Goal: Use online tool/utility: Utilize a website feature to perform a specific function

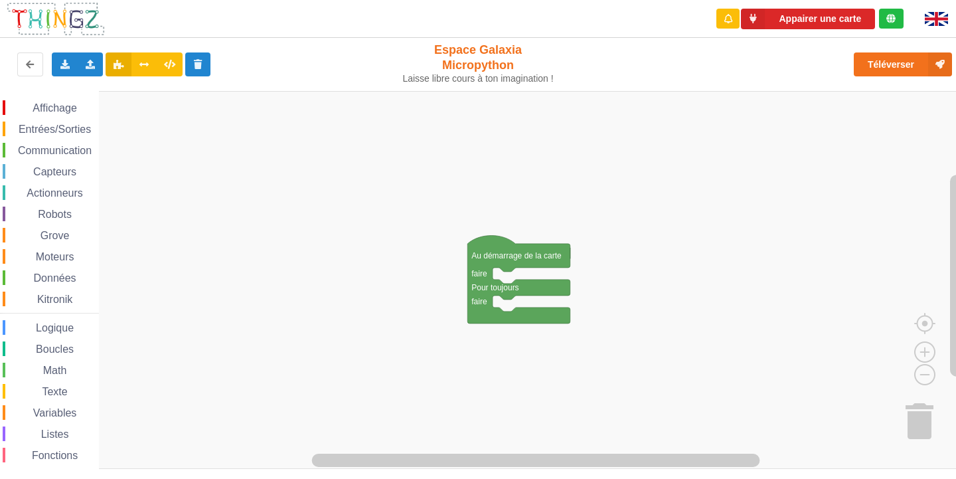
click at [46, 238] on span "Grove" at bounding box center [54, 235] width 33 height 11
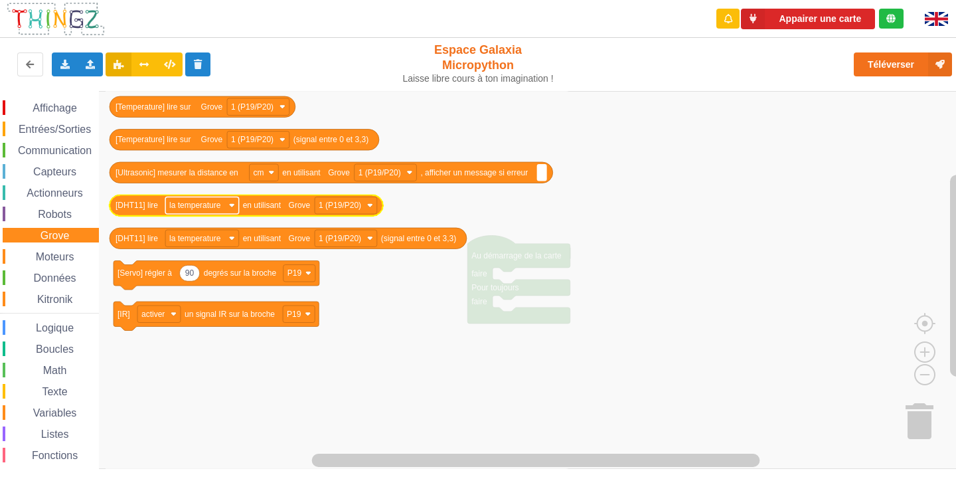
click at [234, 208] on image "Espace de travail de Blocky" at bounding box center [232, 205] width 6 height 6
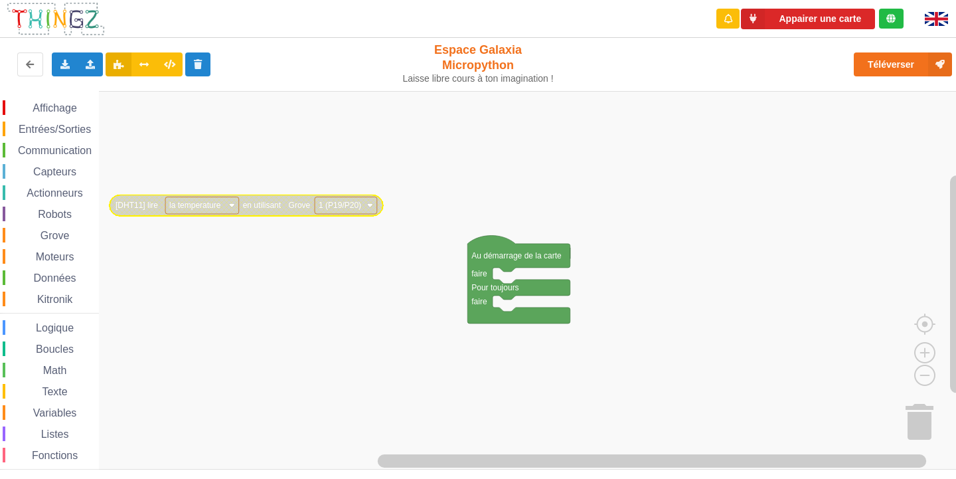
click at [224, 203] on rect "Espace de travail de Blocky" at bounding box center [202, 205] width 74 height 17
click at [226, 203] on rect "Espace de travail de Blocky" at bounding box center [202, 205] width 74 height 17
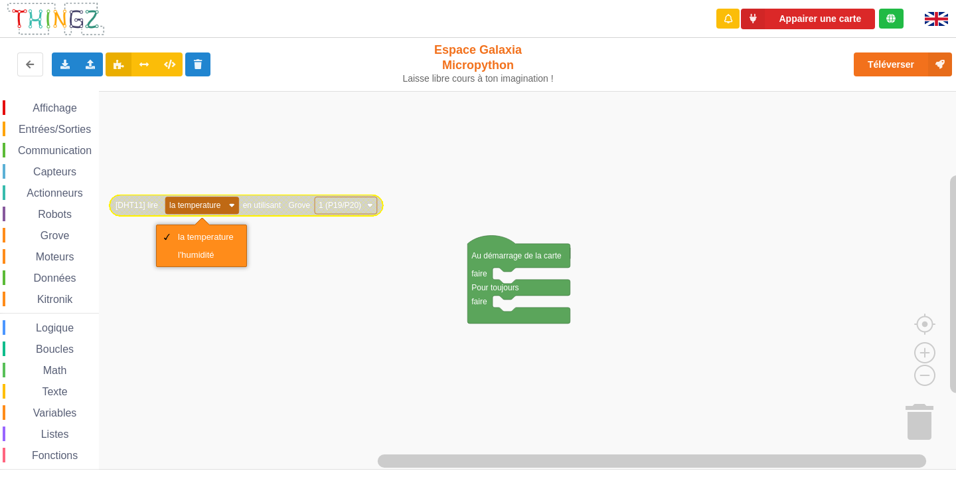
click at [227, 203] on rect "Espace de travail de Blocky" at bounding box center [202, 205] width 74 height 17
click at [209, 301] on rect "Espace de travail de Blocky" at bounding box center [482, 280] width 965 height 378
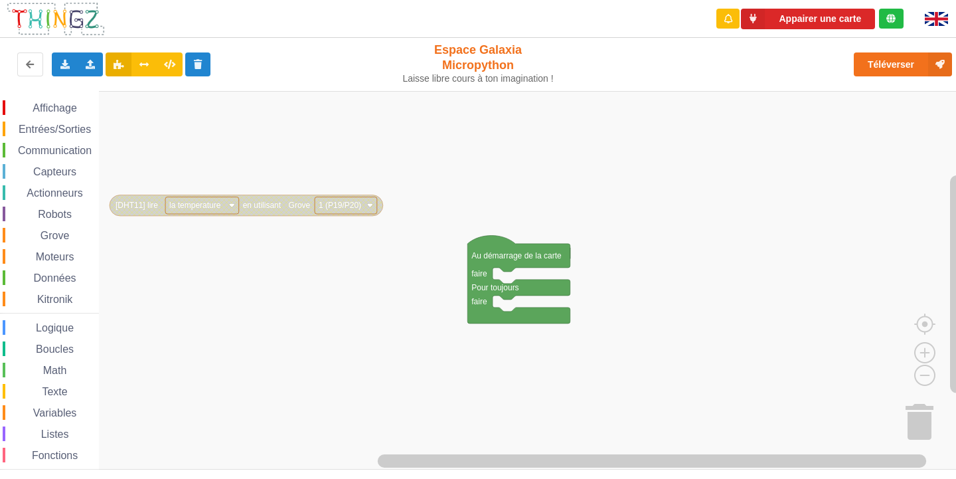
click at [940, 22] on img at bounding box center [936, 19] width 23 height 14
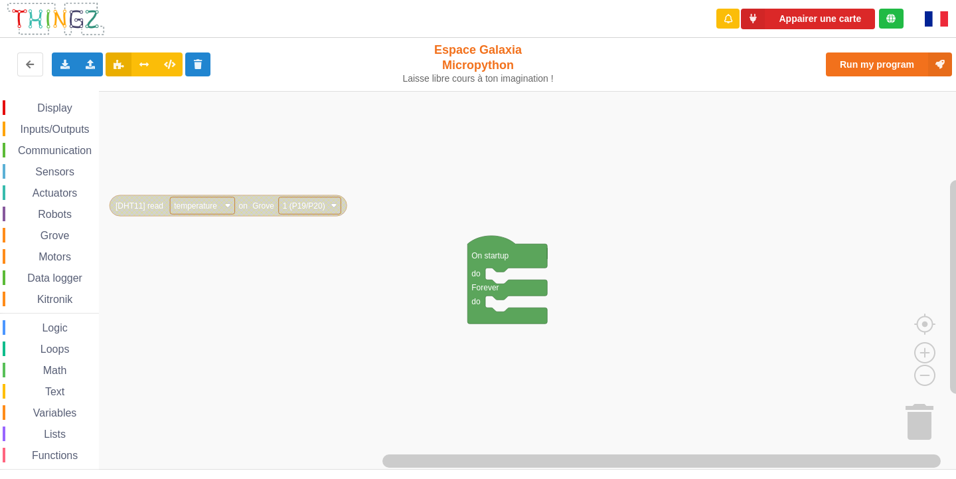
click at [940, 22] on img at bounding box center [936, 18] width 23 height 15
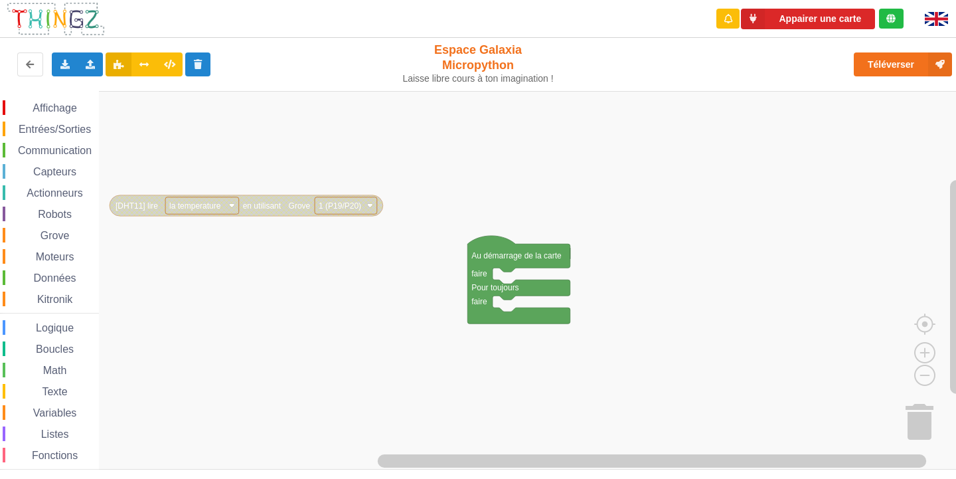
click at [940, 22] on img at bounding box center [936, 19] width 23 height 14
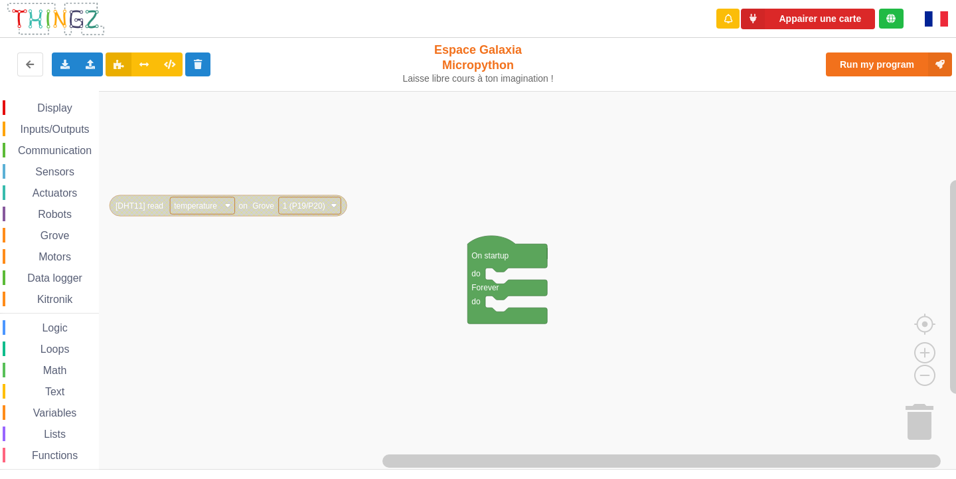
click at [940, 22] on img at bounding box center [936, 18] width 23 height 15
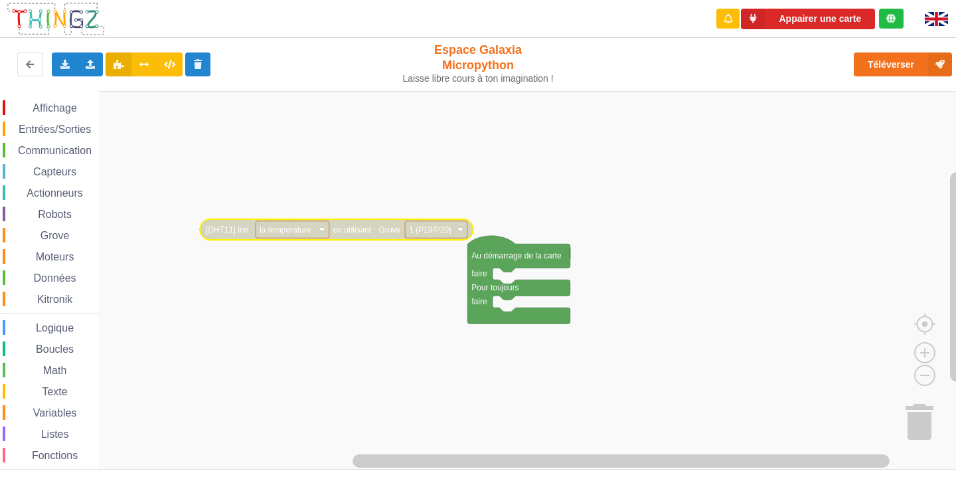
click at [27, 152] on span "Communication" at bounding box center [55, 150] width 78 height 11
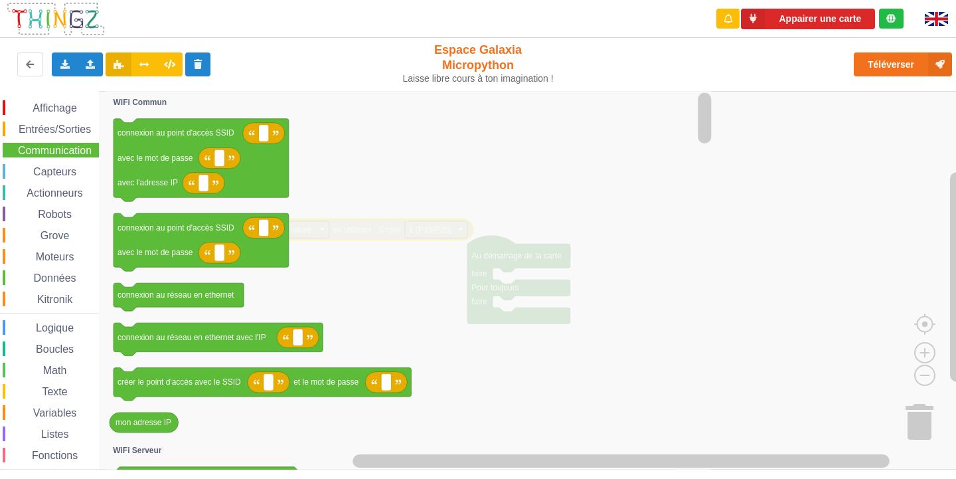
click at [47, 120] on div "Affichage Entrées/Sorties Communication Capteurs Actionneurs Robots Grove Moteu…" at bounding box center [49, 299] width 99 height 398
click at [45, 123] on div "Entrées/Sorties" at bounding box center [51, 128] width 96 height 15
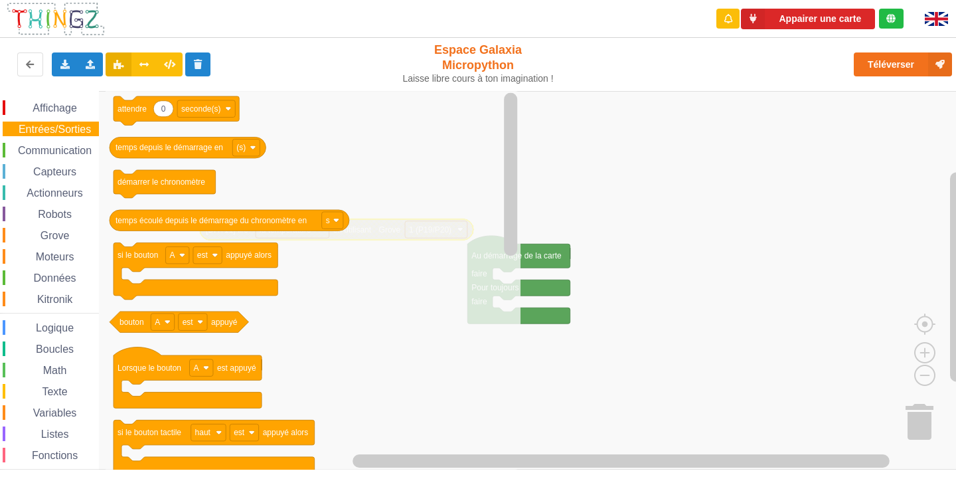
click at [73, 147] on span "Communication" at bounding box center [55, 150] width 78 height 11
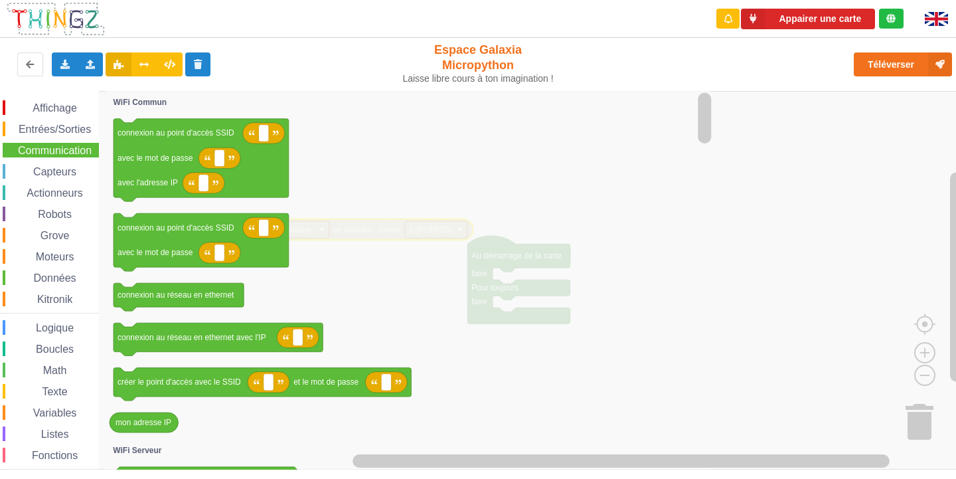
click at [72, 179] on div "Capteurs" at bounding box center [51, 171] width 96 height 15
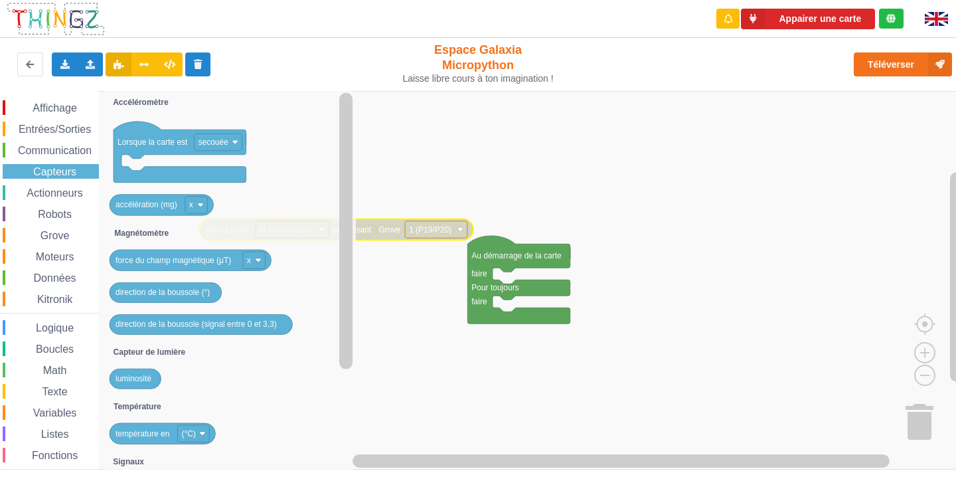
click at [47, 197] on span "Actionneurs" at bounding box center [55, 192] width 60 height 11
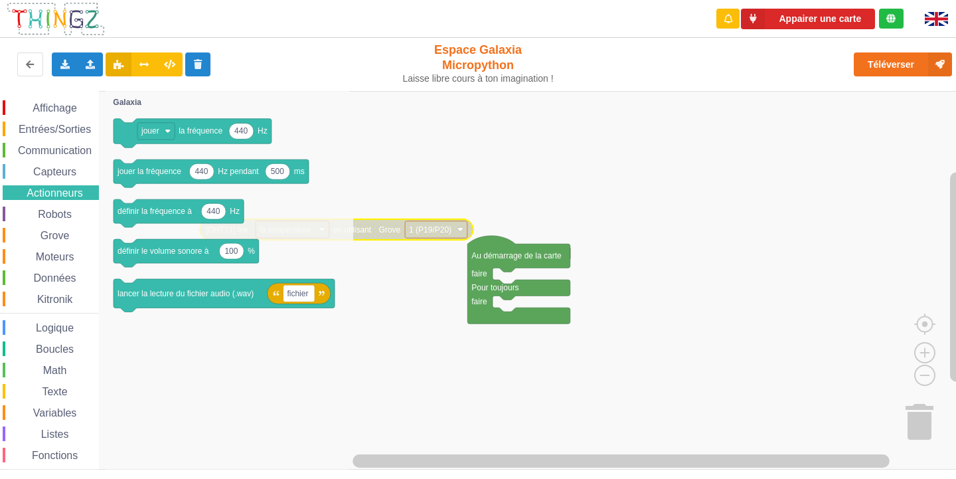
click at [50, 216] on span "Robots" at bounding box center [55, 213] width 38 height 11
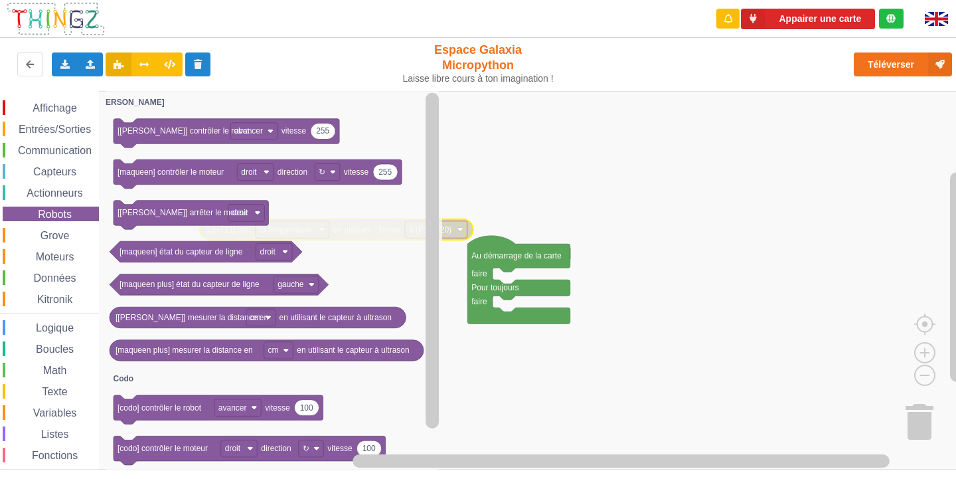
click at [39, 233] on span "Grove" at bounding box center [54, 235] width 33 height 11
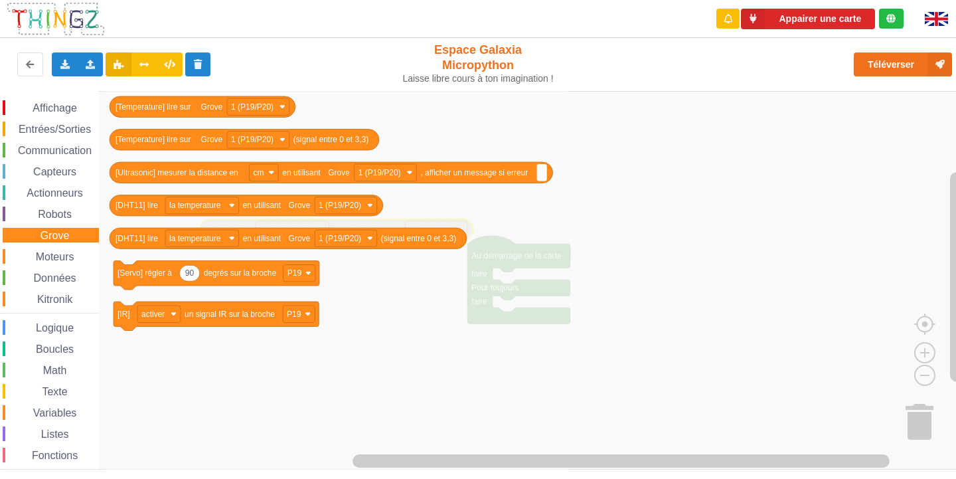
click at [25, 249] on div "Moteurs" at bounding box center [51, 256] width 96 height 15
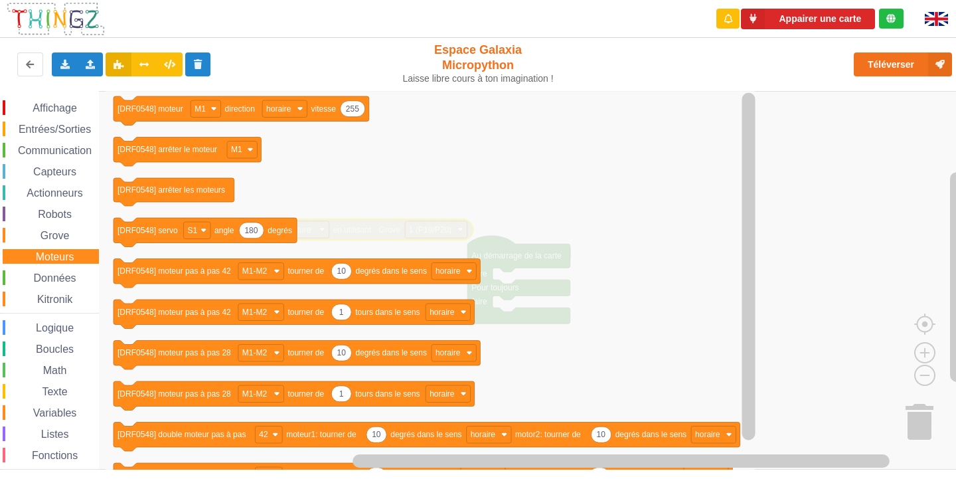
click at [74, 366] on div "Math" at bounding box center [51, 369] width 96 height 15
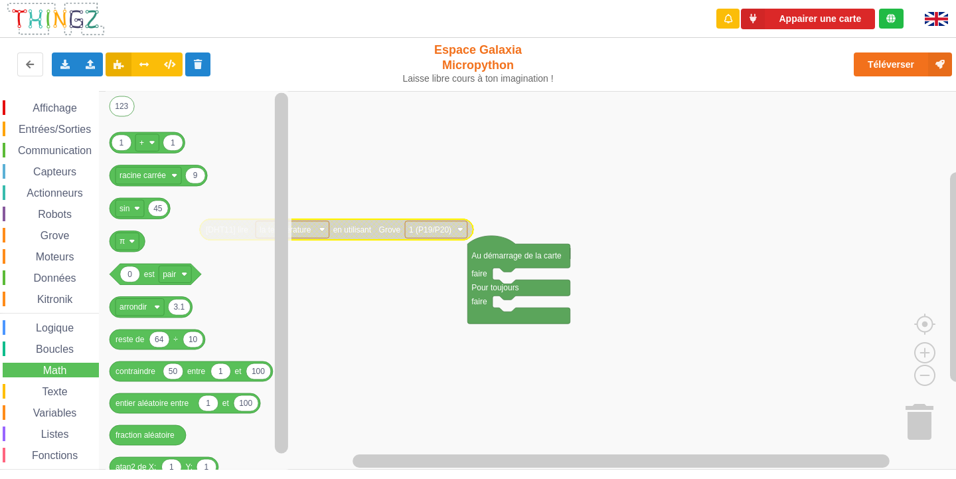
click at [134, 154] on icon "Espace de travail de Blocky" at bounding box center [199, 280] width 186 height 378
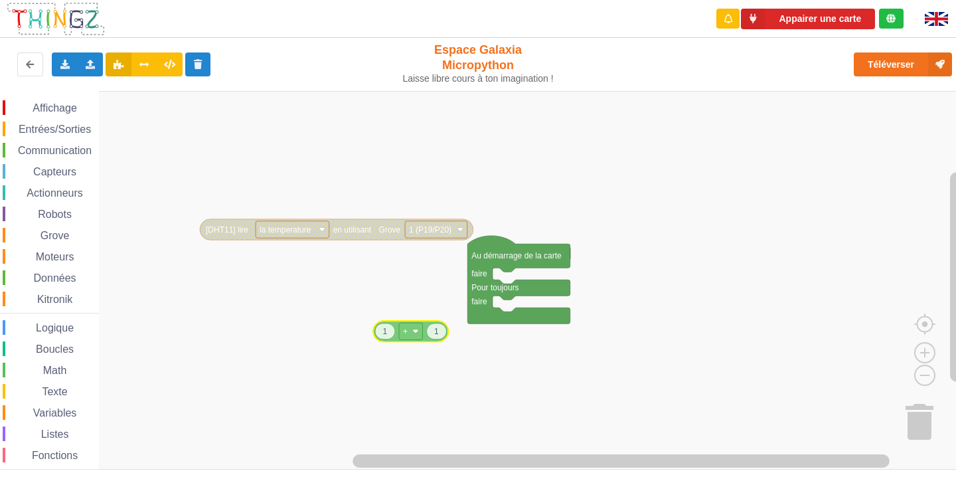
click at [396, 339] on div "Affichage Entrées/Sorties Communication Capteurs Actionneurs Robots Grove Moteu…" at bounding box center [482, 280] width 965 height 378
click at [356, 240] on rect "Espace de travail de Blocky" at bounding box center [482, 280] width 965 height 378
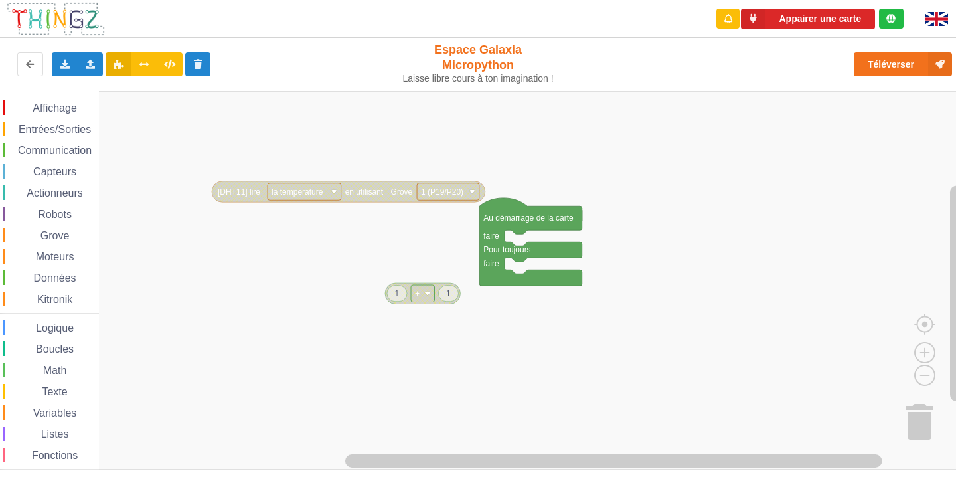
click at [368, 202] on div "Affichage Entrées/Sorties Communication Capteurs Actionneurs Robots Grove Moteu…" at bounding box center [482, 280] width 965 height 378
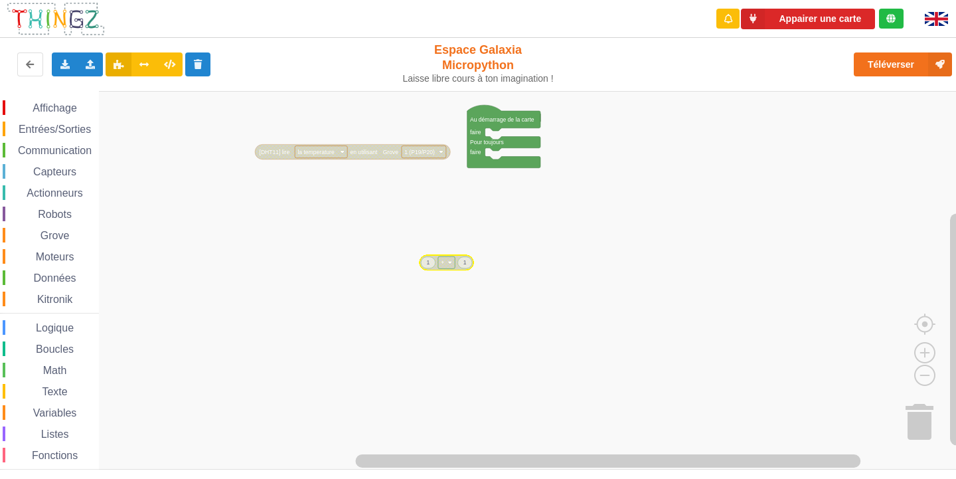
click at [29, 147] on span "Communication" at bounding box center [55, 150] width 78 height 11
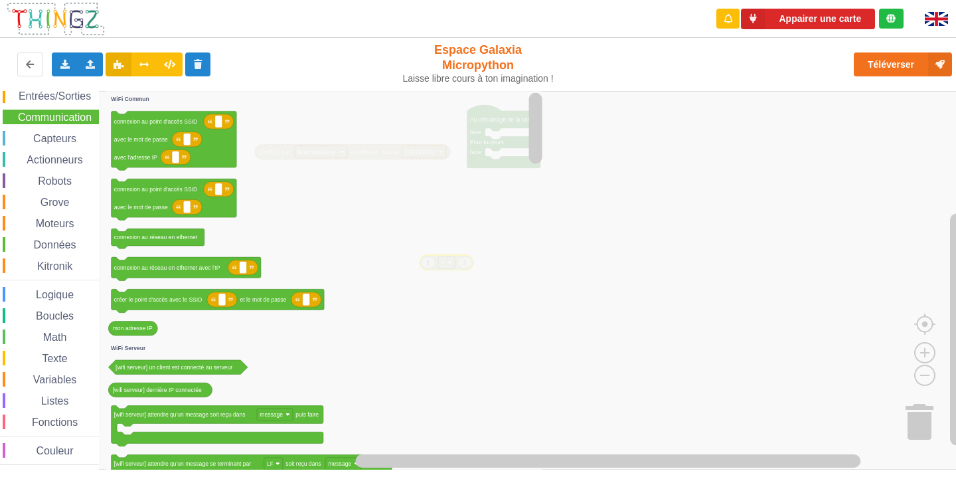
scroll to position [35, 0]
click at [59, 451] on span "Couleur" at bounding box center [55, 448] width 41 height 11
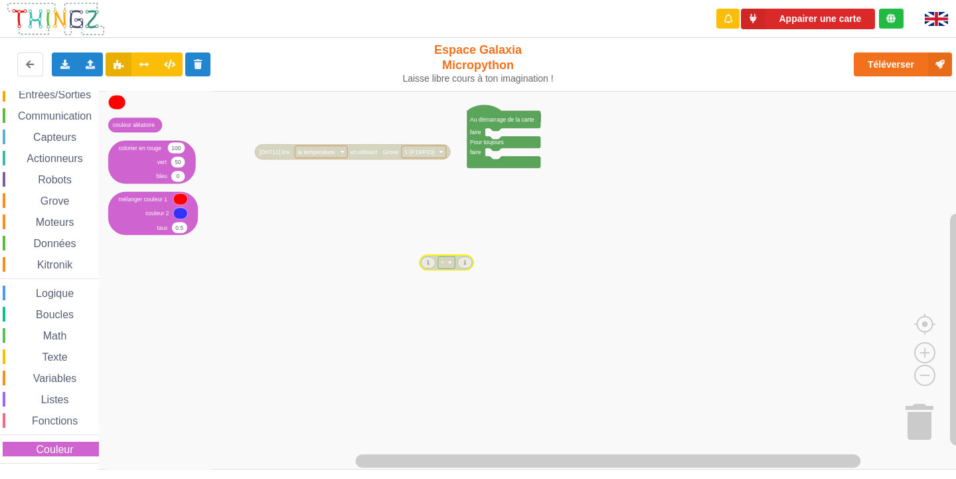
click at [73, 390] on div "Affichage Entrées/Sorties Communication Capteurs Actionneurs Robots Grove Moteu…" at bounding box center [49, 265] width 99 height 398
click at [63, 358] on span "Texte" at bounding box center [54, 356] width 29 height 11
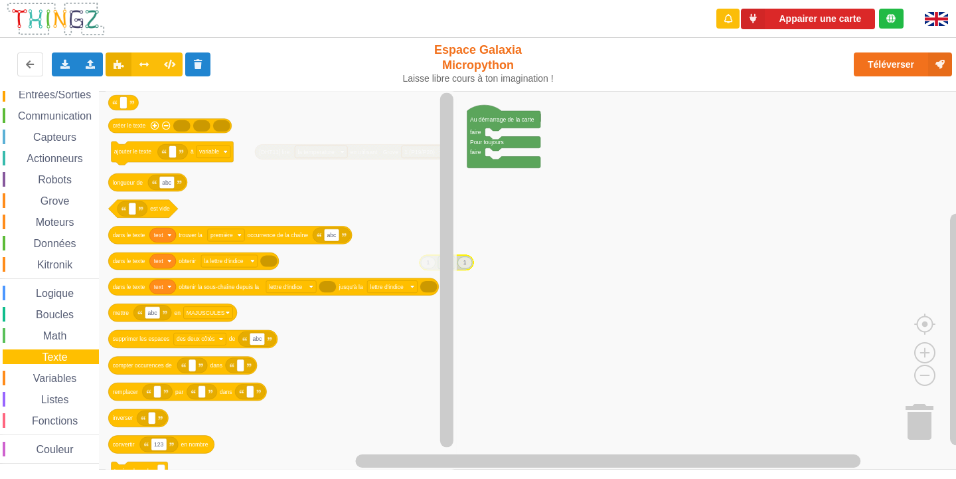
click at [60, 321] on div "Boucles" at bounding box center [51, 314] width 96 height 15
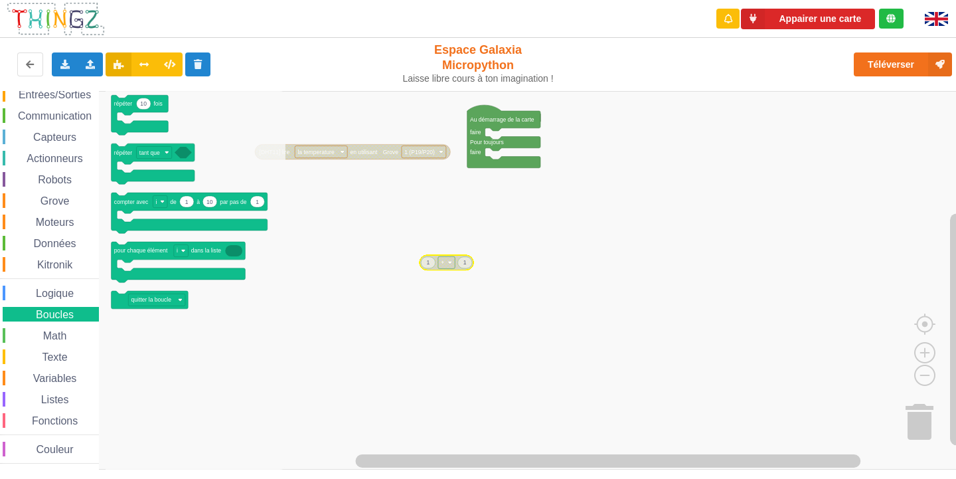
click at [57, 284] on div "Affichage Entrées/Sorties Communication Capteurs Actionneurs Robots Grove Moteu…" at bounding box center [49, 265] width 99 height 398
click at [76, 290] on div "Logique" at bounding box center [51, 292] width 96 height 15
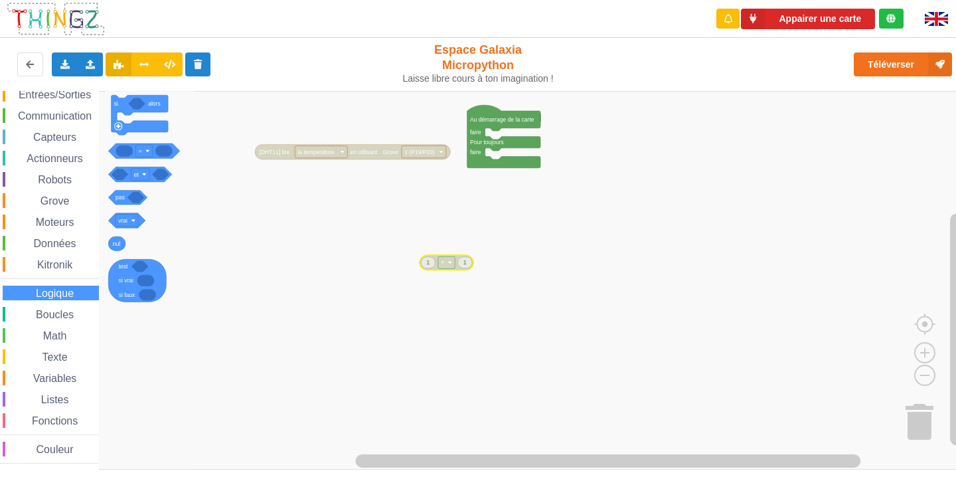
click at [74, 317] on span "Boucles" at bounding box center [55, 314] width 42 height 11
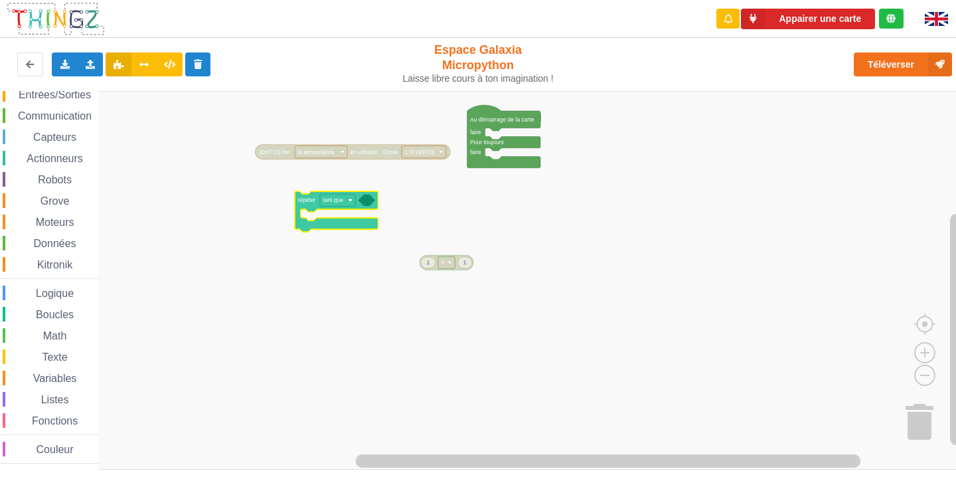
click at [332, 230] on div "Affichage Entrées/Sorties Communication Capteurs Actionneurs Robots Grove Moteu…" at bounding box center [482, 280] width 965 height 378
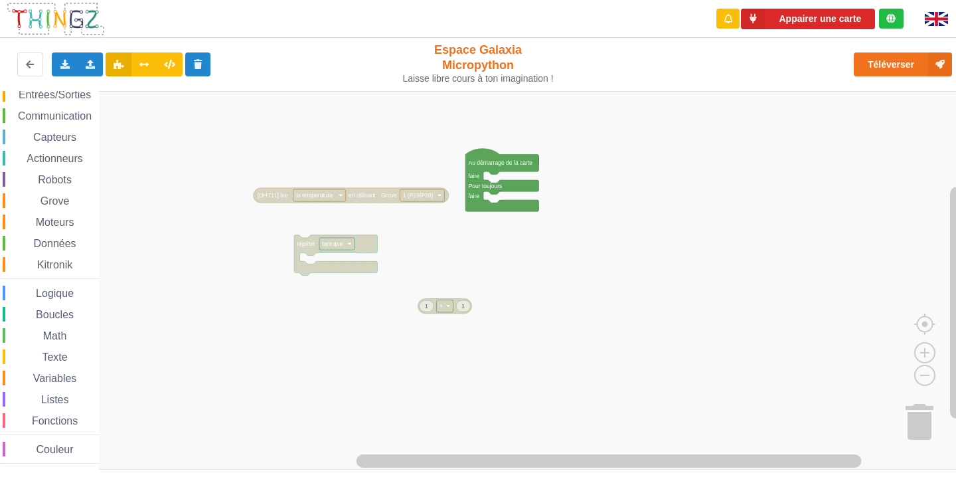
click at [520, 194] on div "Affichage Entrées/Sorties Communication Capteurs Actionneurs Robots Grove Moteu…" at bounding box center [482, 280] width 965 height 378
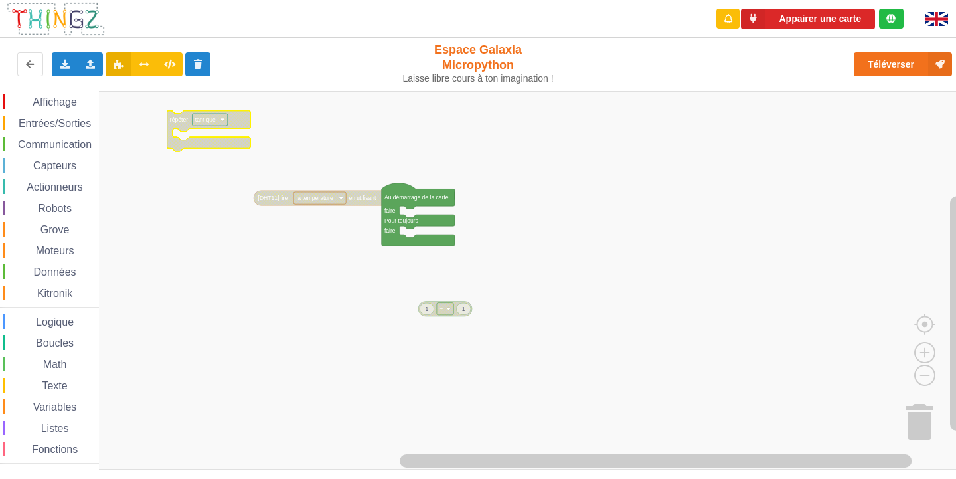
scroll to position [0, 0]
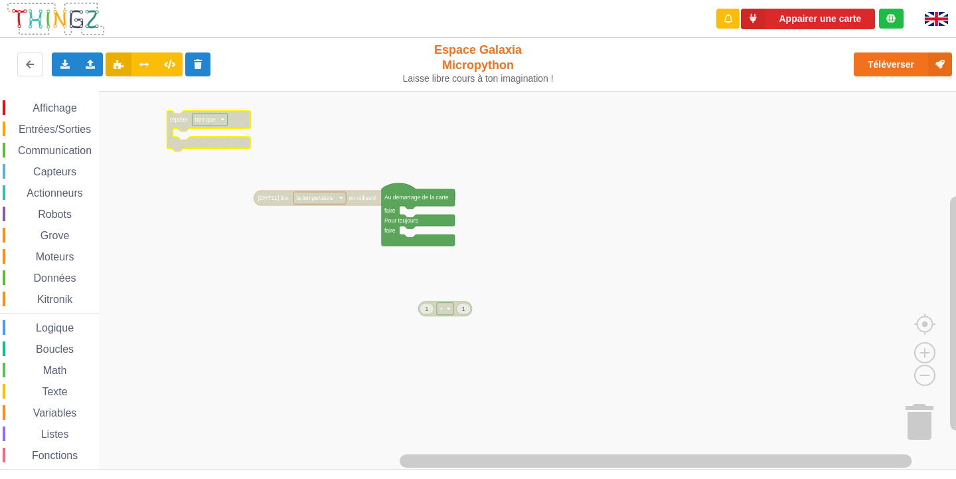
click at [72, 134] on span "Entrées/Sorties" at bounding box center [55, 128] width 76 height 11
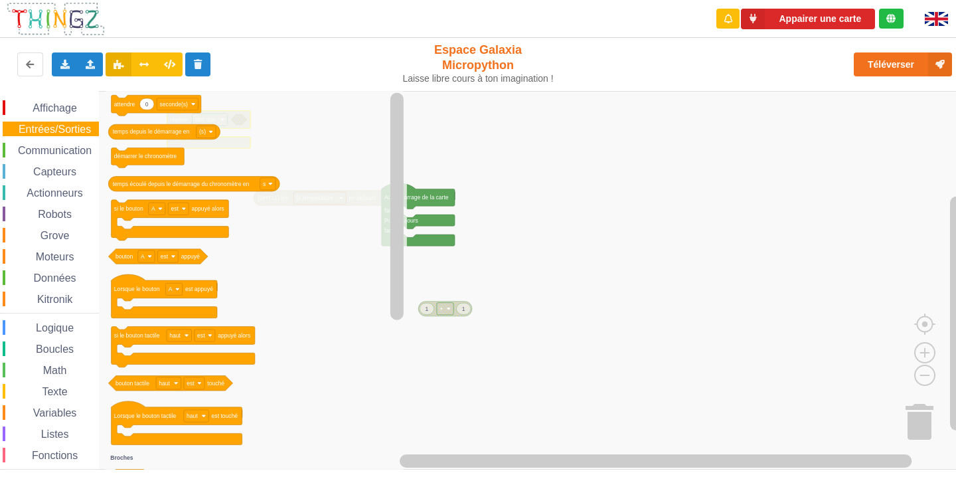
click at [71, 106] on span "Affichage" at bounding box center [55, 107] width 48 height 11
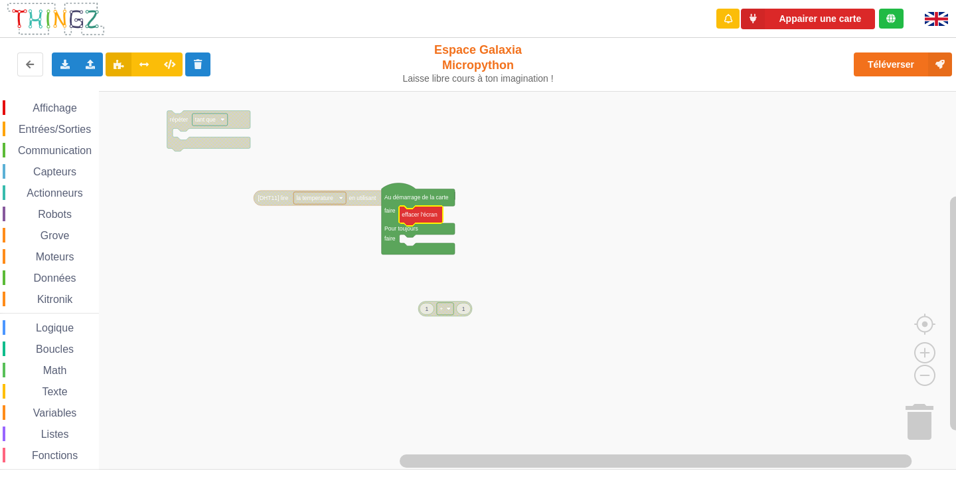
click at [441, 221] on div "Affichage Entrées/Sorties Communication Capteurs Actionneurs Robots Grove Moteu…" at bounding box center [482, 280] width 965 height 378
click at [46, 203] on div "Affichage Entrées/Sorties Communication Capteurs Actionneurs Robots Grove Moteu…" at bounding box center [49, 299] width 99 height 398
click at [48, 194] on span "Actionneurs" at bounding box center [55, 192] width 60 height 11
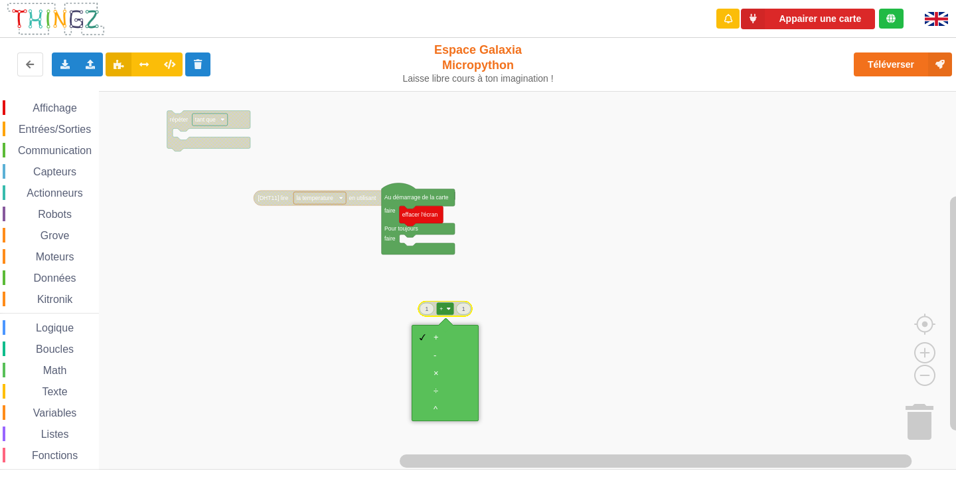
click at [449, 301] on icon "Espace de travail de Blocky" at bounding box center [445, 308] width 54 height 15
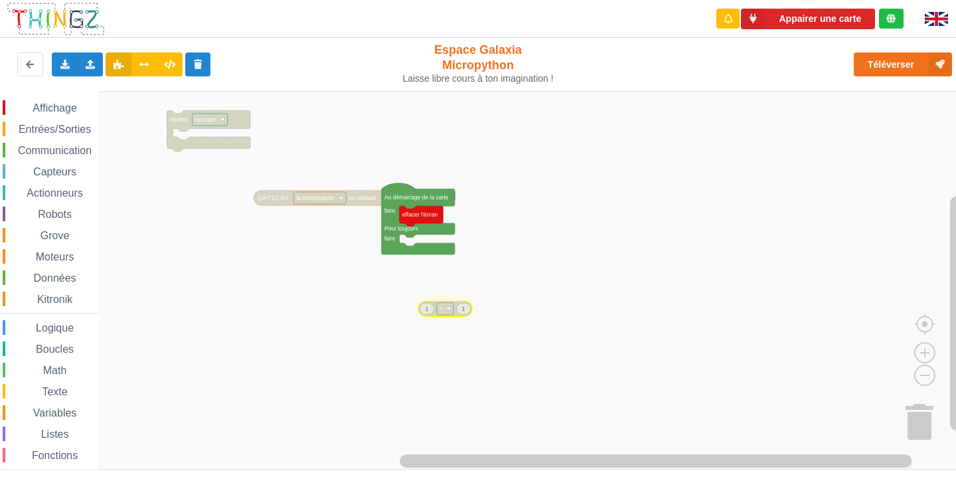
click at [448, 308] on image "Espace de travail de Blocky" at bounding box center [449, 309] width 4 height 4
click at [35, 149] on span "Communication" at bounding box center [55, 150] width 78 height 11
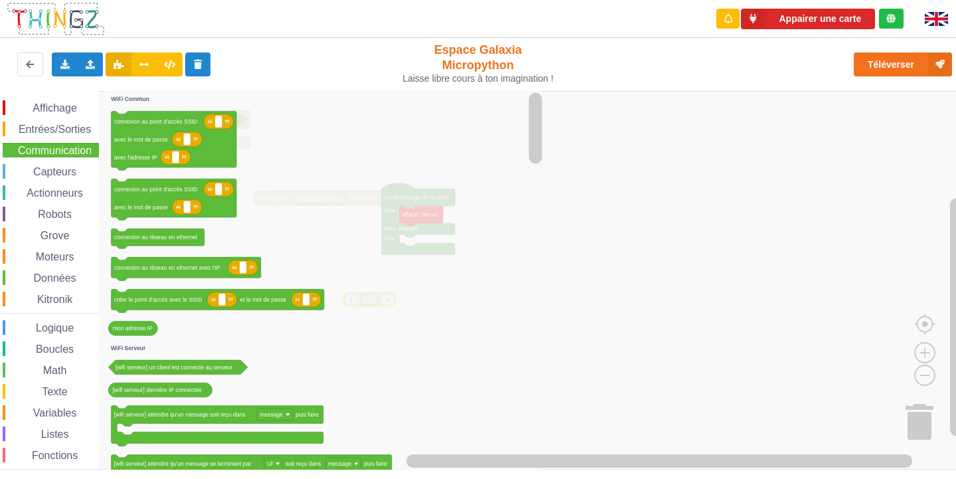
click at [31, 127] on span "Entrées/Sorties" at bounding box center [55, 128] width 76 height 11
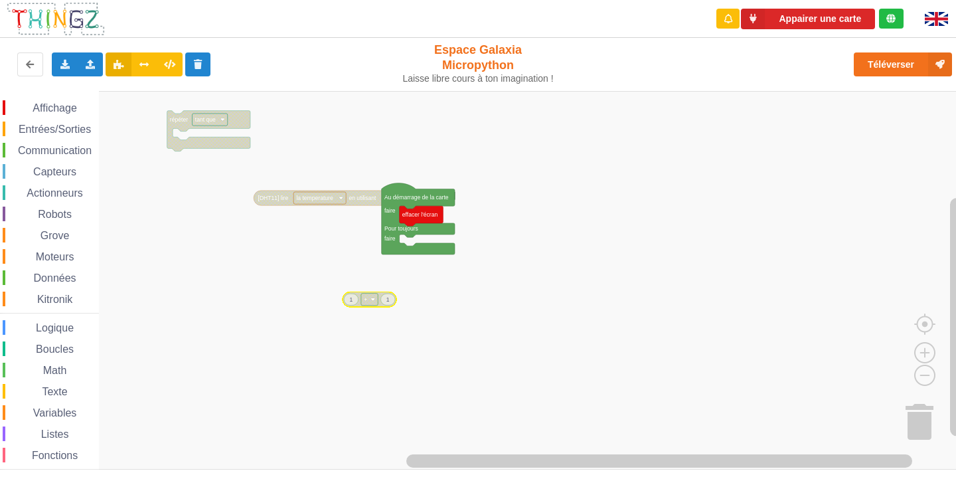
click at [546, 246] on rect "Espace de travail de Blocky" at bounding box center [482, 280] width 965 height 378
click at [47, 157] on div "Communication" at bounding box center [51, 150] width 96 height 15
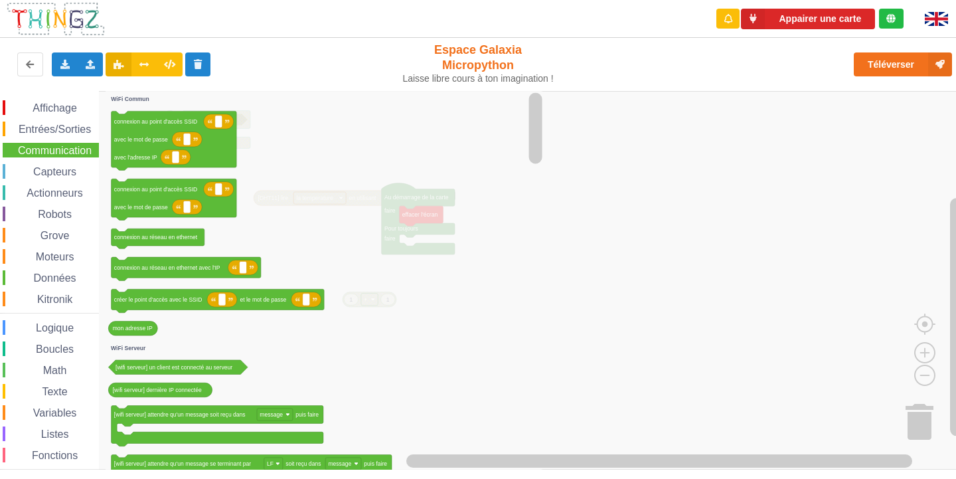
click at [55, 169] on span "Capteurs" at bounding box center [54, 171] width 47 height 11
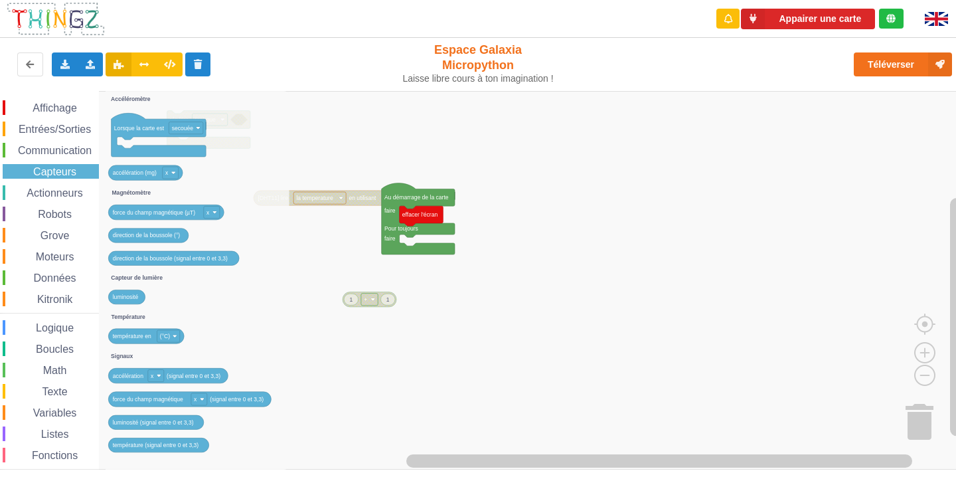
click at [50, 198] on span "Actionneurs" at bounding box center [55, 192] width 60 height 11
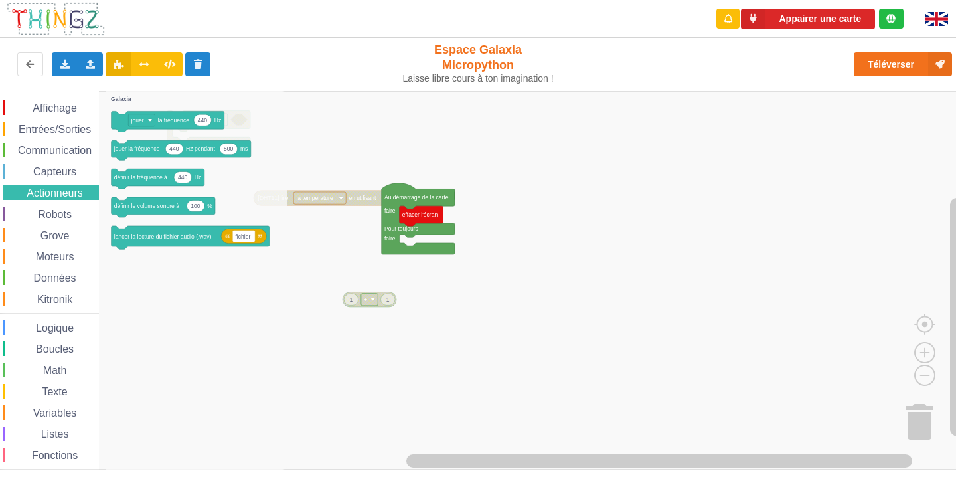
click at [63, 111] on span "Affichage" at bounding box center [55, 107] width 48 height 11
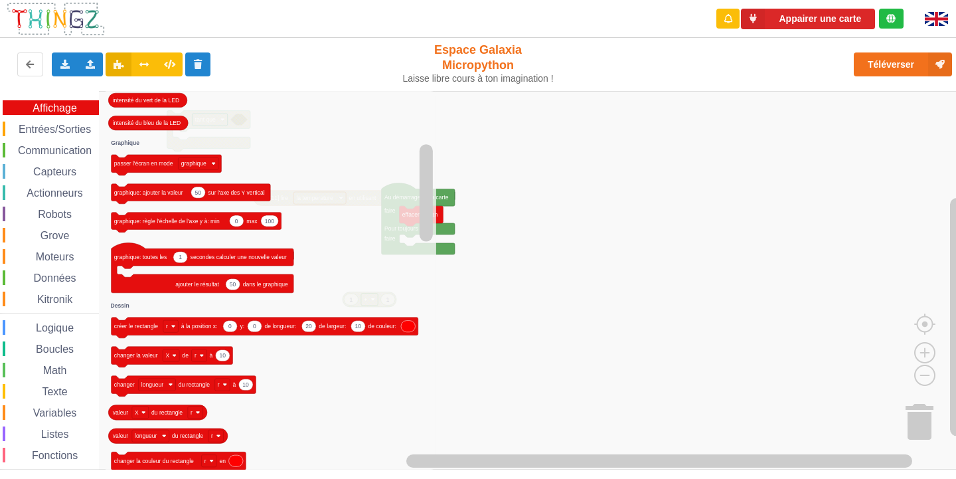
click at [372, 244] on icon "Espace de travail de Blocky" at bounding box center [271, 280] width 331 height 378
click at [326, 242] on icon "Espace de travail de Blocky" at bounding box center [271, 280] width 331 height 378
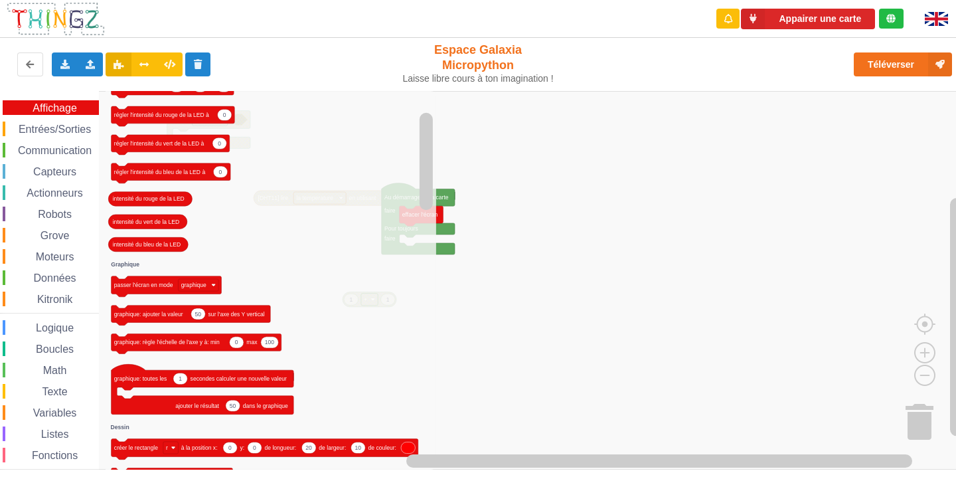
click at [325, 247] on icon "Espace de travail de Blocky" at bounding box center [271, 280] width 331 height 378
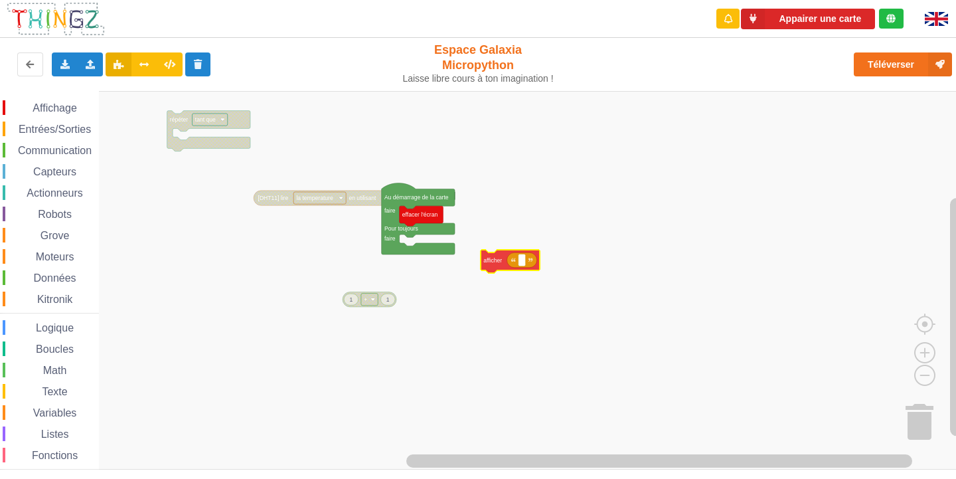
click at [506, 267] on div "Affichage Entrées/Sorties Communication Capteurs Actionneurs Robots Grove Moteu…" at bounding box center [482, 280] width 965 height 378
click at [13, 108] on div "Affichage" at bounding box center [51, 107] width 96 height 15
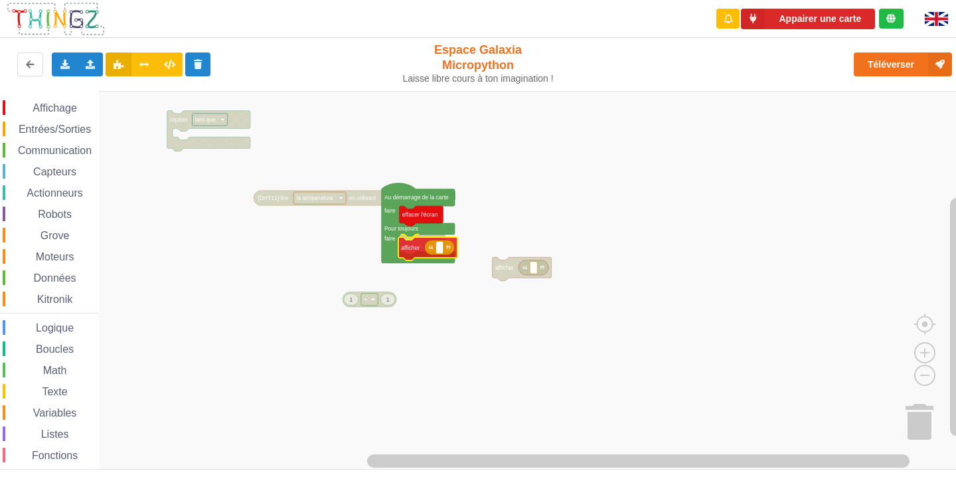
click at [408, 248] on div "Affichage Entrées/Sorties Communication Capteurs Actionneurs Robots Grove Moteu…" at bounding box center [482, 280] width 965 height 378
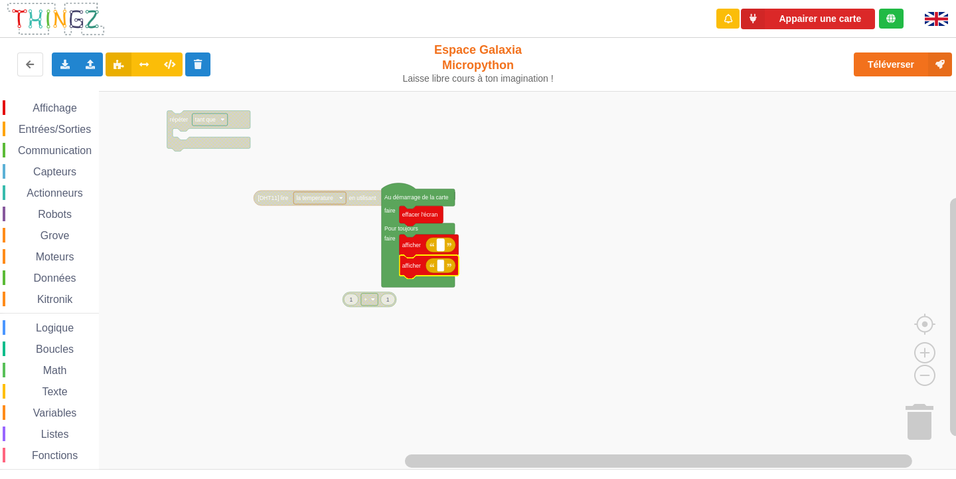
click at [442, 249] on rect "Espace de travail de Blocky" at bounding box center [440, 244] width 7 height 12
type input "Activite 1"
click at [445, 274] on icon "Espace de travail de Blocky" at bounding box center [429, 266] width 59 height 23
click at [438, 266] on rect "Espace de travail de Blocky" at bounding box center [440, 266] width 7 height 12
type input "s"
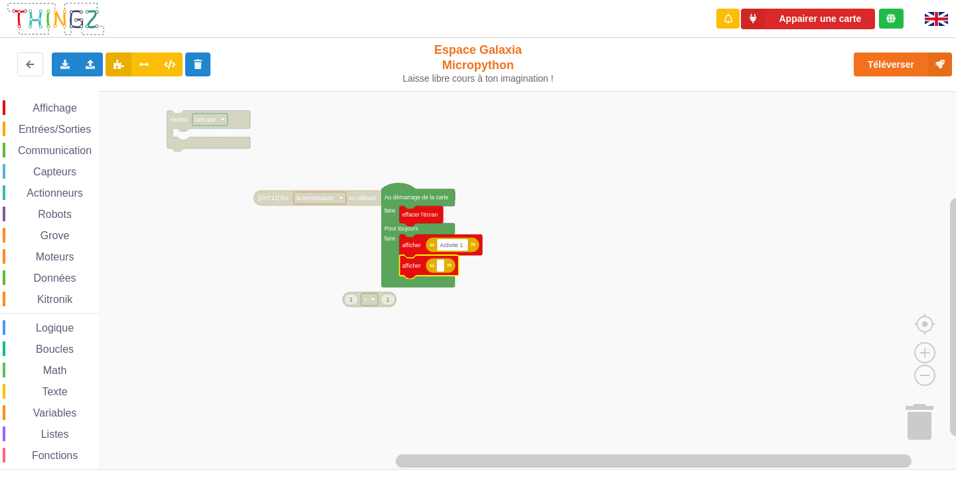
click at [492, 289] on rect "Espace de travail de Blocky" at bounding box center [482, 280] width 965 height 378
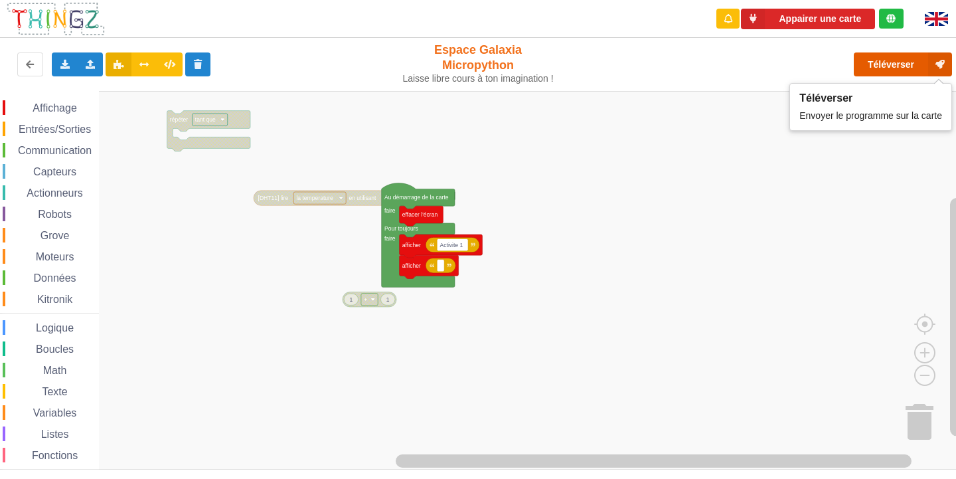
click at [891, 71] on button "Téléverser" at bounding box center [903, 64] width 98 height 24
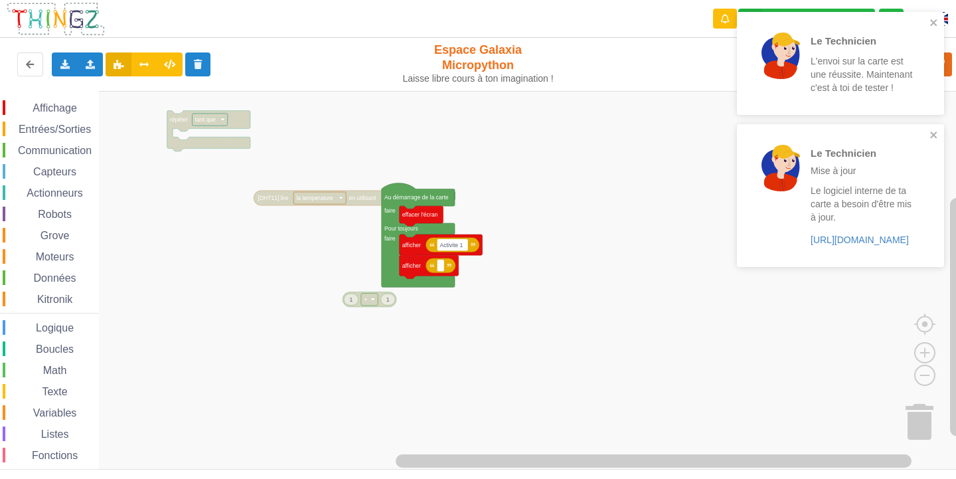
click at [641, 104] on rect "Espace de travail de Blocky" at bounding box center [482, 280] width 965 height 378
click at [639, 104] on rect "Espace de travail de Blocky" at bounding box center [482, 280] width 965 height 378
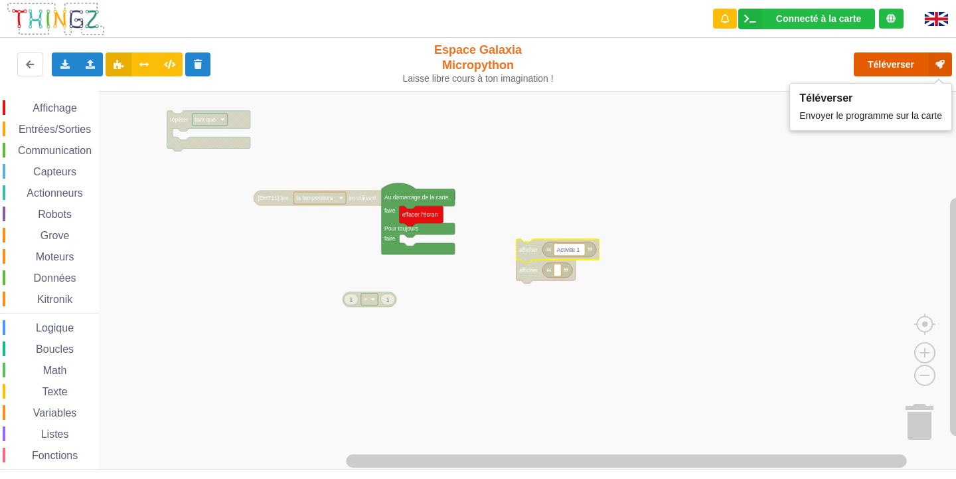
click at [894, 66] on button "Téléverser" at bounding box center [903, 64] width 98 height 24
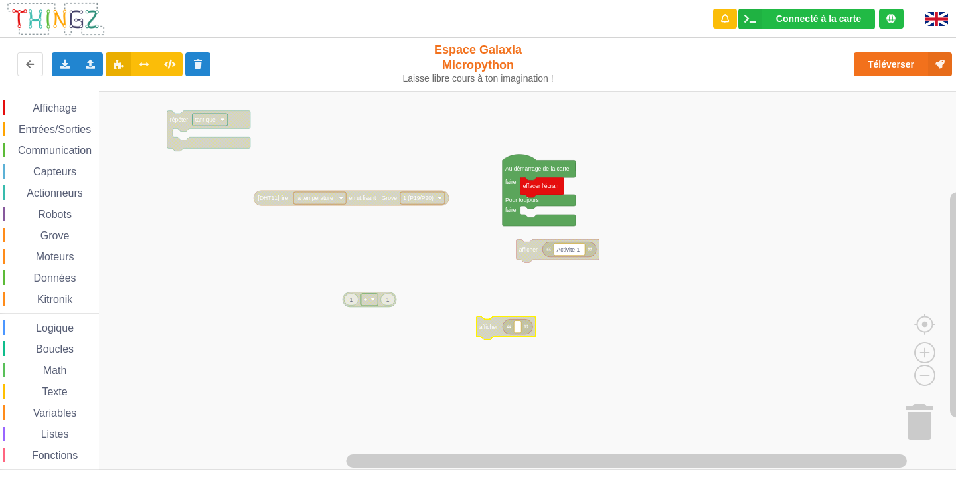
click at [20, 130] on span "Entrées/Sorties" at bounding box center [55, 128] width 76 height 11
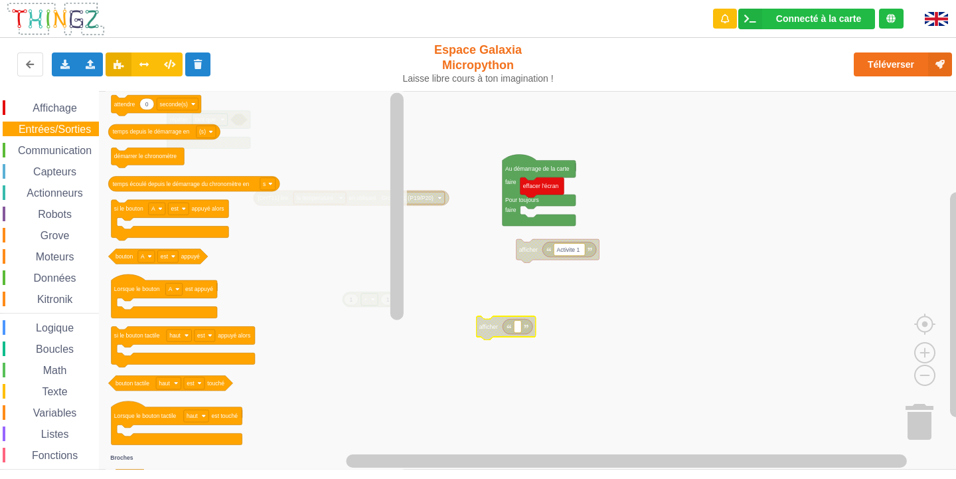
click at [255, 211] on icon "Espace de travail de Blocky" at bounding box center [256, 280] width 301 height 378
click at [19, 102] on div "Affichage" at bounding box center [51, 107] width 96 height 15
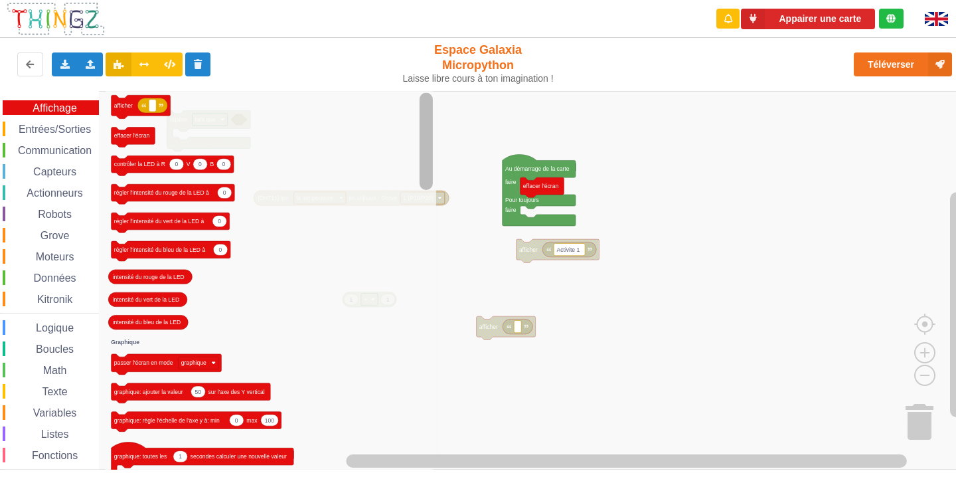
click at [492, 86] on div "Appairer une carte Exporter l'assemblage de blocs Exporter l'assemblage de bloc…" at bounding box center [478, 230] width 974 height 479
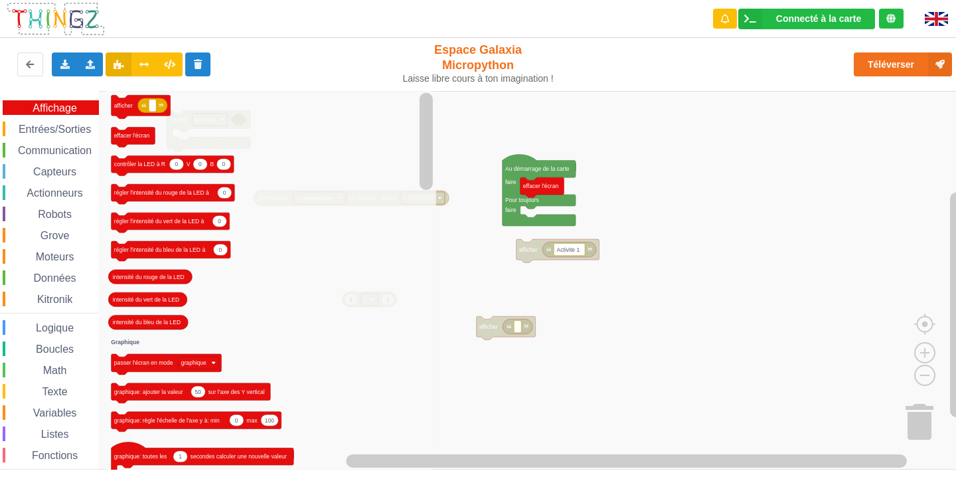
click at [371, 223] on icon "Espace de travail de Blocky" at bounding box center [271, 280] width 331 height 378
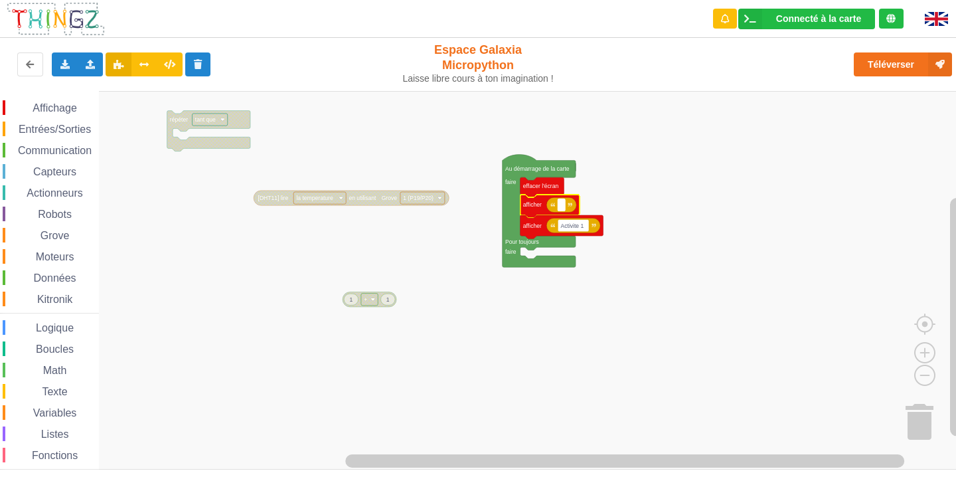
click at [563, 208] on rect "Espace de travail de Blocky" at bounding box center [560, 204] width 7 height 12
type input "Math"
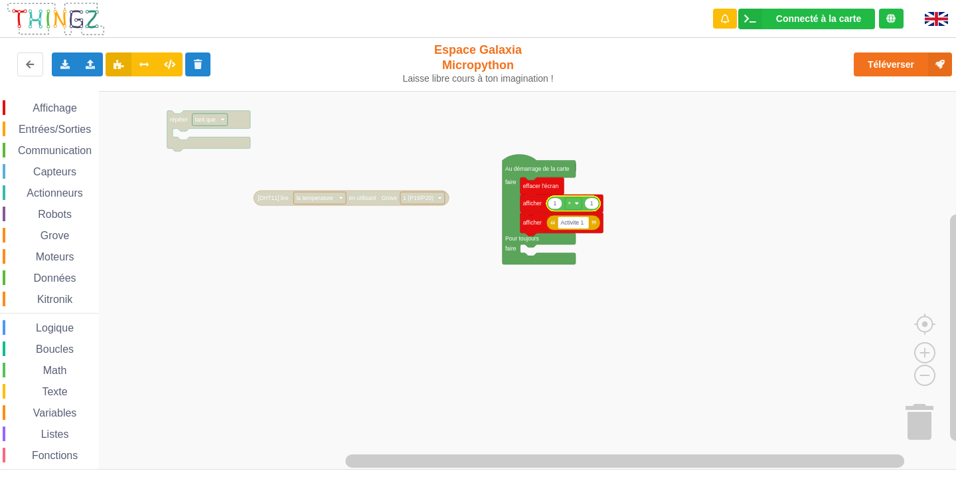
click at [722, 230] on rect "Espace de travail de Blocky" at bounding box center [482, 280] width 965 height 378
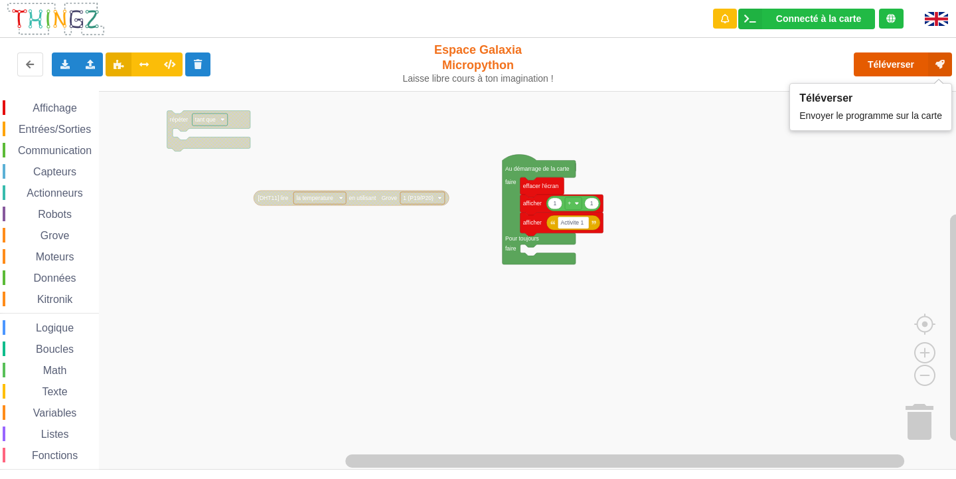
click at [869, 56] on button "Téléverser" at bounding box center [903, 64] width 98 height 24
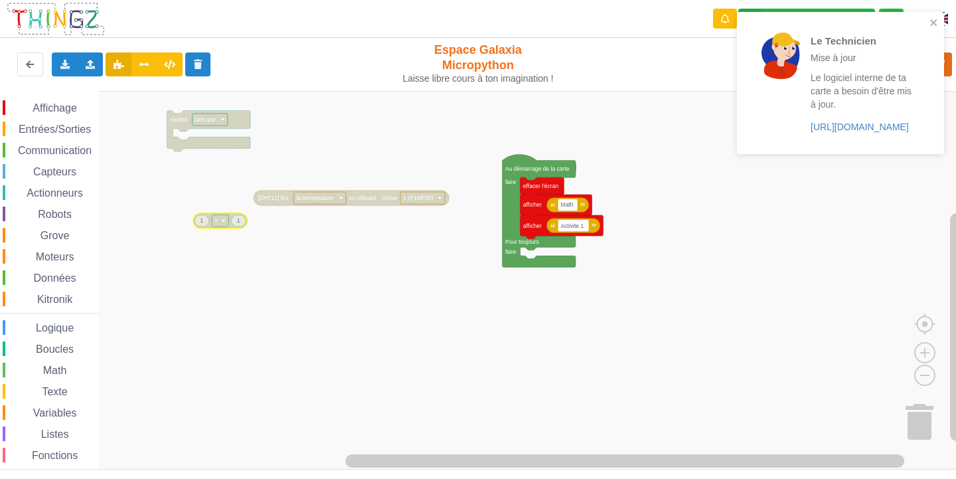
click at [269, 248] on rect "Espace de travail de Blocky" at bounding box center [482, 280] width 965 height 378
click at [284, 242] on rect "Espace de travail de Blocky" at bounding box center [482, 280] width 965 height 378
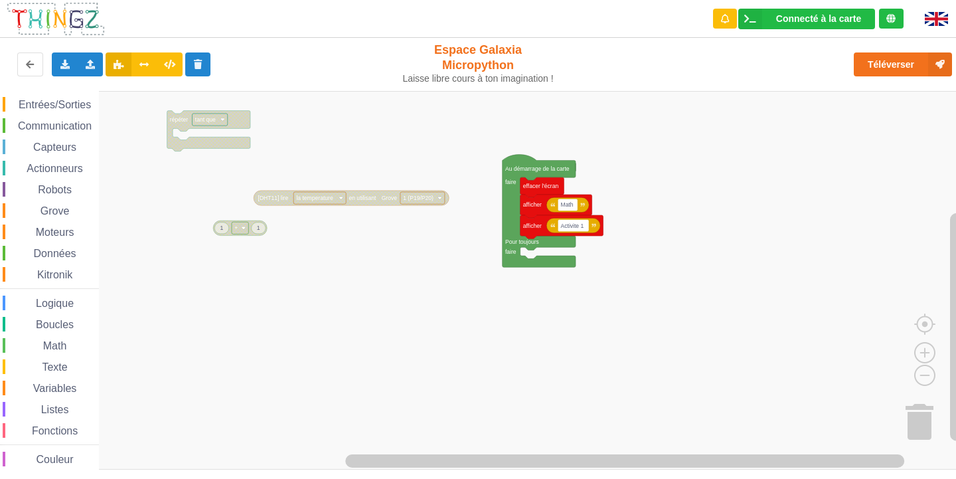
scroll to position [35, 0]
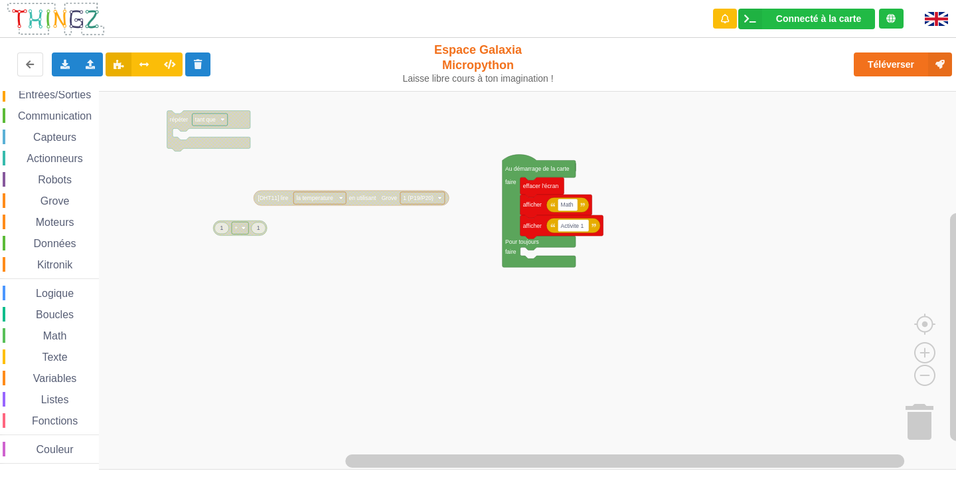
click at [63, 314] on span "Boucles" at bounding box center [55, 314] width 42 height 11
click at [838, 143] on rect "Espace de travail de Blocky" at bounding box center [482, 280] width 965 height 378
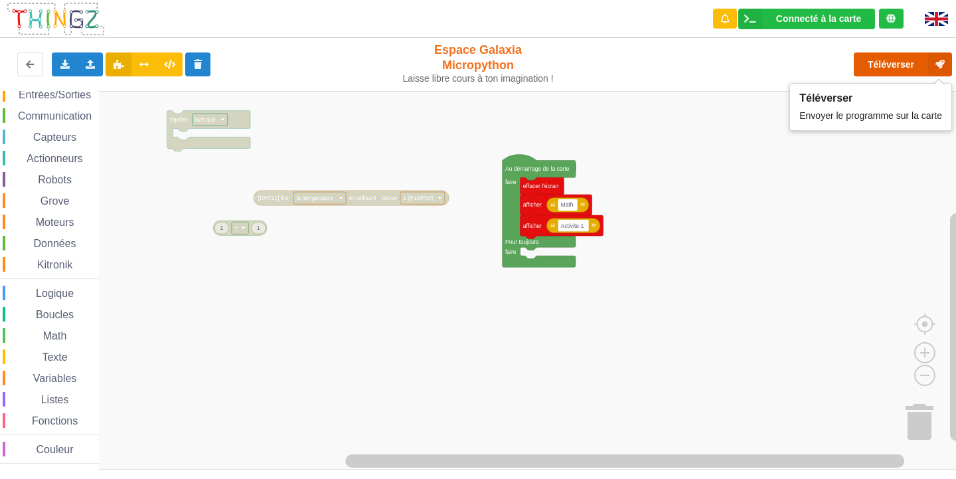
click at [873, 64] on button "Téléverser" at bounding box center [903, 64] width 98 height 24
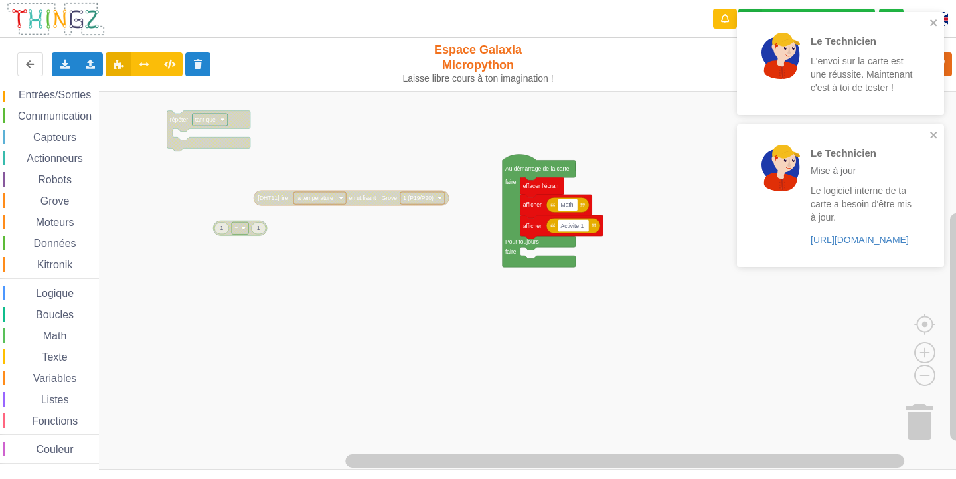
click at [579, 206] on icon "Espace de travail de Blocky" at bounding box center [567, 204] width 42 height 15
click at [569, 209] on rect "Espace de travail de Blocky" at bounding box center [567, 204] width 20 height 12
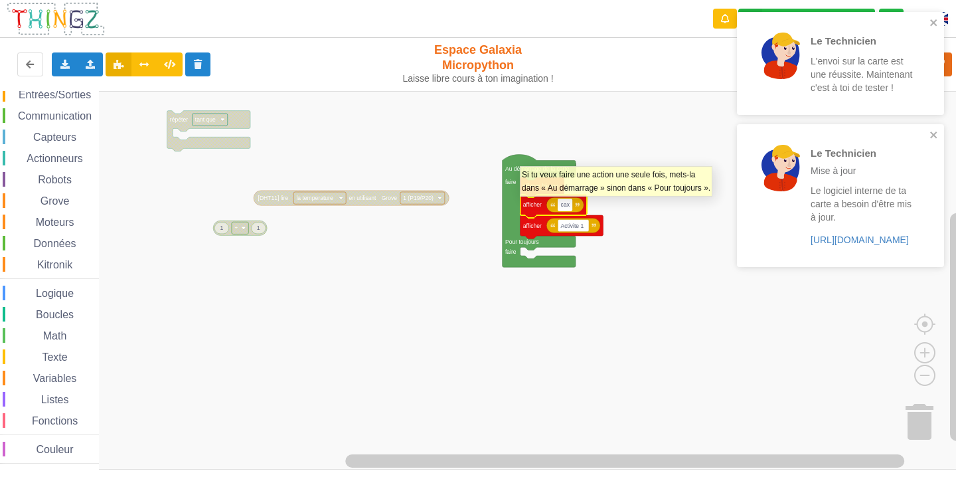
type input "caxa"
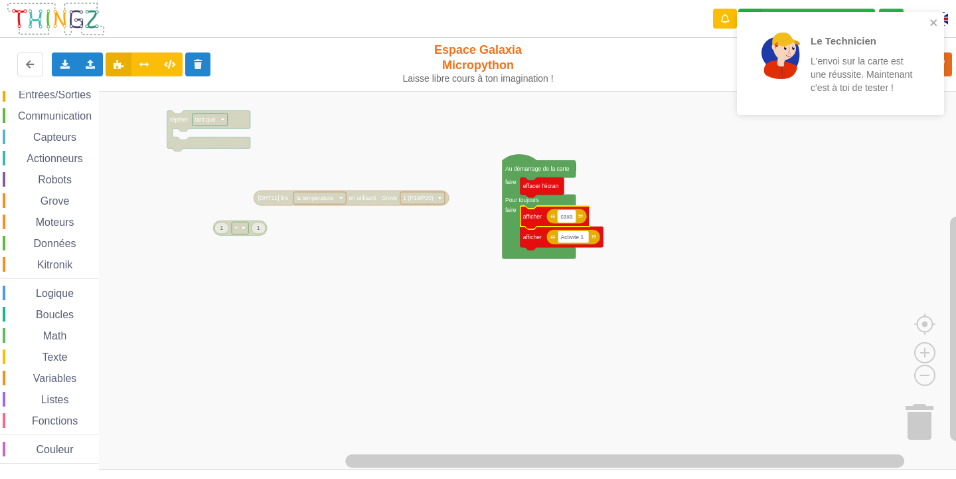
click at [570, 214] on text "caxa" at bounding box center [567, 216] width 12 height 7
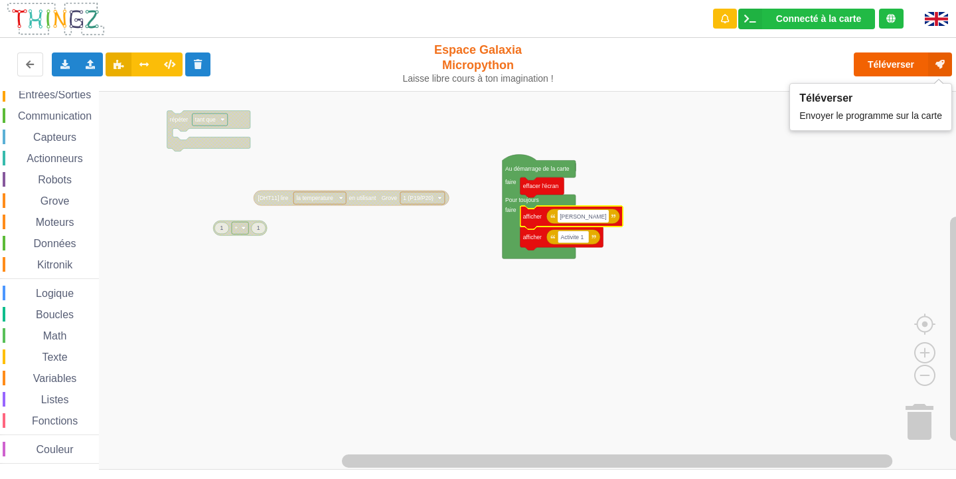
type input "stephanie maitre"
click at [889, 64] on button "Téléverser" at bounding box center [903, 64] width 98 height 24
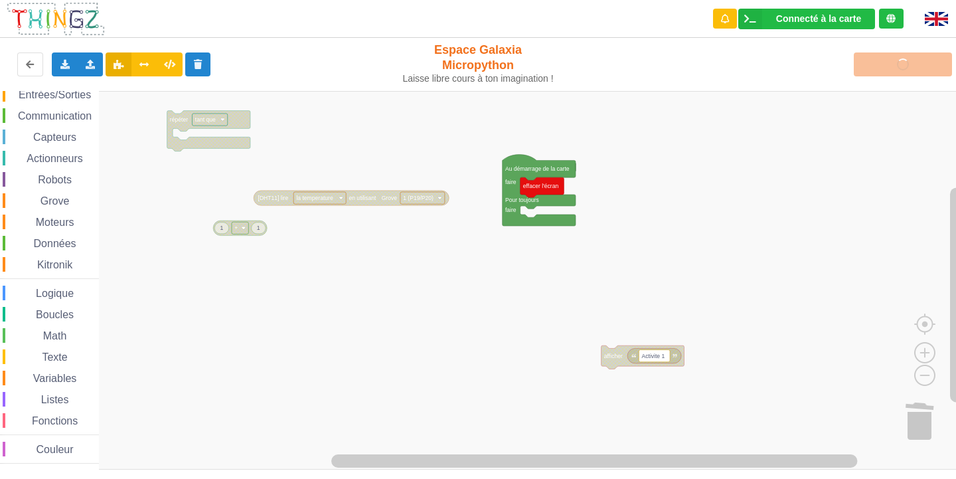
click at [608, 370] on rect "Espace de travail de Blocky" at bounding box center [482, 280] width 965 height 378
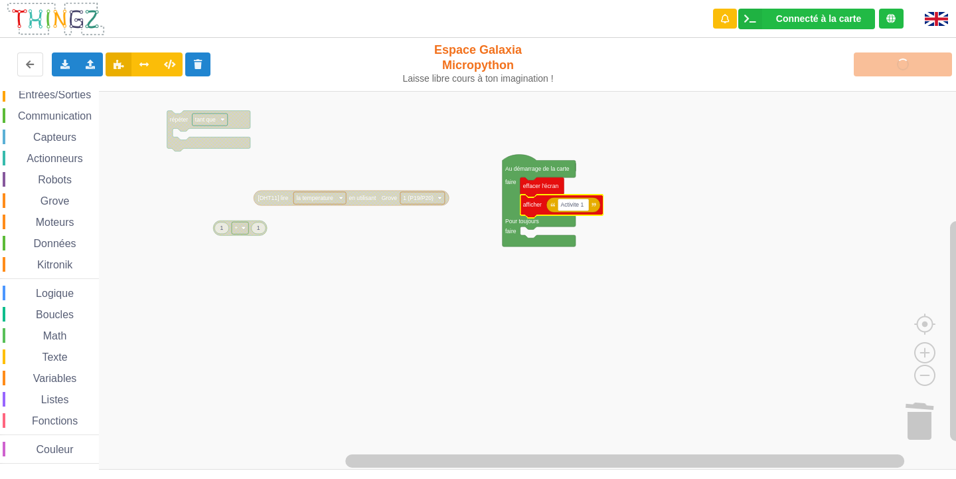
click at [878, 66] on div "Téléverser" at bounding box center [765, 64] width 393 height 42
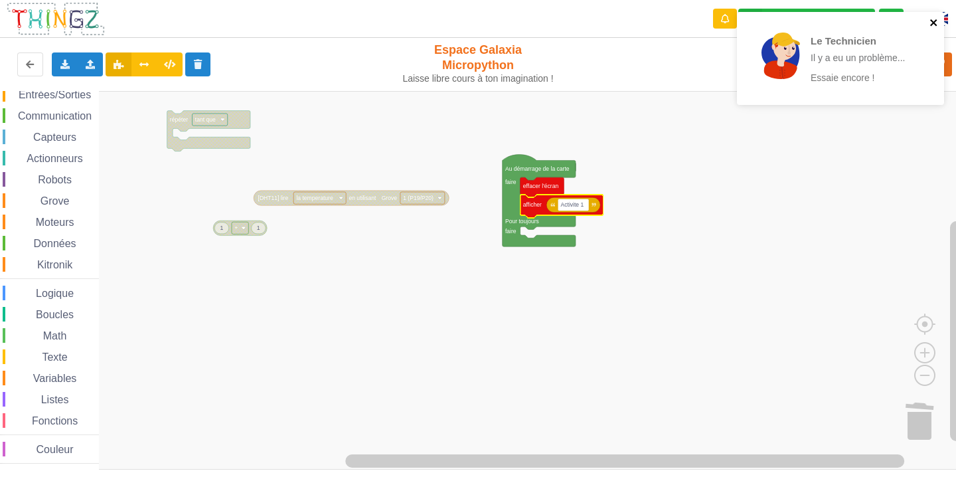
click at [934, 24] on icon "close" at bounding box center [933, 22] width 7 height 7
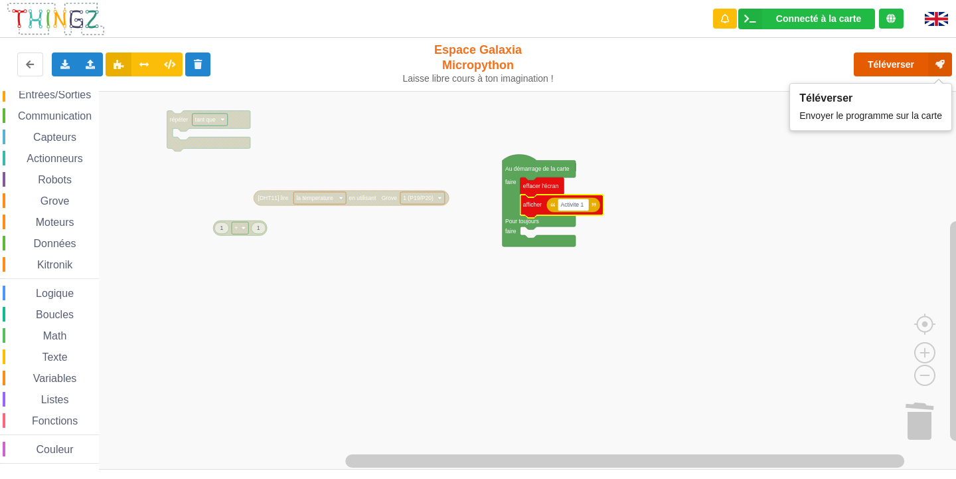
click at [900, 75] on button "Téléverser" at bounding box center [903, 64] width 98 height 24
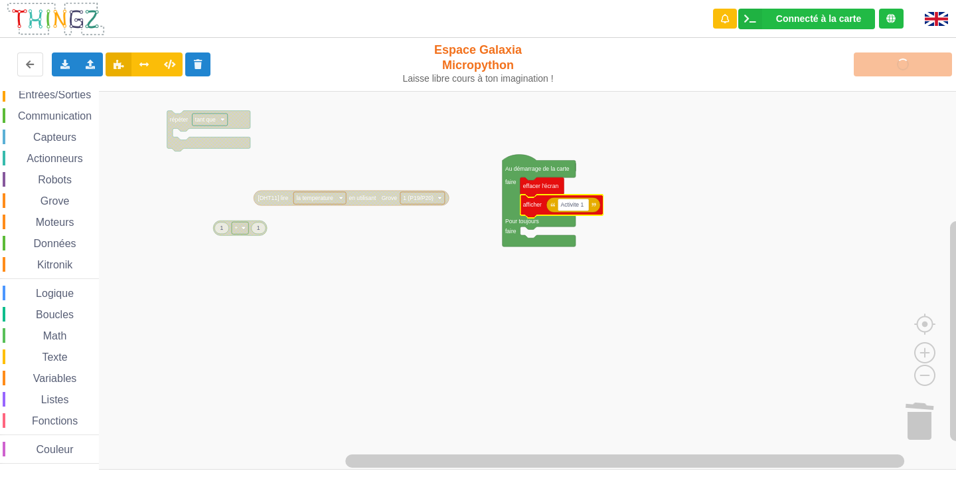
click at [940, 19] on img at bounding box center [936, 19] width 23 height 14
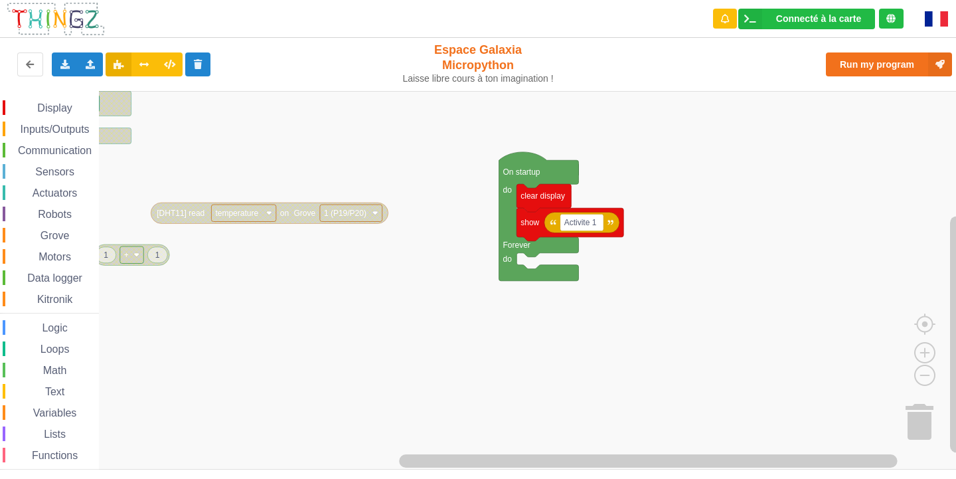
click at [937, 22] on img at bounding box center [936, 18] width 23 height 15
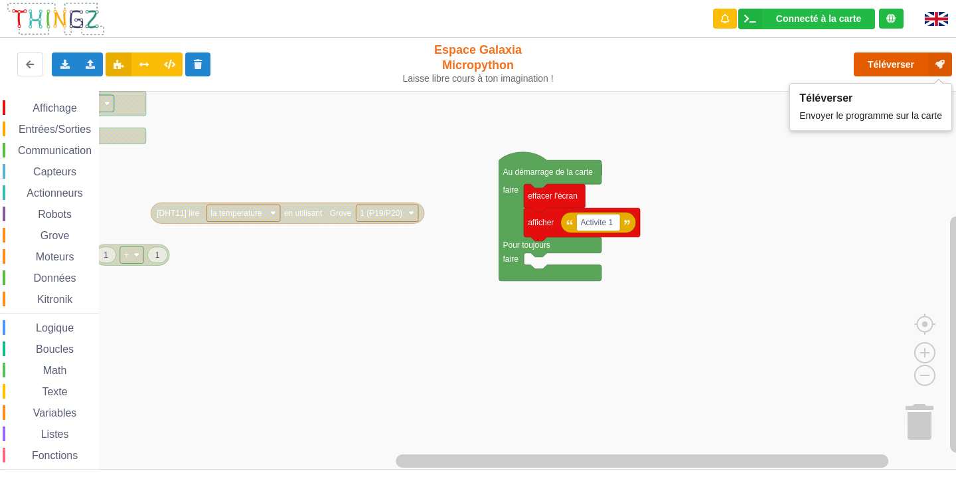
click at [883, 65] on button "Téléverser" at bounding box center [903, 64] width 98 height 24
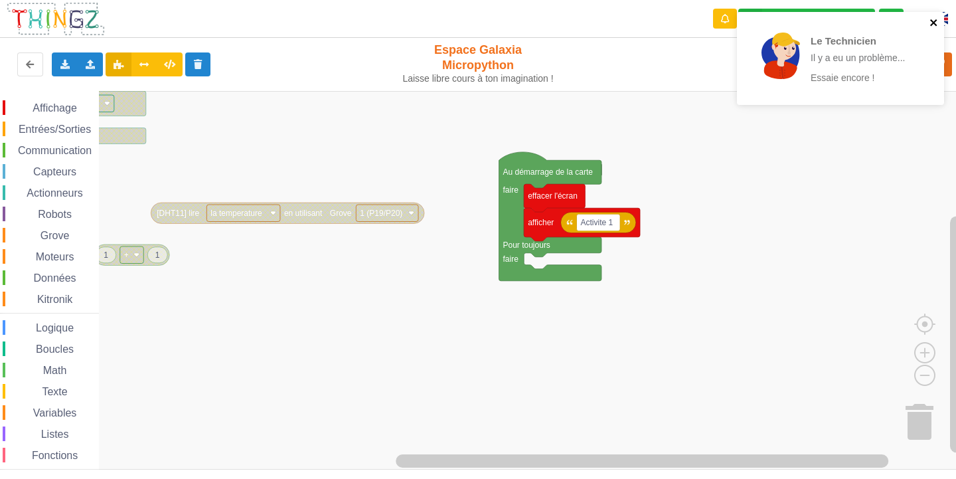
click at [934, 19] on icon "close" at bounding box center [933, 22] width 9 height 11
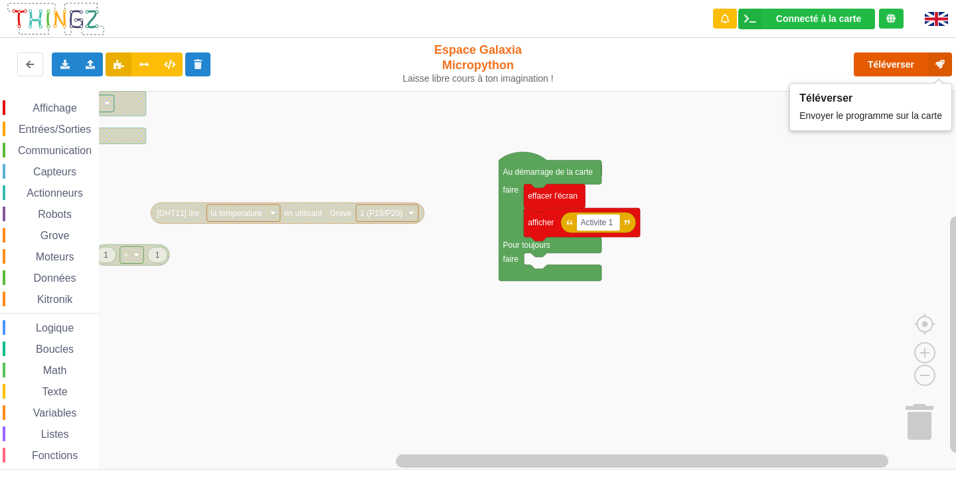
click at [895, 61] on button "Téléverser" at bounding box center [903, 64] width 98 height 24
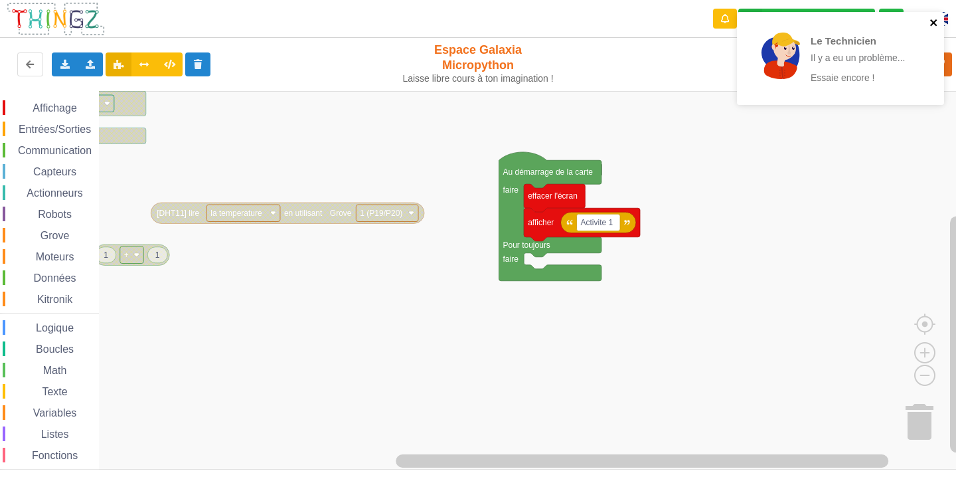
click at [929, 22] on icon "close" at bounding box center [933, 22] width 9 height 11
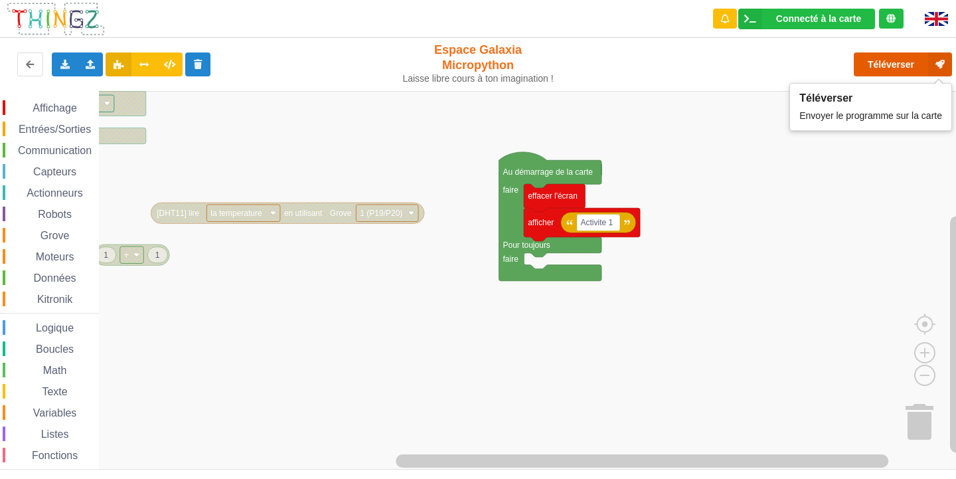
click at [903, 68] on button "Téléverser" at bounding box center [903, 64] width 98 height 24
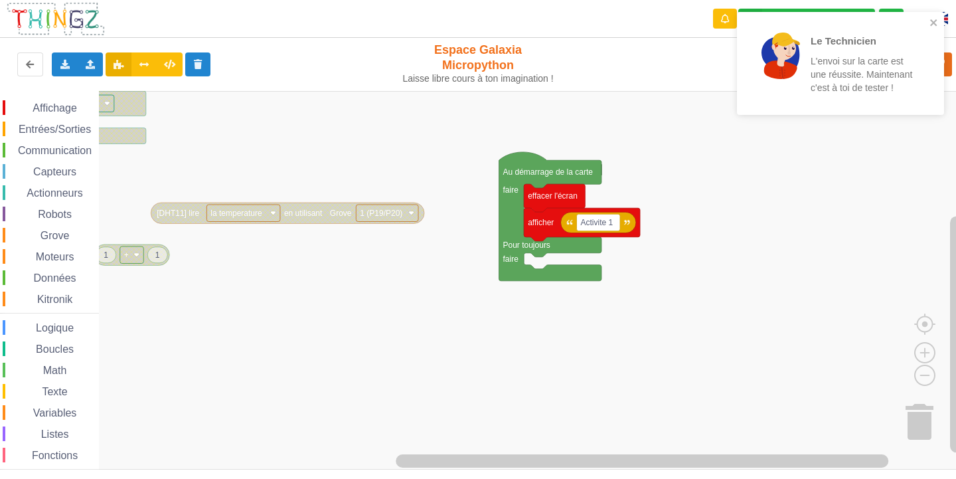
click at [54, 198] on div "Actionneurs" at bounding box center [51, 192] width 96 height 15
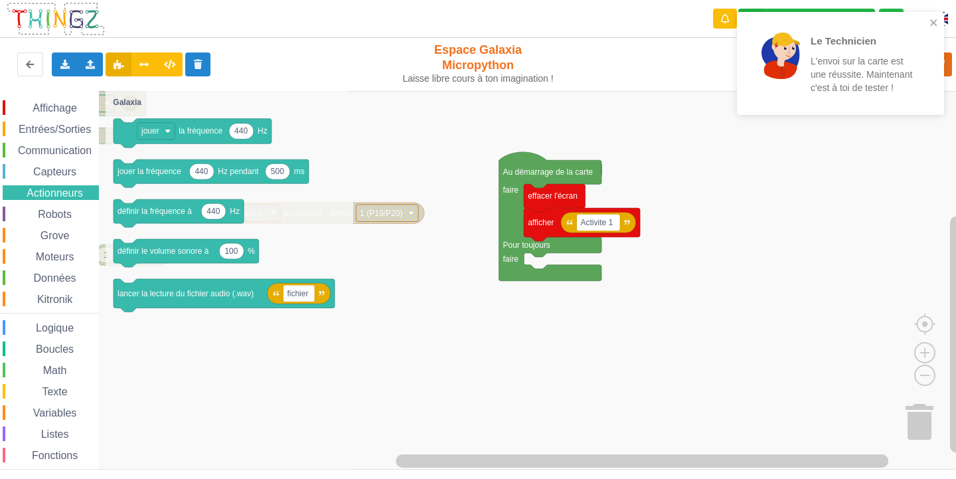
click at [64, 172] on span "Capteurs" at bounding box center [54, 171] width 47 height 11
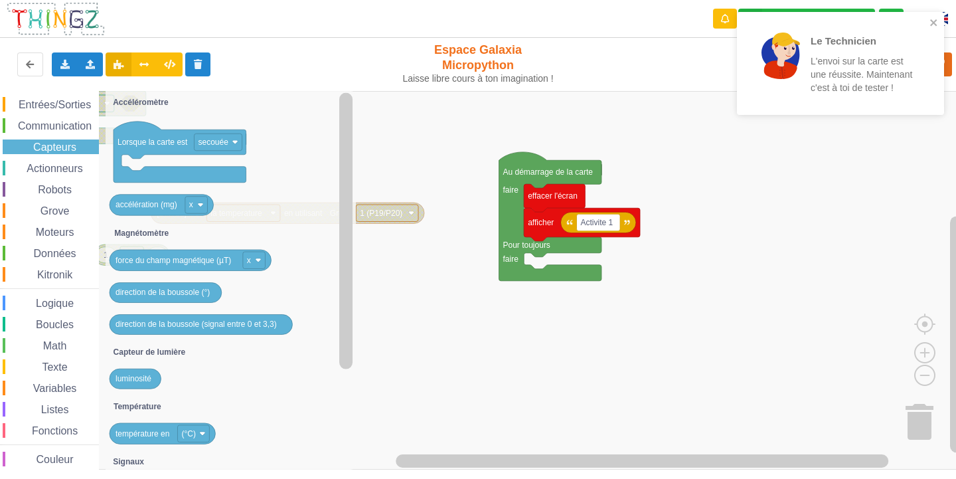
scroll to position [35, 0]
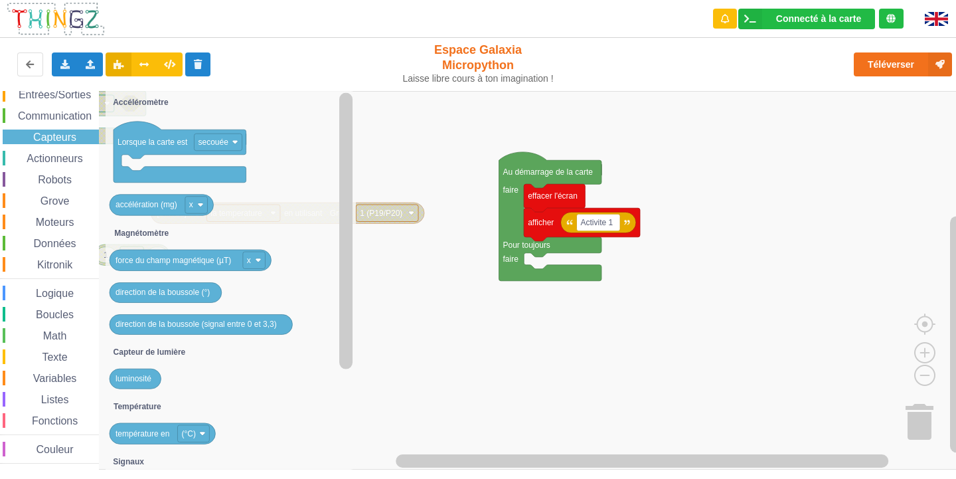
click at [39, 411] on div "Affichage Entrées/Sorties Communication Capteurs Actionneurs Robots Grove Moteu…" at bounding box center [49, 265] width 99 height 398
click at [46, 420] on span "Fonctions" at bounding box center [55, 420] width 50 height 11
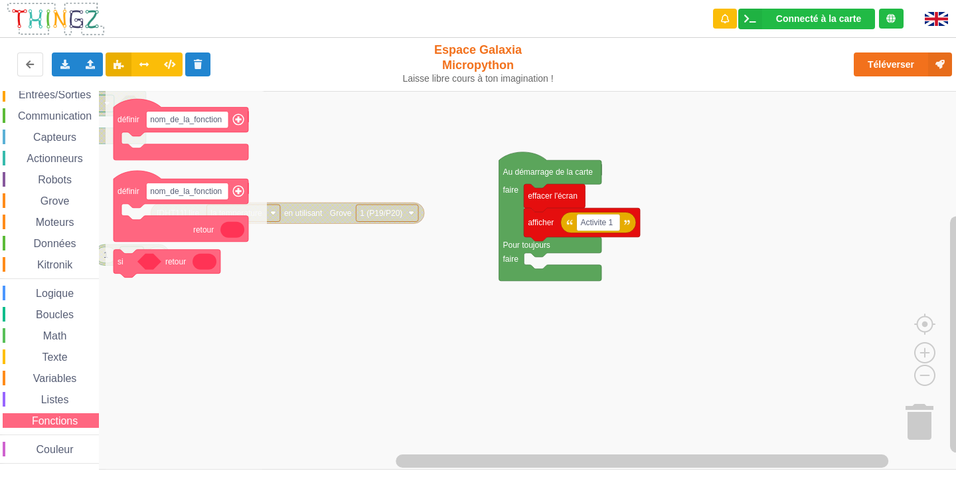
click at [43, 396] on span "Listes" at bounding box center [55, 399] width 32 height 11
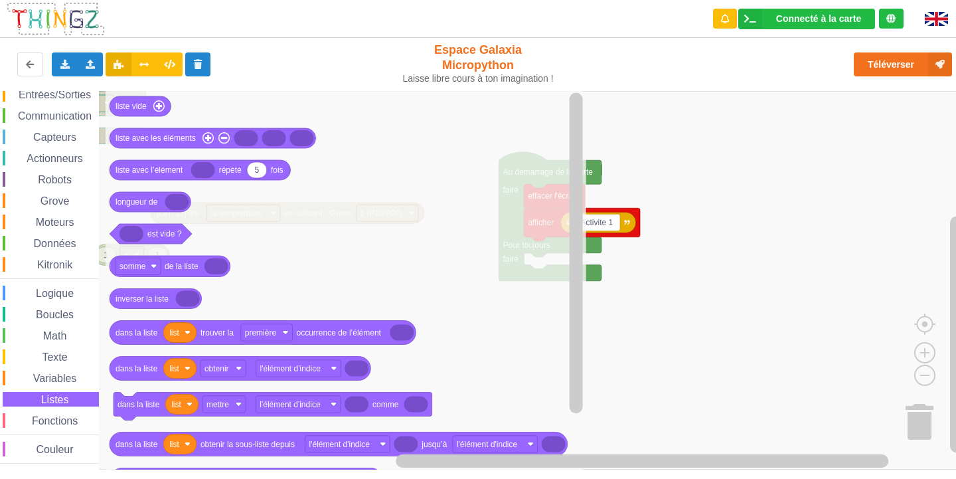
click at [42, 379] on span "Variables" at bounding box center [55, 377] width 48 height 11
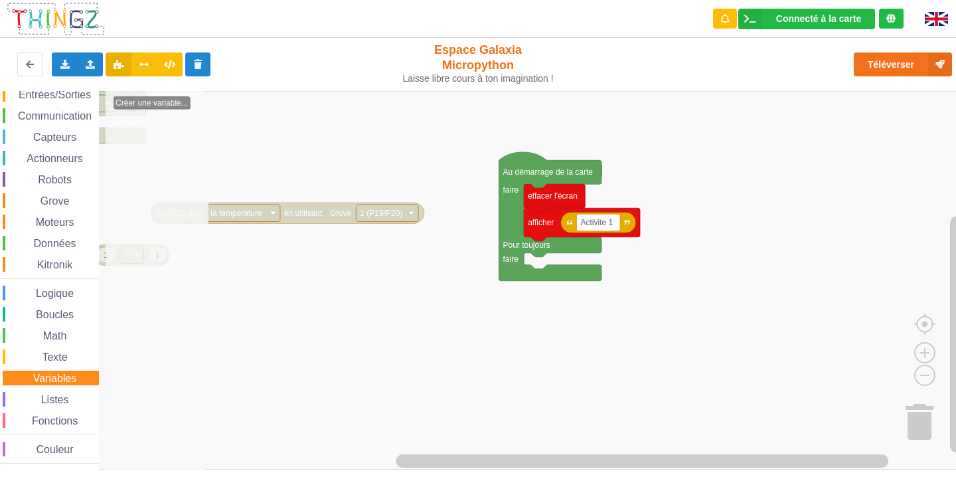
click at [52, 351] on span "Texte" at bounding box center [54, 356] width 29 height 11
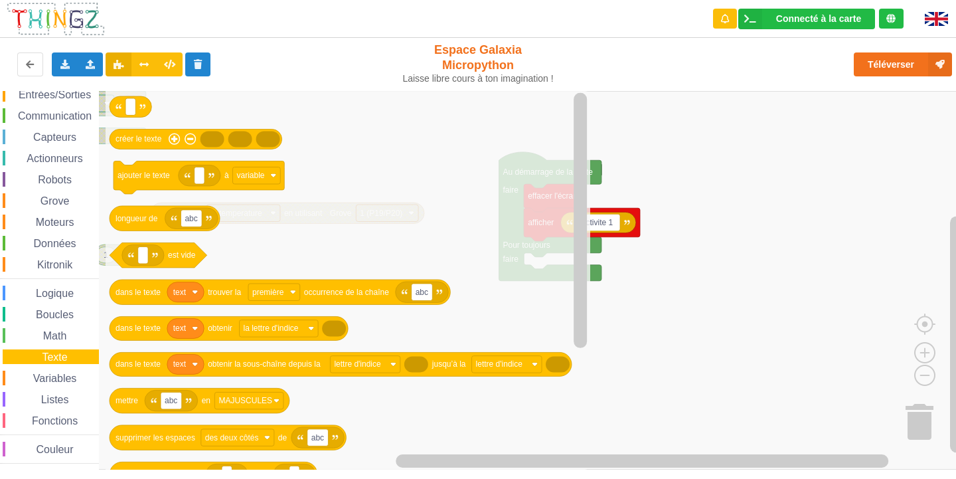
click at [62, 319] on span "Boucles" at bounding box center [55, 314] width 42 height 11
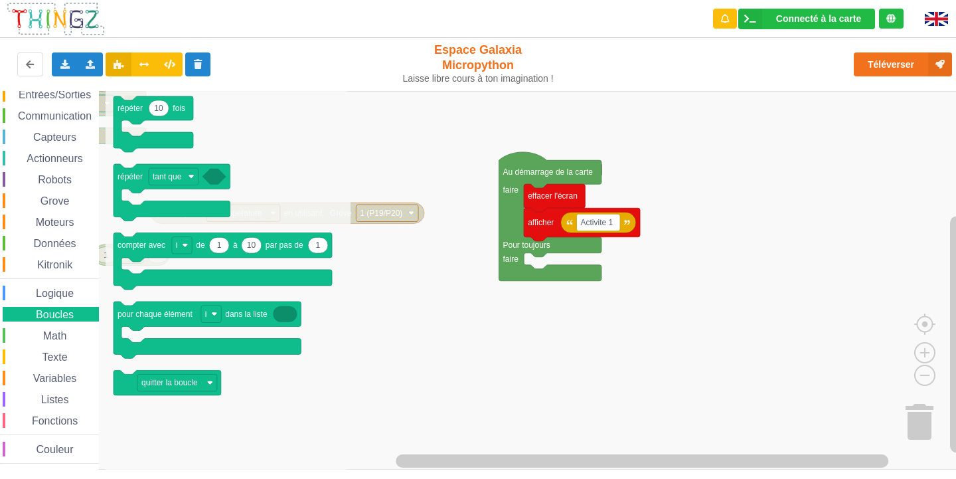
click at [70, 295] on span "Logique" at bounding box center [55, 292] width 42 height 11
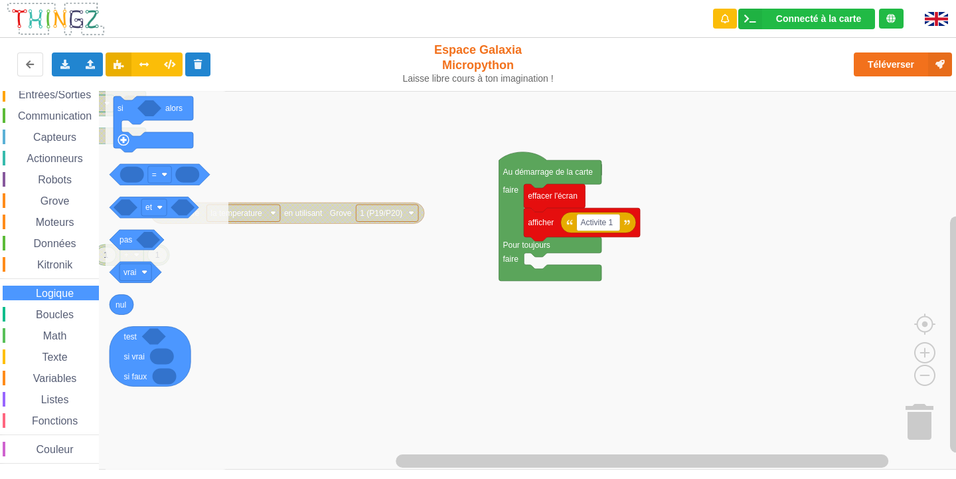
click at [72, 257] on div "Kitronik" at bounding box center [51, 264] width 96 height 15
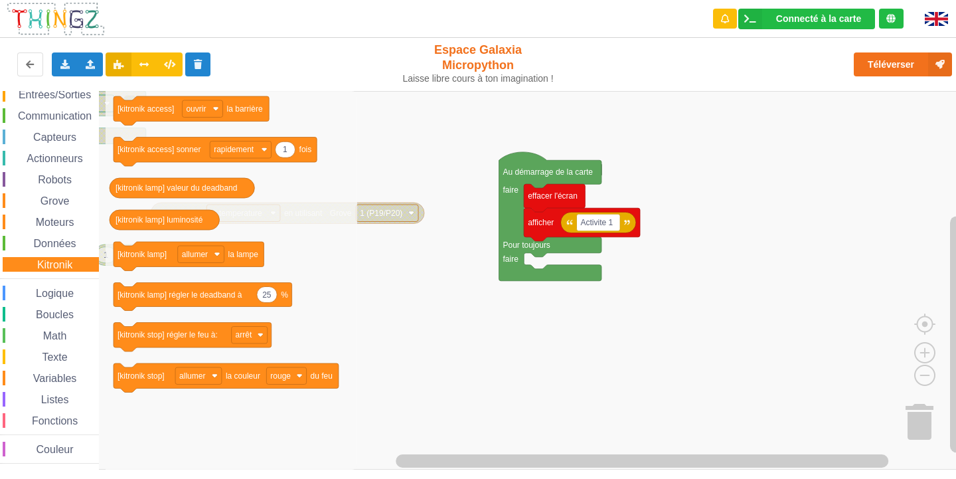
click at [73, 236] on div "Données" at bounding box center [51, 243] width 96 height 15
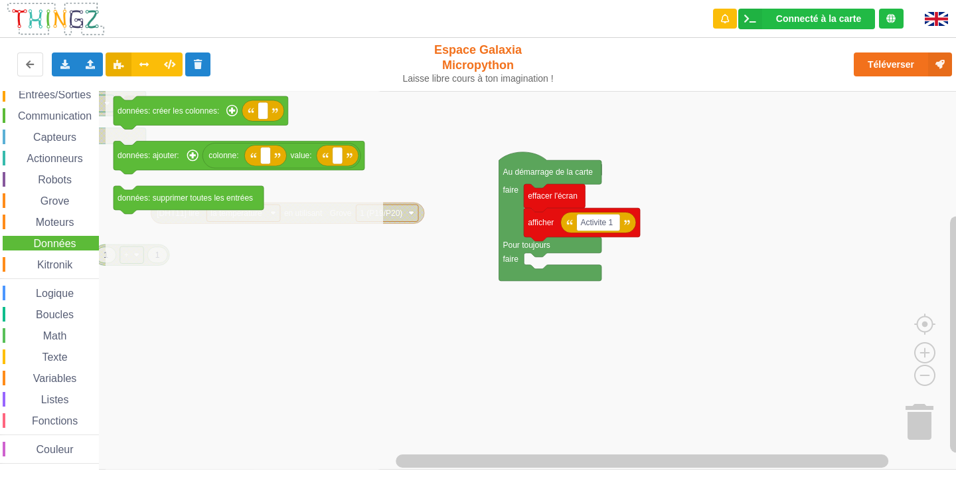
click at [56, 307] on div "Boucles" at bounding box center [51, 314] width 96 height 15
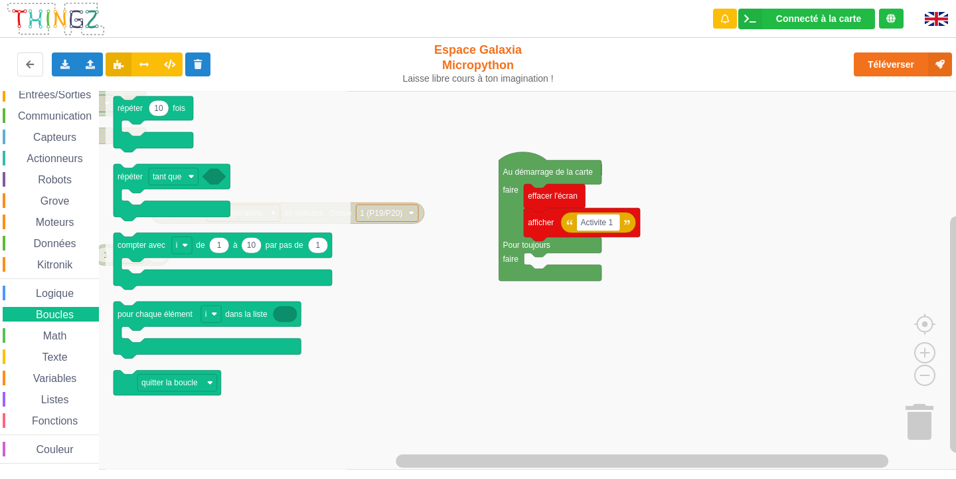
click at [56, 294] on span "Logique" at bounding box center [55, 292] width 42 height 11
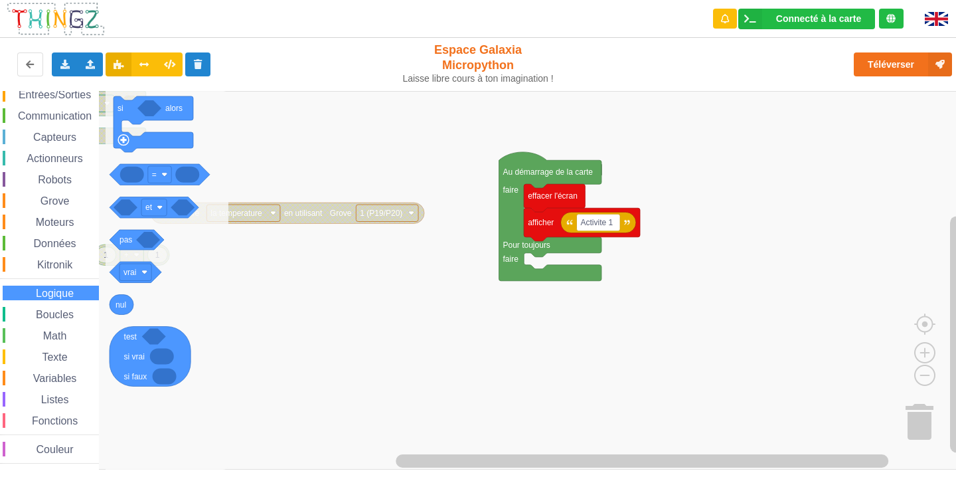
click at [31, 230] on div "Affichage Entrées/Sorties Communication Capteurs Actionneurs Robots Grove Moteu…" at bounding box center [49, 265] width 99 height 398
click at [29, 222] on span "Espace de travail de Blocky" at bounding box center [28, 222] width 11 height 11
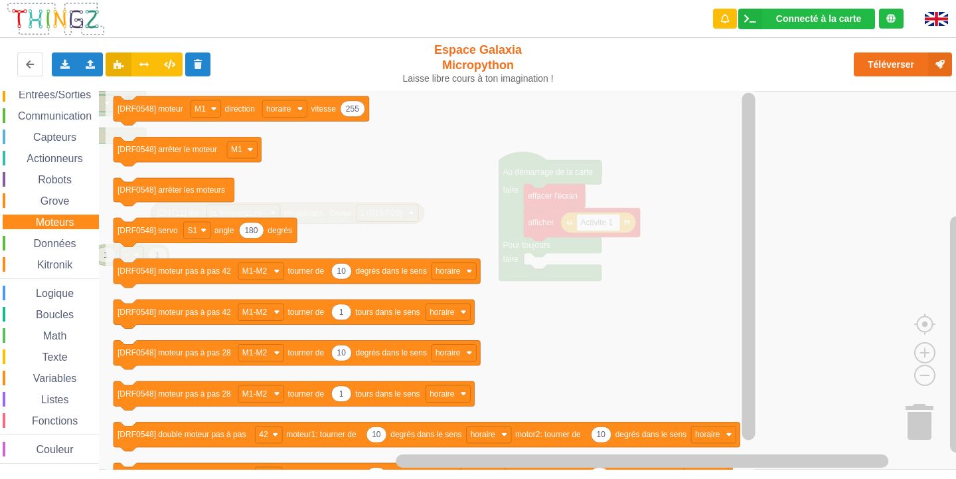
click at [28, 202] on span "Espace de travail de Blocky" at bounding box center [33, 201] width 11 height 11
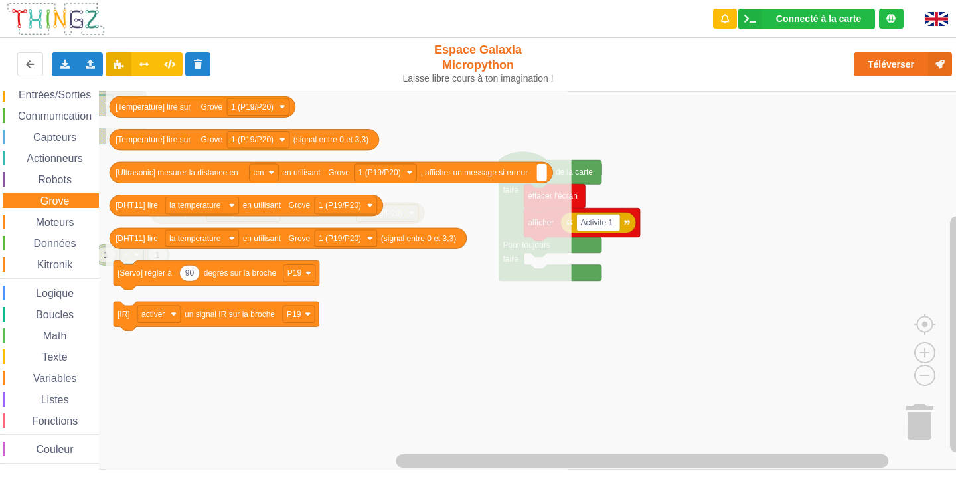
click at [55, 178] on span "Robots" at bounding box center [55, 179] width 38 height 11
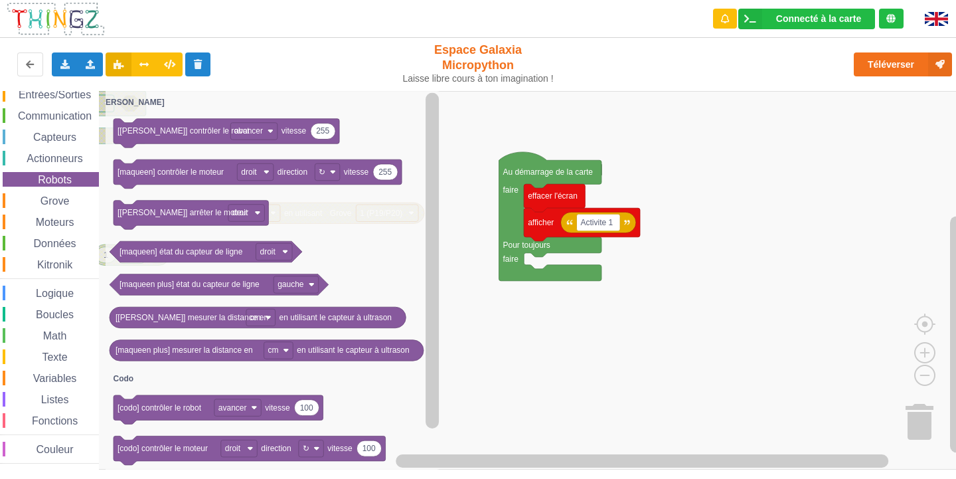
click at [67, 154] on span "Actionneurs" at bounding box center [55, 158] width 60 height 11
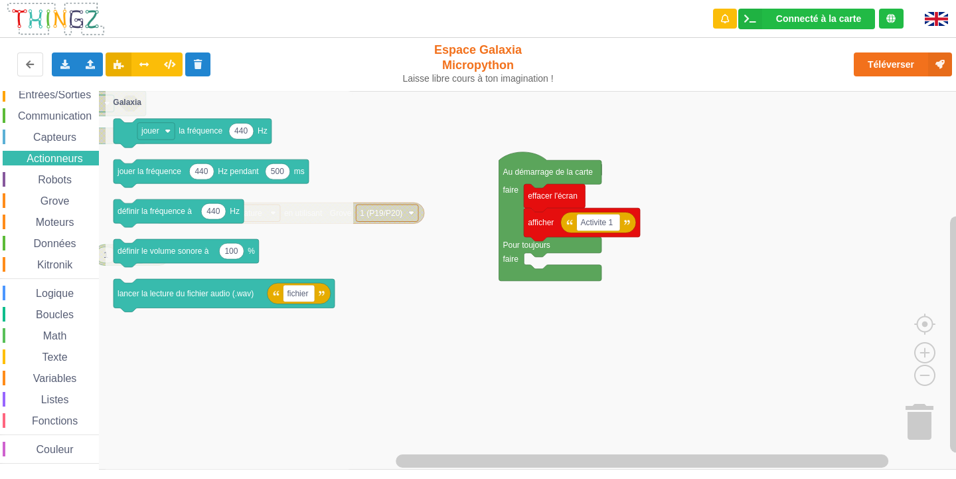
click at [67, 143] on div "Capteurs" at bounding box center [51, 136] width 96 height 15
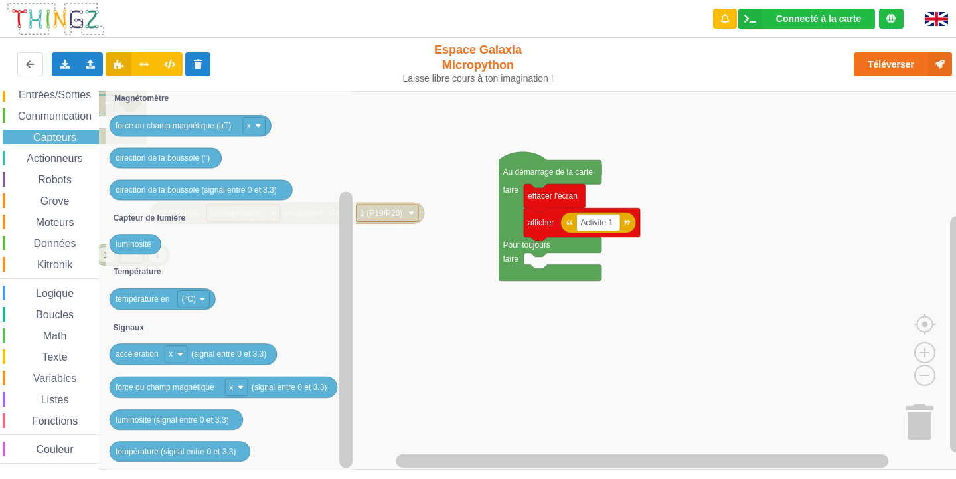
scroll to position [0, 0]
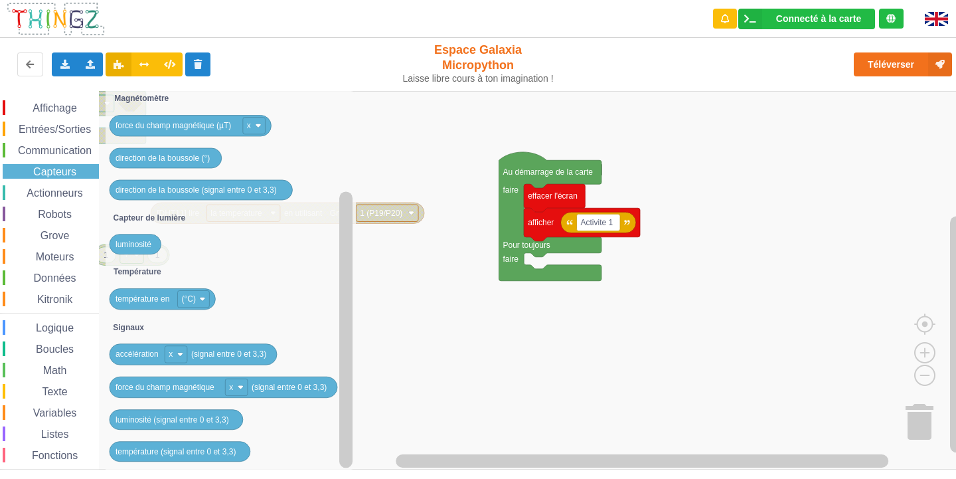
click at [44, 113] on span "Affichage" at bounding box center [55, 107] width 48 height 11
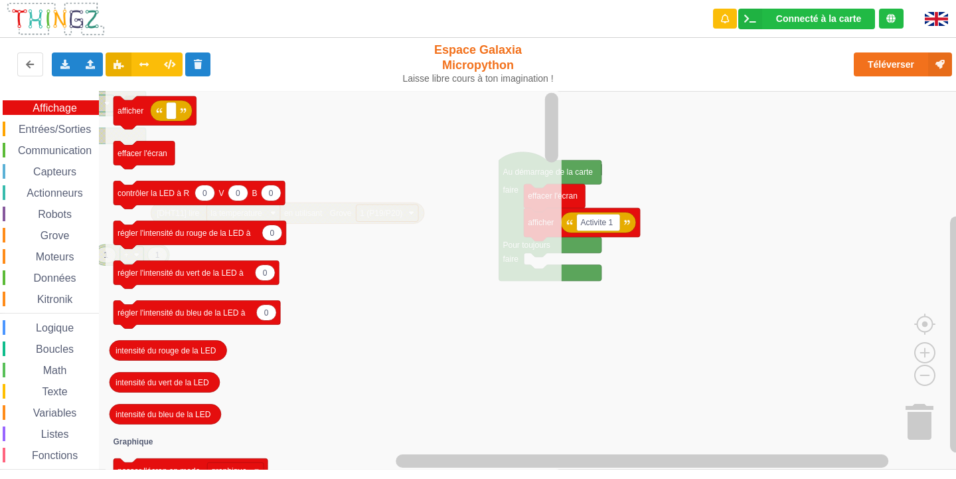
click at [46, 121] on div "Entrées/Sorties" at bounding box center [51, 128] width 96 height 15
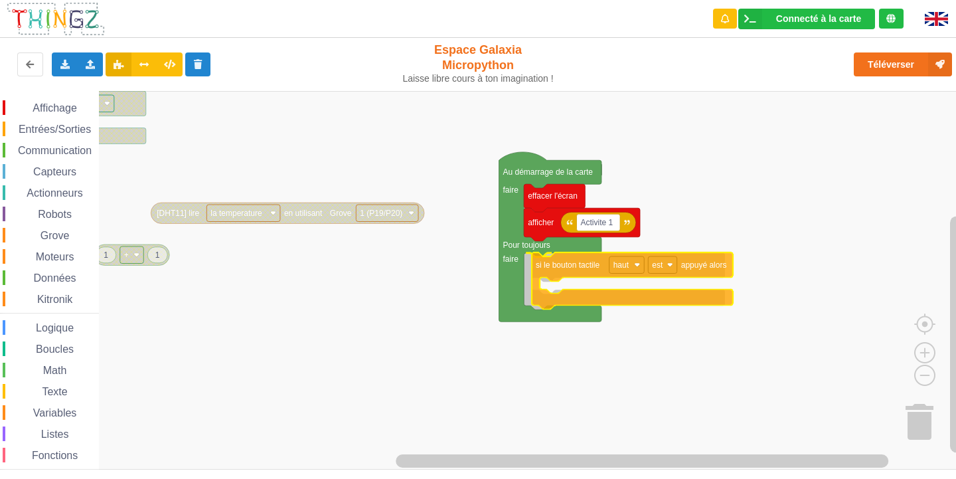
click at [553, 275] on div "Affichage Entrées/Sorties Communication Capteurs Actionneurs Robots Grove Moteu…" at bounding box center [482, 280] width 965 height 378
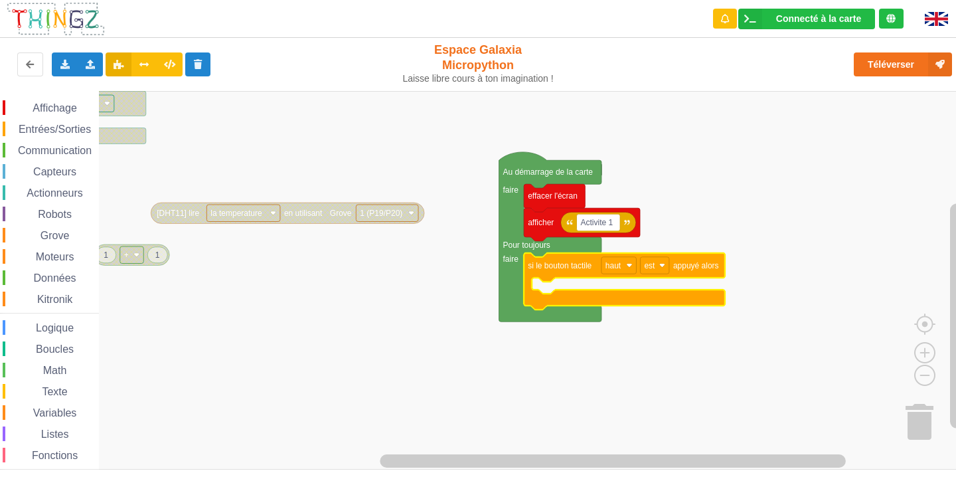
click at [587, 305] on icon "Espace de travail de Blocky" at bounding box center [624, 281] width 201 height 57
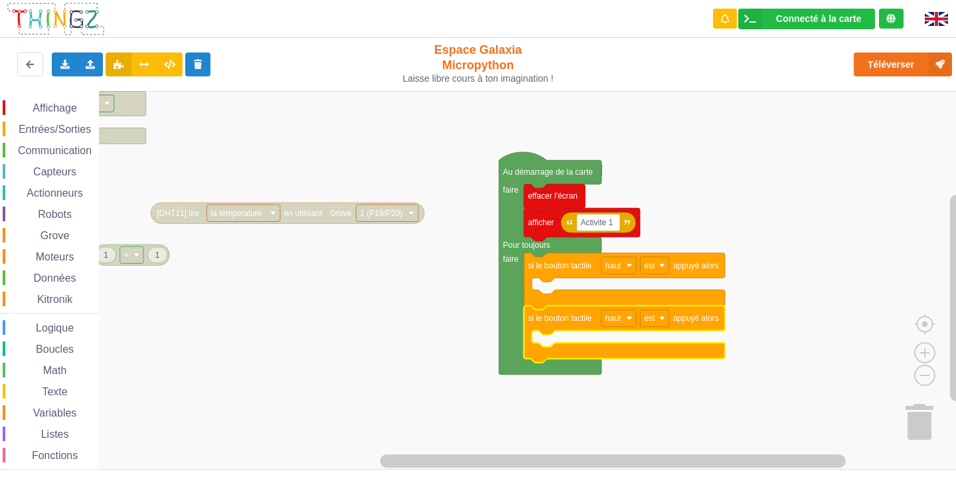
click at [37, 218] on span "Robots" at bounding box center [55, 213] width 38 height 11
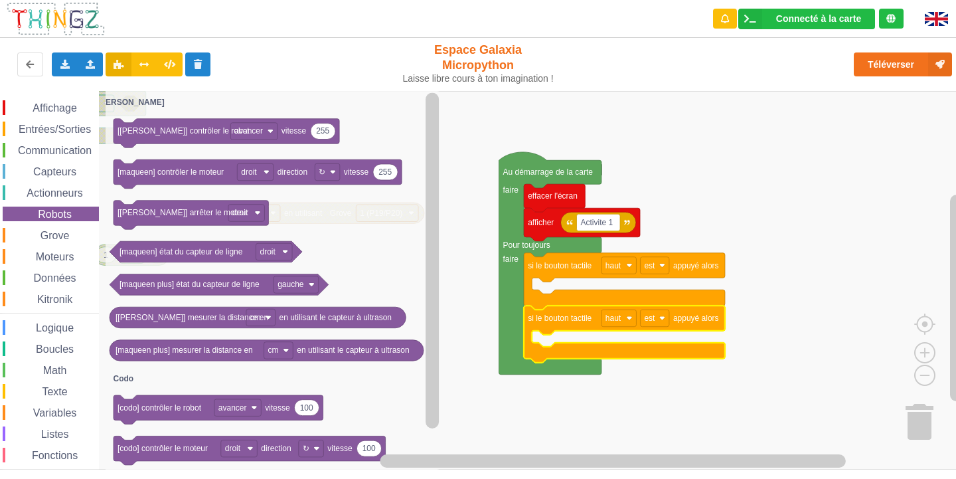
click at [50, 186] on div "Actionneurs" at bounding box center [51, 192] width 96 height 15
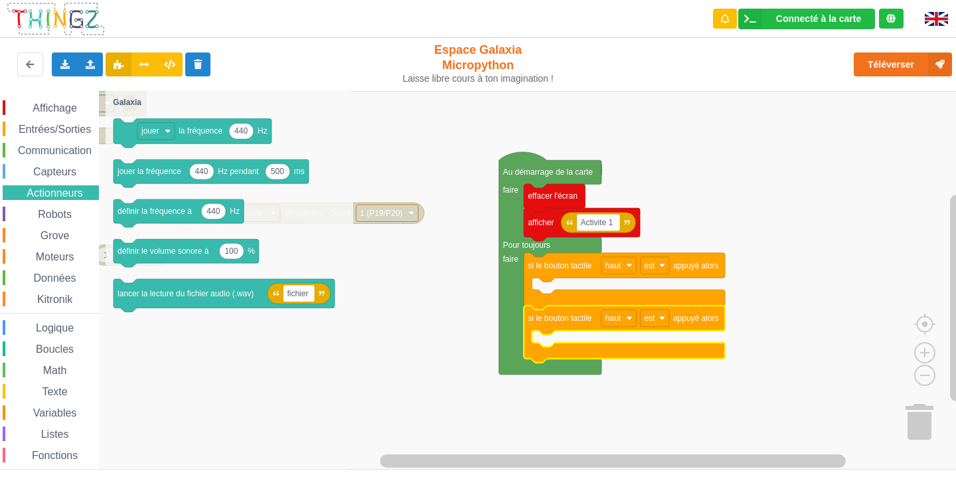
click at [55, 104] on span "Affichage" at bounding box center [55, 107] width 48 height 11
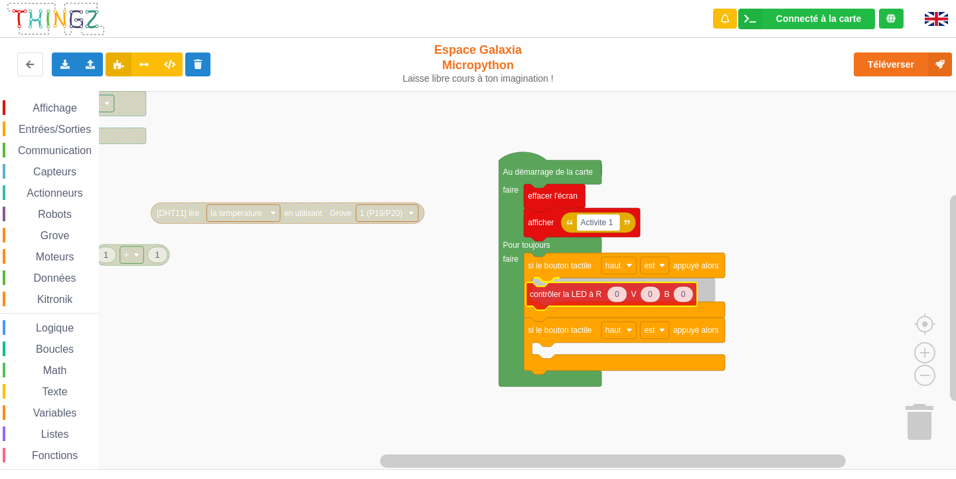
click at [542, 303] on div "Affichage Entrées/Sorties Communication Capteurs Actionneurs Robots Grove Moteu…" at bounding box center [482, 280] width 965 height 378
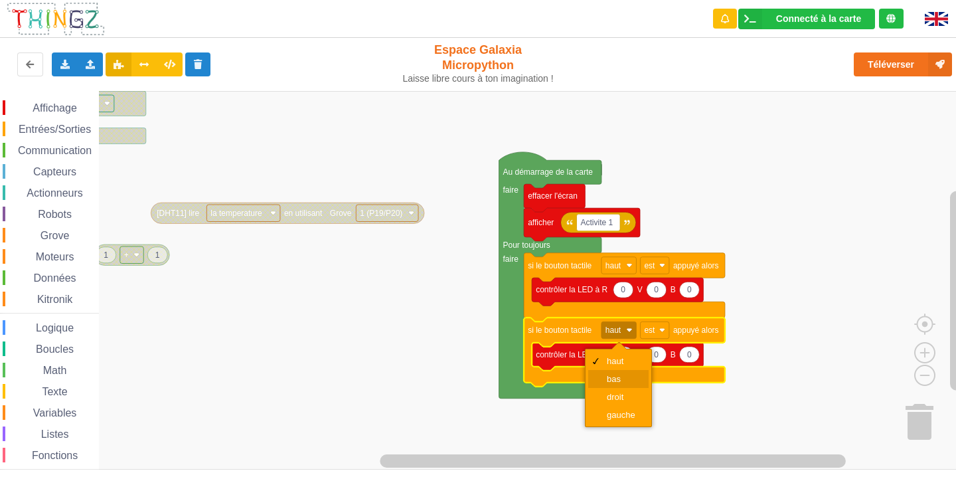
click at [601, 382] on div "bas" at bounding box center [618, 379] width 60 height 18
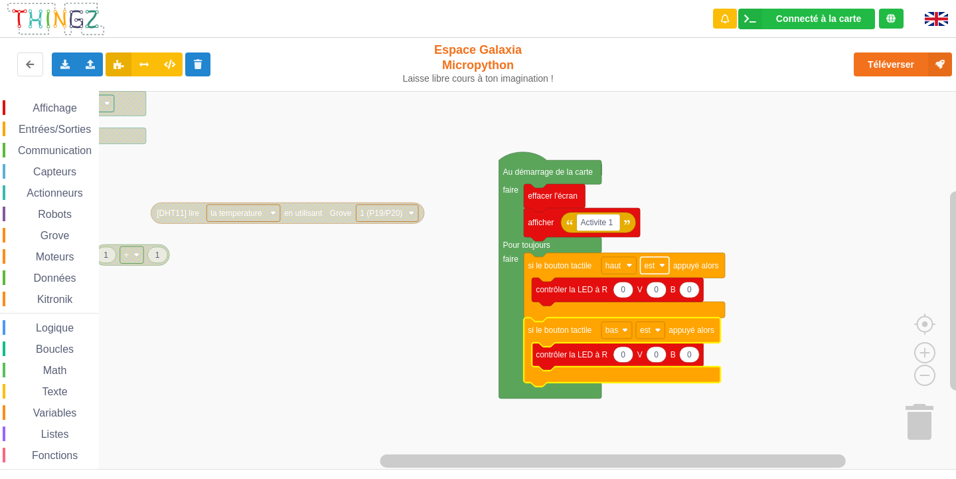
click at [658, 263] on rect "Espace de travail de Blocky" at bounding box center [654, 265] width 29 height 17
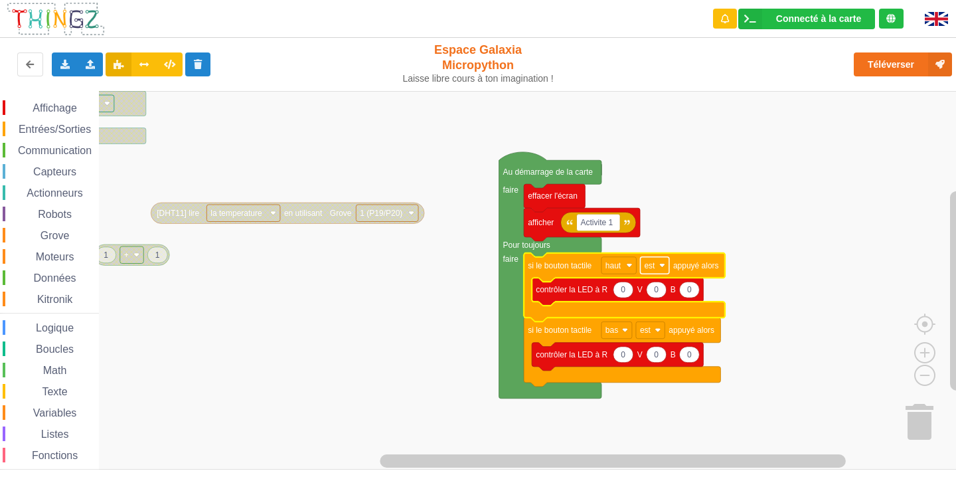
click at [651, 270] on text "est" at bounding box center [649, 265] width 11 height 9
click at [606, 265] on text "haut" at bounding box center [613, 265] width 16 height 9
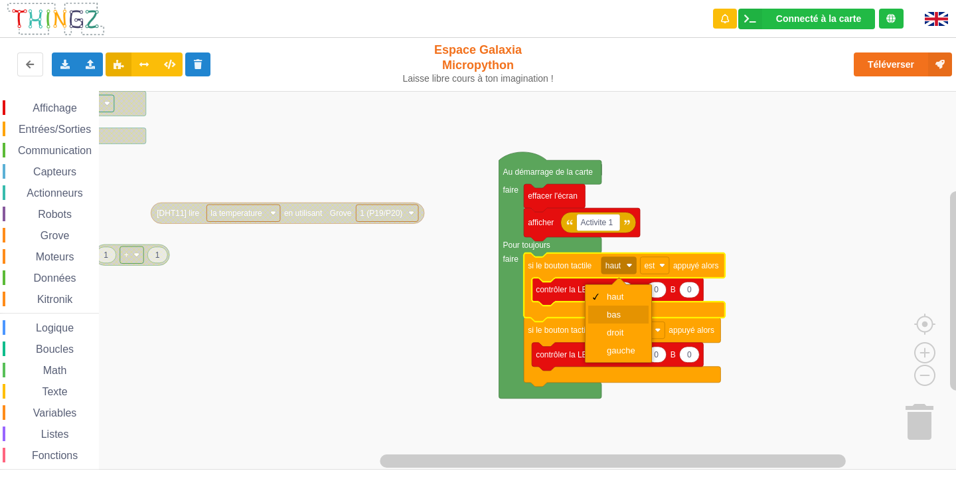
click at [627, 315] on div "bas" at bounding box center [623, 314] width 32 height 10
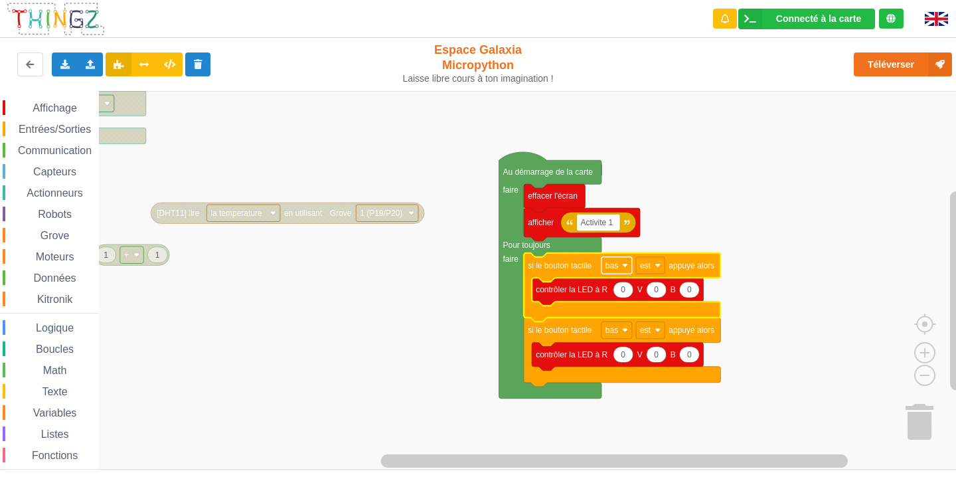
click at [621, 265] on rect "Espace de travail de Blocky" at bounding box center [616, 265] width 31 height 17
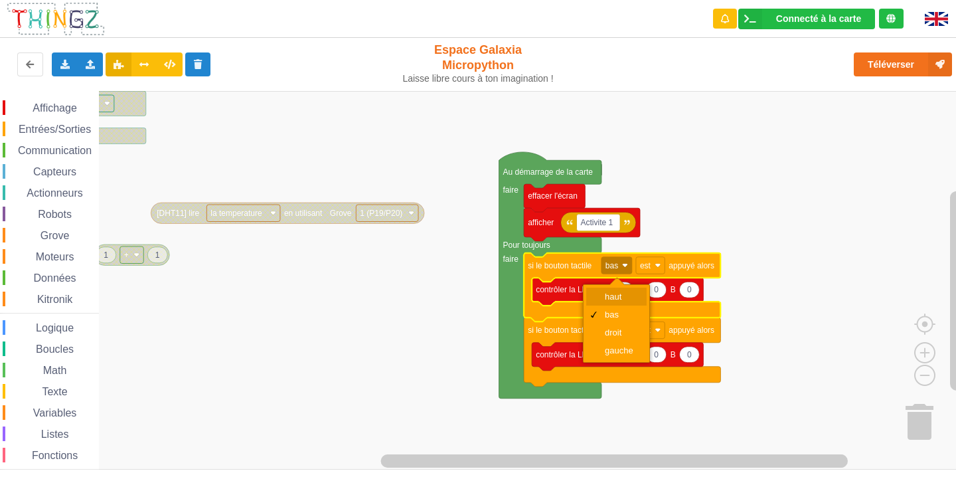
click at [605, 291] on div "haut" at bounding box center [621, 296] width 32 height 10
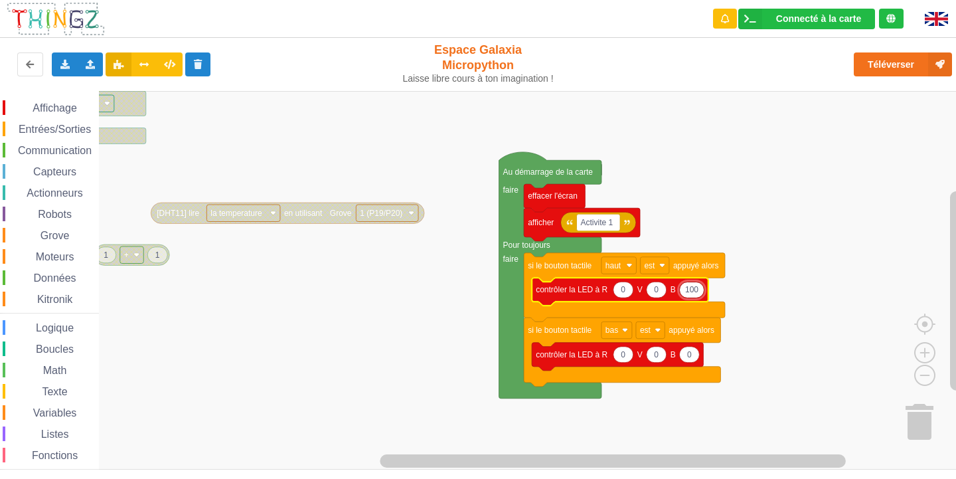
type input "1000"
click at [696, 285] on text "1000" at bounding box center [694, 289] width 18 height 9
click at [704, 288] on input "1000" at bounding box center [694, 289] width 30 height 17
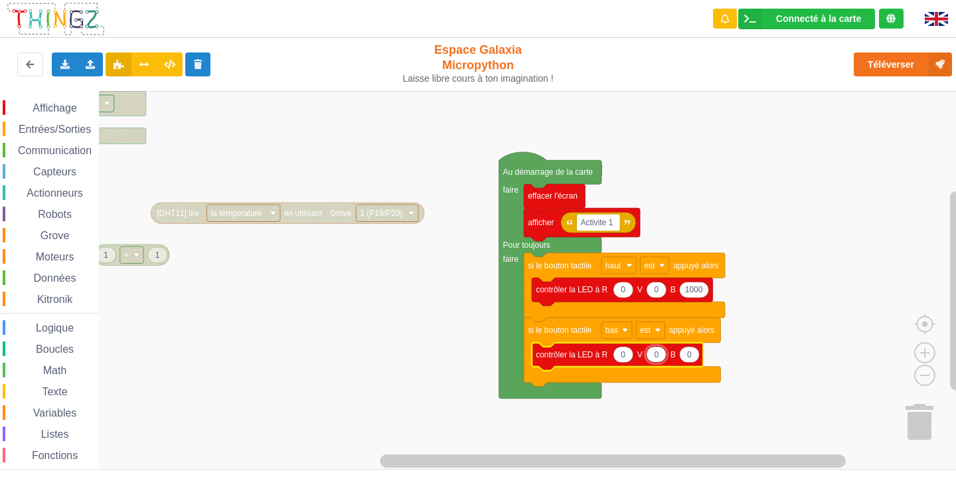
click at [621, 347] on icon "Espace de travail de Blocky" at bounding box center [623, 354] width 20 height 16
type input "1000"
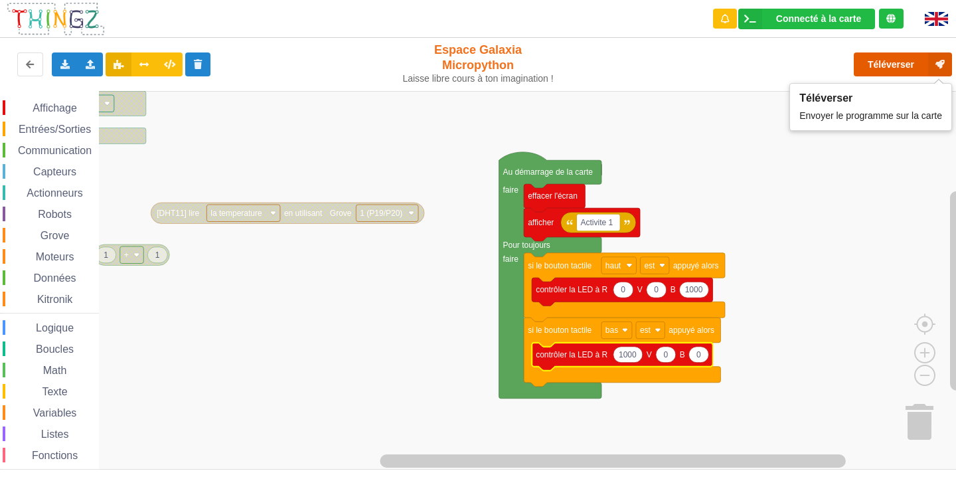
click at [887, 64] on button "Téléverser" at bounding box center [903, 64] width 98 height 24
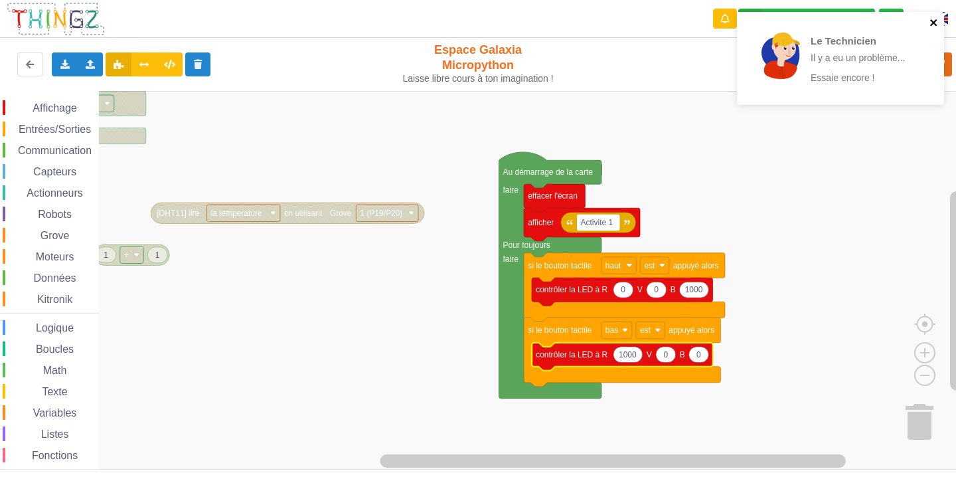
click at [937, 20] on icon "close" at bounding box center [933, 22] width 9 height 11
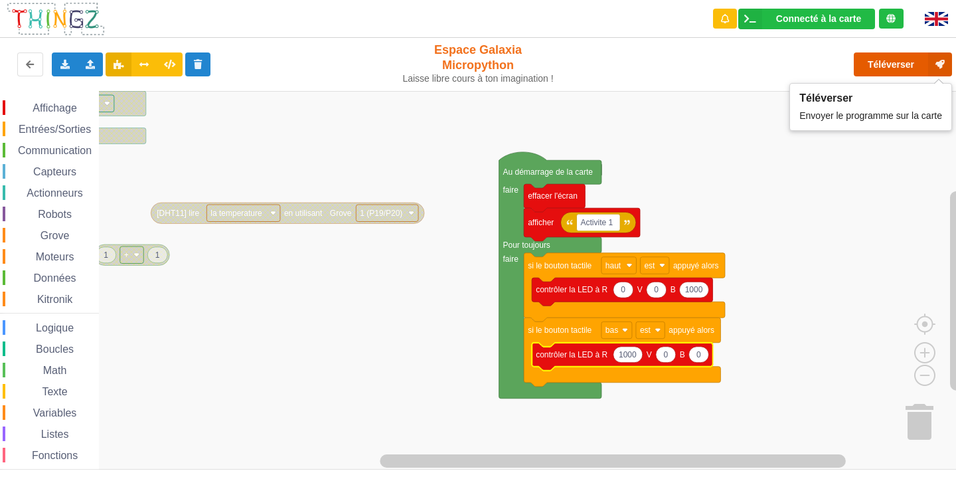
click at [876, 63] on button "Téléverser" at bounding box center [903, 64] width 98 height 24
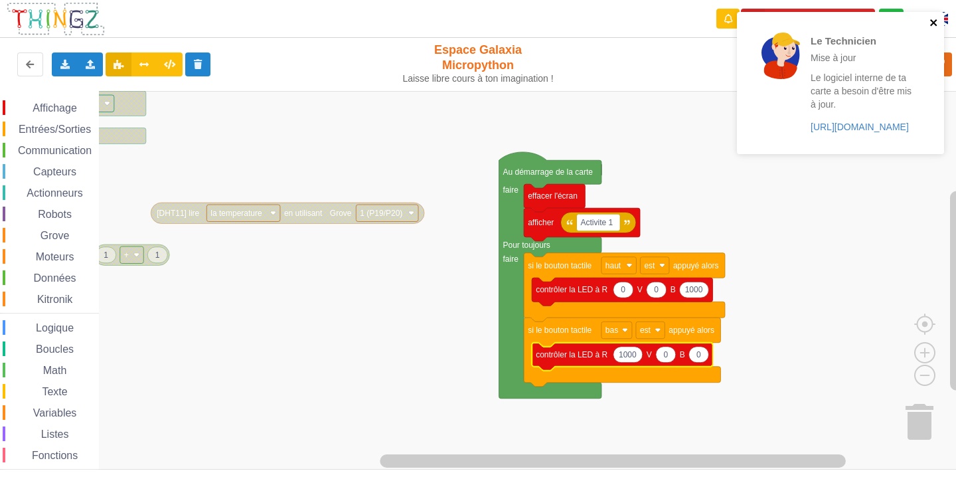
click at [932, 21] on icon "close" at bounding box center [933, 22] width 9 height 11
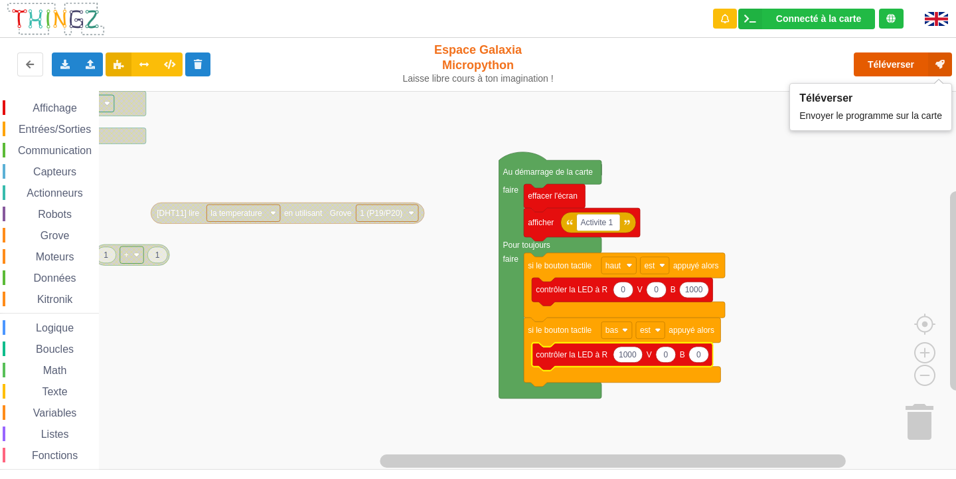
click at [897, 72] on button "Téléverser" at bounding box center [903, 64] width 98 height 24
click at [892, 72] on button "Téléverser" at bounding box center [903, 64] width 98 height 24
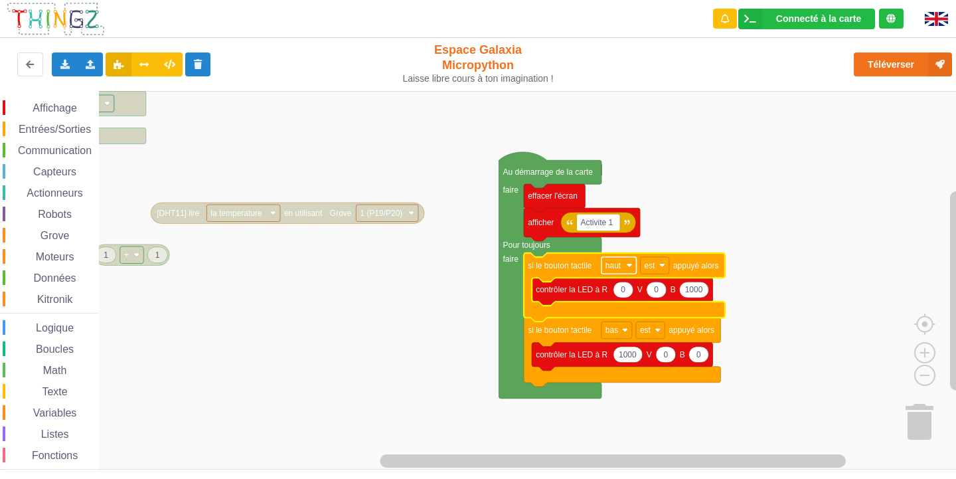
click at [616, 261] on text "haut" at bounding box center [613, 265] width 16 height 9
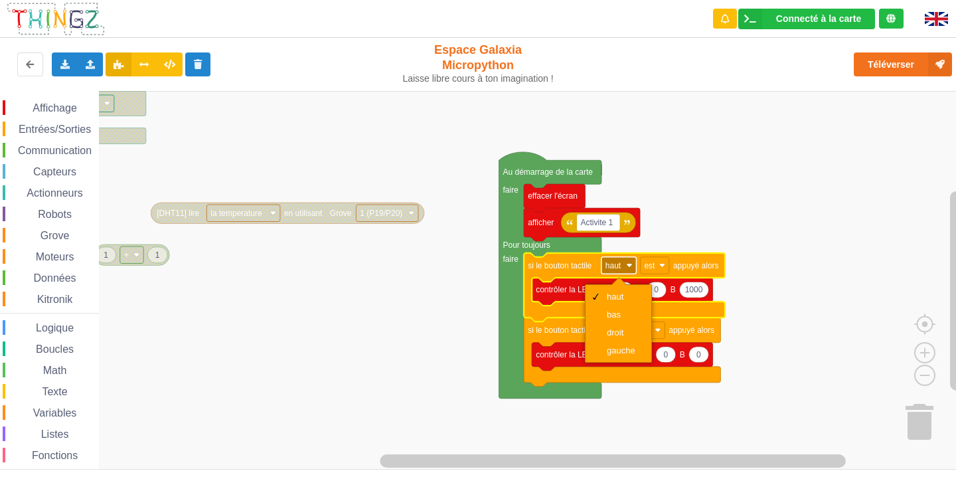
click at [616, 261] on text "haut" at bounding box center [613, 265] width 16 height 9
click at [60, 125] on span "Entrées/Sorties" at bounding box center [55, 128] width 76 height 11
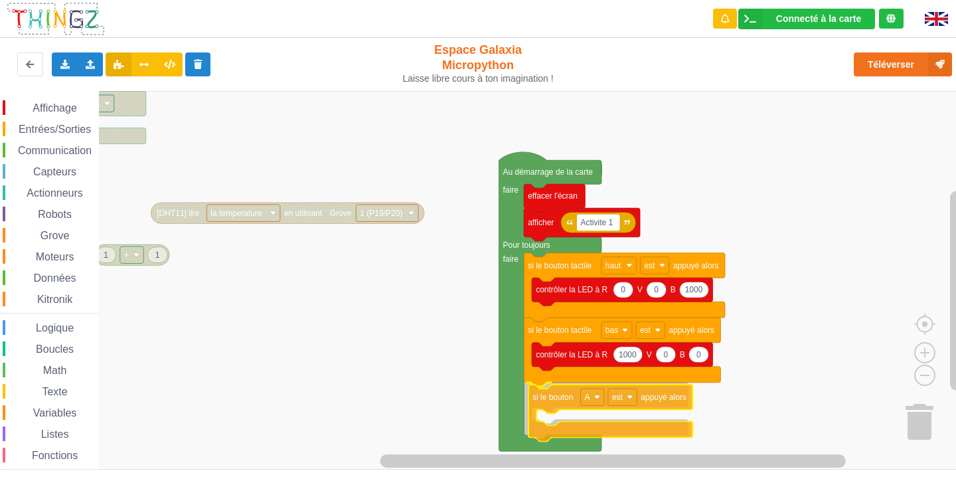
click at [559, 404] on div "Affichage Entrées/Sorties Communication Capteurs Actionneurs Robots Grove Moteu…" at bounding box center [482, 280] width 965 height 378
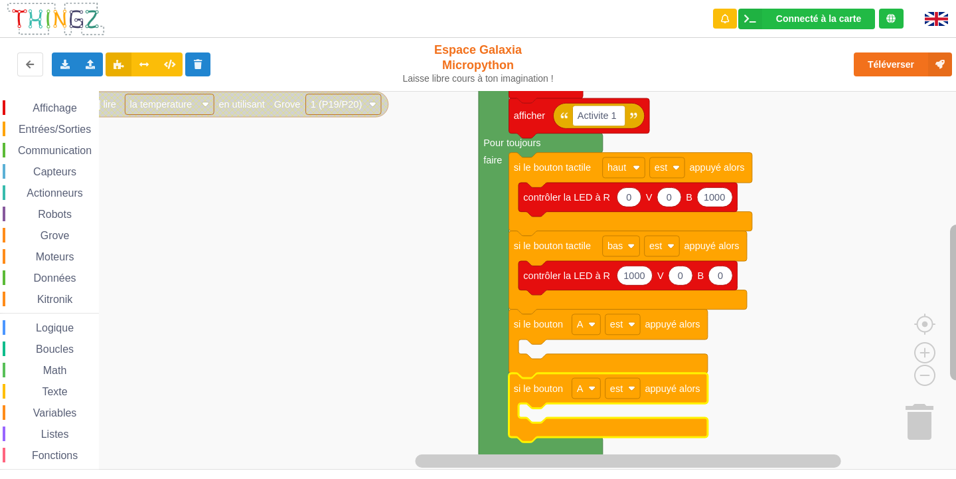
click at [936, 328] on div "Affichage Entrées/Sorties Communication Capteurs Actionneurs Robots Grove Moteu…" at bounding box center [482, 280] width 965 height 378
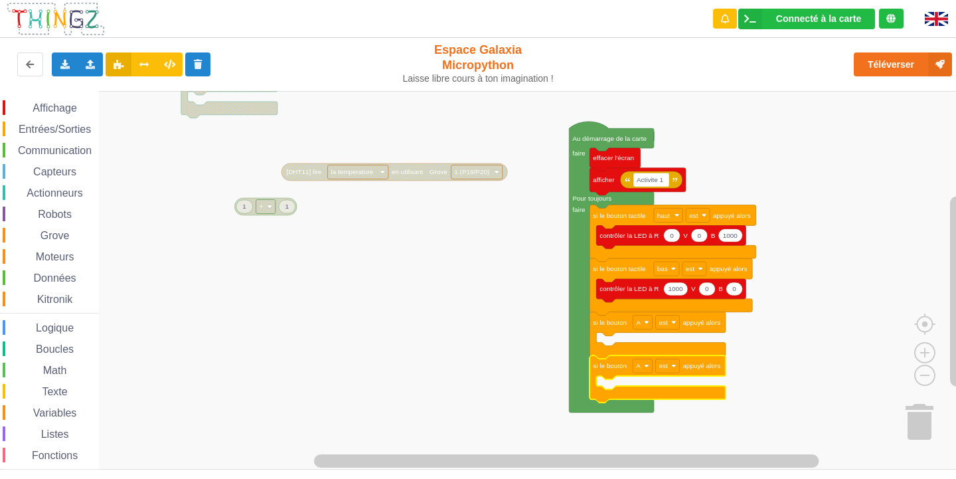
click at [753, 256] on div "Affichage Entrées/Sorties Communication Capteurs Actionneurs Robots Grove Moteu…" at bounding box center [482, 280] width 965 height 378
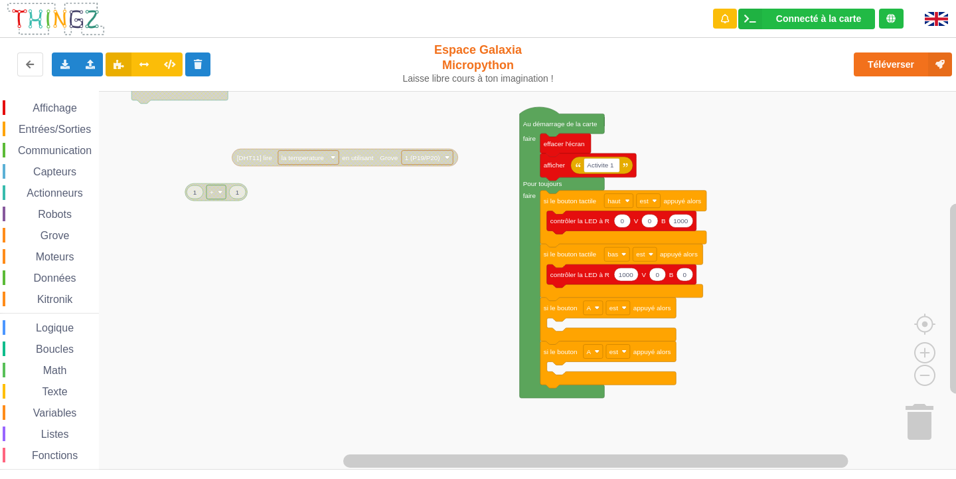
click at [743, 347] on div "Affichage Entrées/Sorties Communication Capteurs Actionneurs Robots Grove Moteu…" at bounding box center [482, 280] width 965 height 378
click at [368, 404] on rect "Espace de travail de Blocky" at bounding box center [482, 280] width 965 height 378
click at [376, 407] on div "Affichage Entrées/Sorties Communication Capteurs Actionneurs Robots Grove Moteu…" at bounding box center [482, 280] width 965 height 378
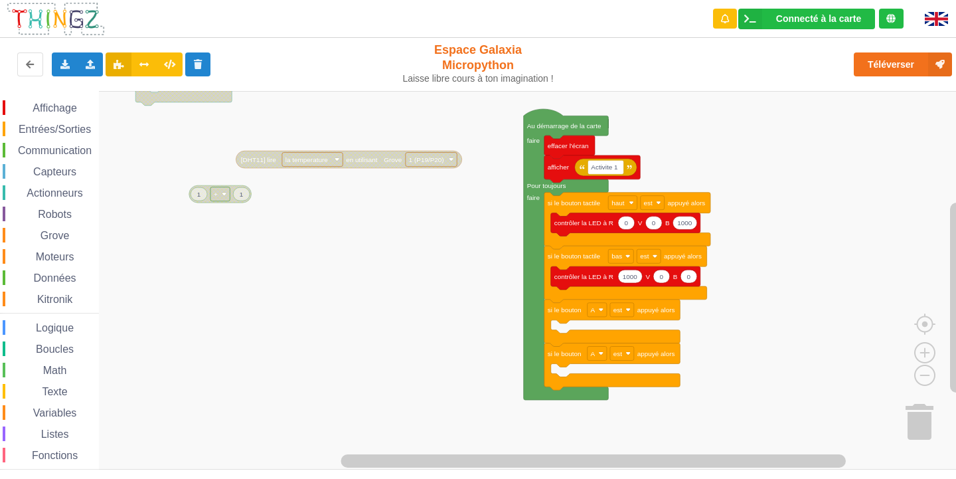
click at [377, 407] on rect "Espace de travail de Blocky" at bounding box center [482, 280] width 965 height 378
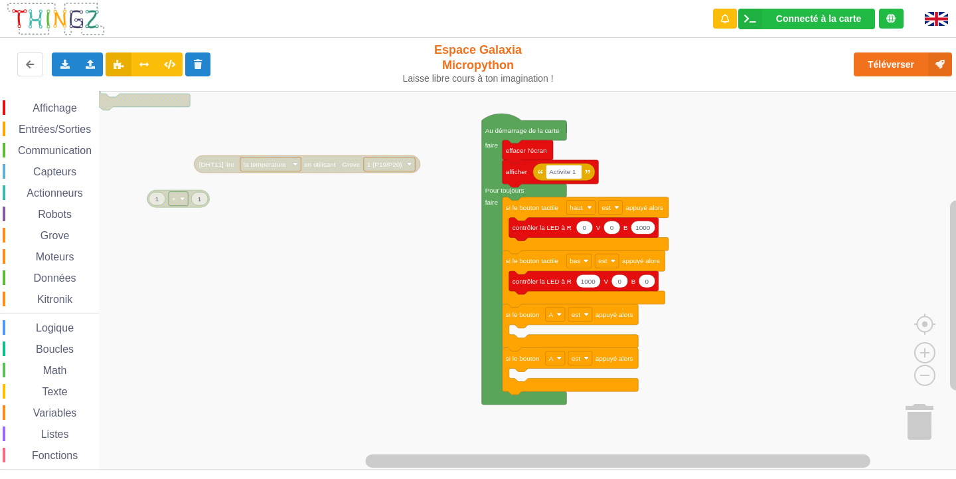
click at [335, 411] on div "Affichage Entrées/Sorties Communication Capteurs Actionneurs Robots Grove Moteu…" at bounding box center [482, 280] width 965 height 378
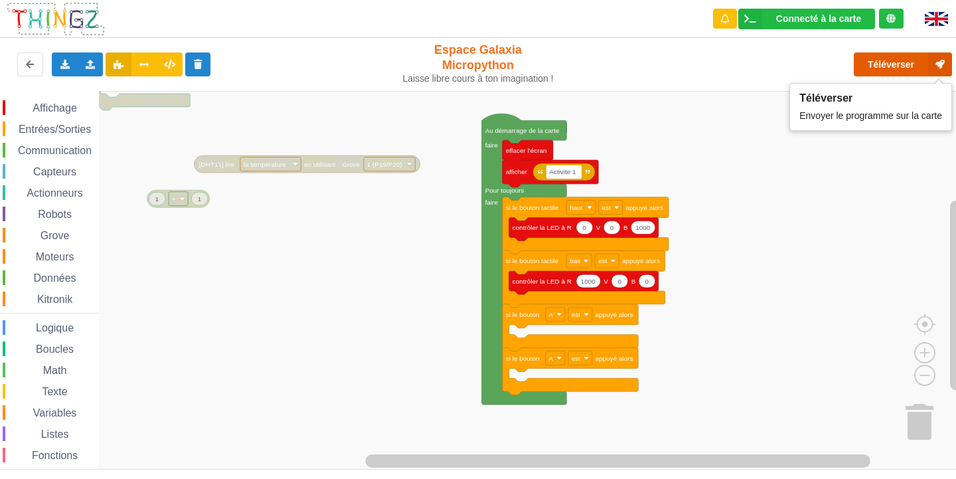
click at [899, 74] on button "Téléverser" at bounding box center [903, 64] width 98 height 24
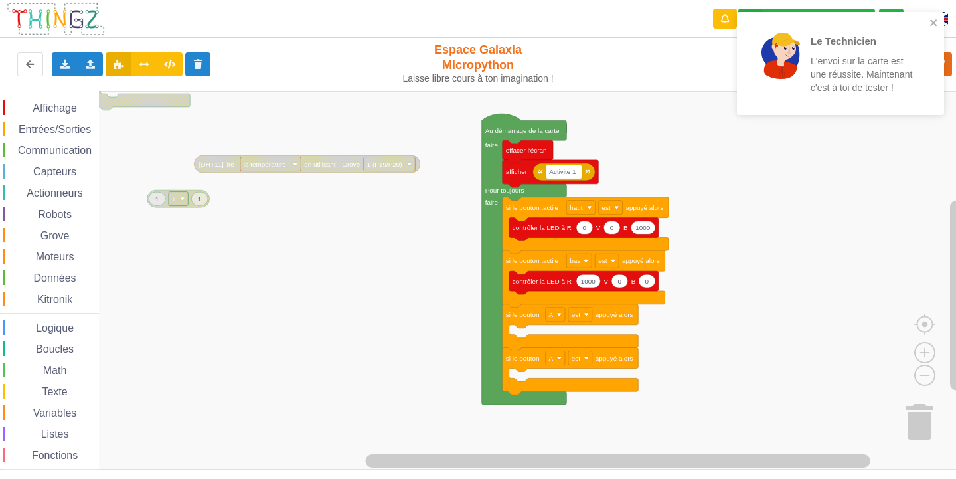
click at [275, 403] on rect "Espace de travail de Blocky" at bounding box center [482, 280] width 965 height 378
click at [929, 21] on div "Le Technicien L'envoi sur la carte est une réussite. Maintenant c'est à toi de …" at bounding box center [835, 63] width 187 height 92
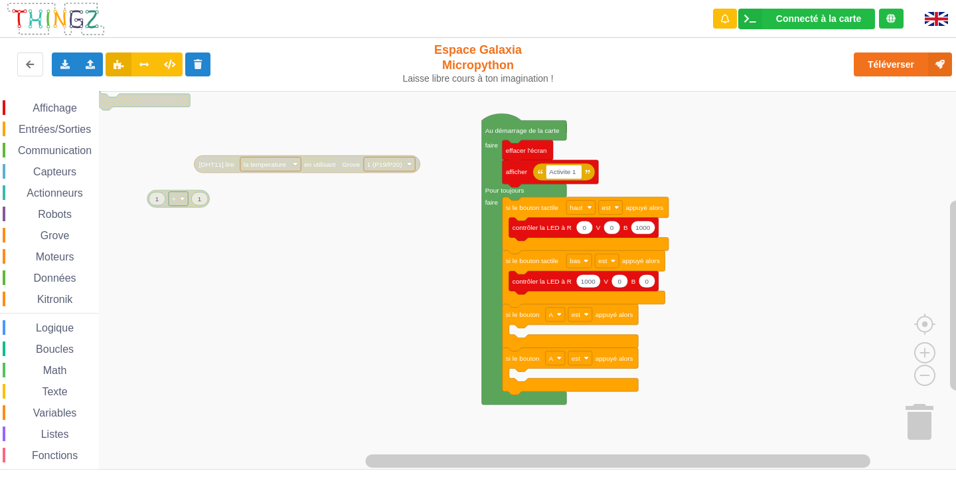
click at [76, 133] on span "Entrées/Sorties" at bounding box center [55, 128] width 76 height 11
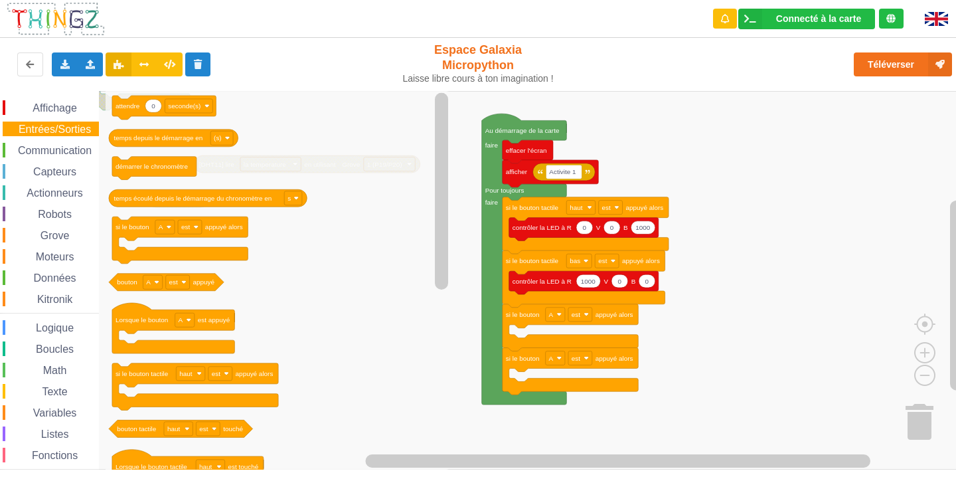
click at [76, 171] on span "Capteurs" at bounding box center [54, 171] width 47 height 11
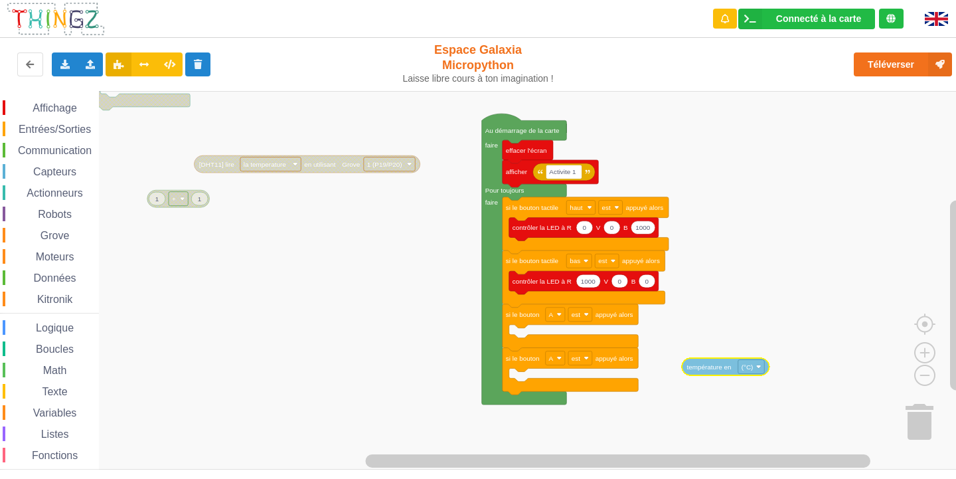
click at [694, 370] on div "Affichage Entrées/Sorties Communication Capteurs Actionneurs Robots Grove Moteu…" at bounding box center [482, 280] width 965 height 378
click at [20, 111] on span "Espace de travail de Blocky" at bounding box center [25, 108] width 11 height 11
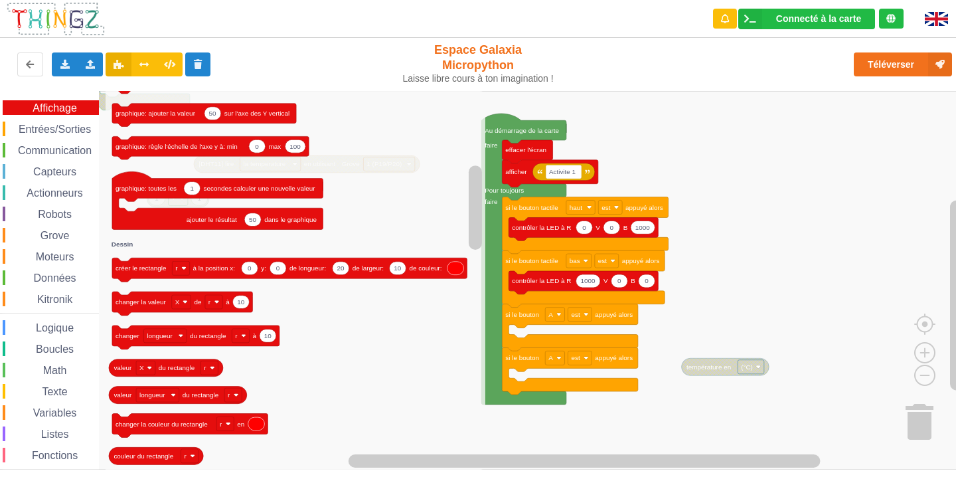
click at [339, 329] on icon "Espace de travail de Blocky" at bounding box center [296, 280] width 380 height 378
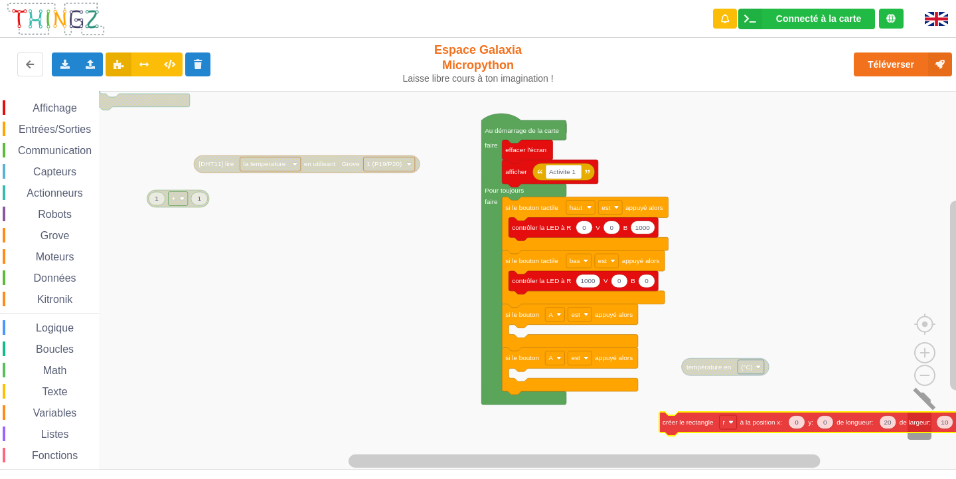
click at [922, 429] on div "Affichage Entrées/Sorties Communication Capteurs Actionneurs Robots Grove Moteu…" at bounding box center [482, 280] width 965 height 378
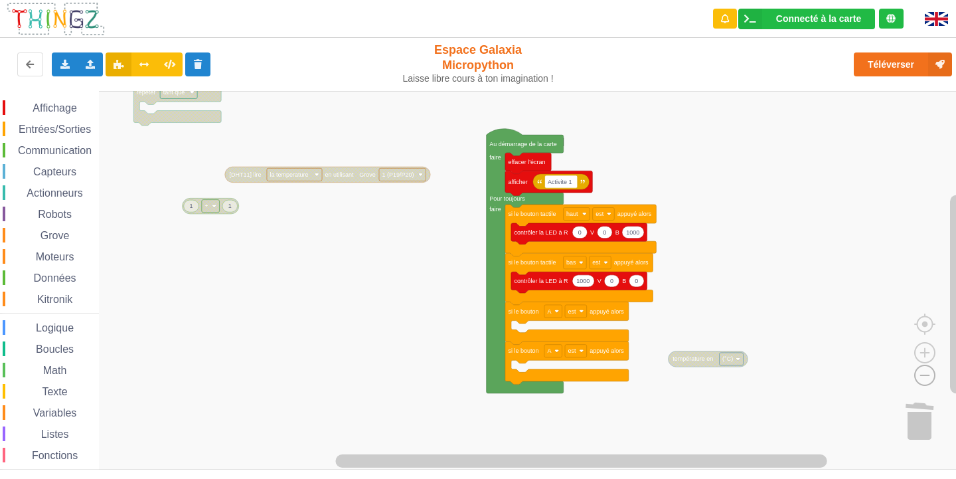
click at [917, 372] on image "Espace de travail de Blocky" at bounding box center [903, 344] width 64 height 82
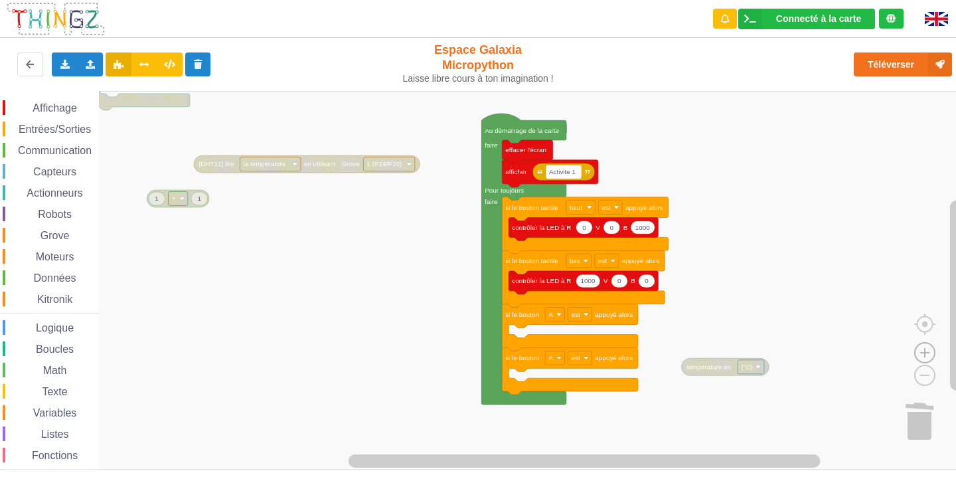
click at [921, 346] on image "Espace de travail de Blocky" at bounding box center [925, 322] width 64 height 82
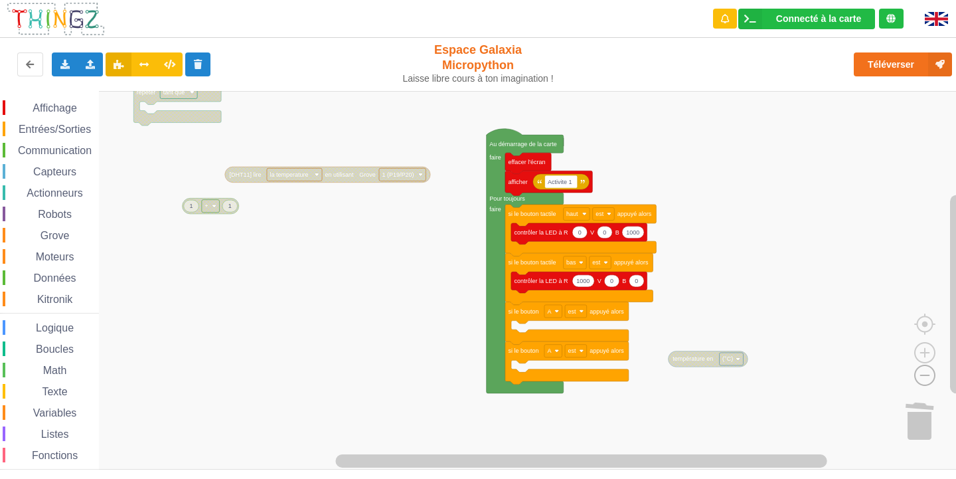
click at [919, 367] on image "Espace de travail de Blocky" at bounding box center [903, 344] width 64 height 82
click at [918, 351] on image "Espace de travail de Blocky" at bounding box center [925, 322] width 64 height 82
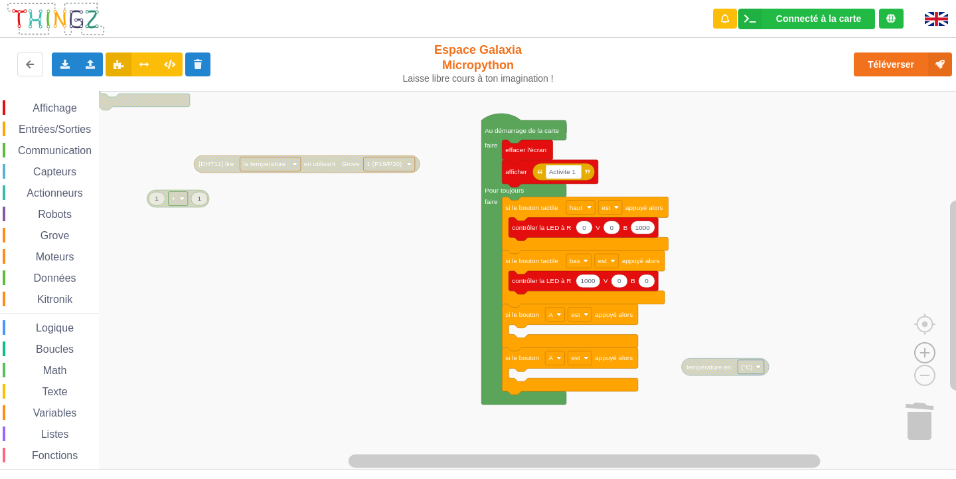
click at [918, 351] on image "Espace de travail de Blocky" at bounding box center [925, 322] width 64 height 82
click at [60, 156] on div "Communication" at bounding box center [51, 150] width 96 height 15
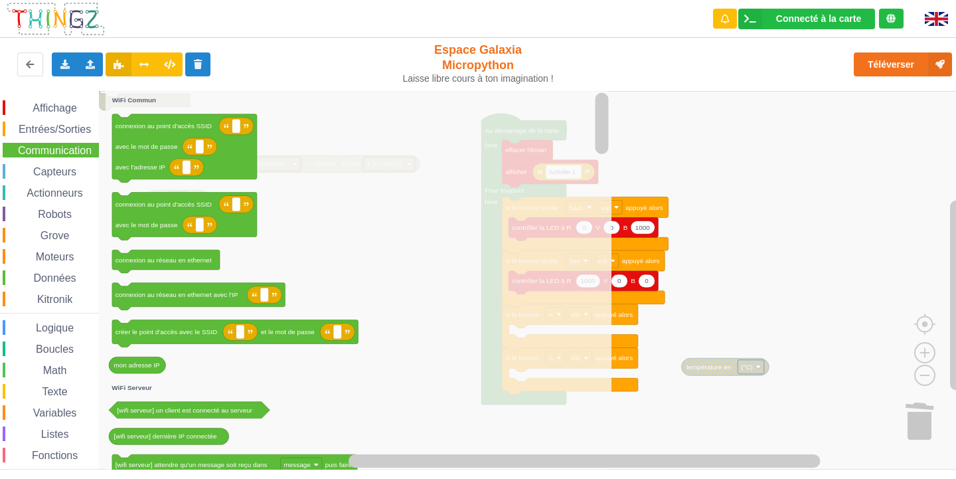
click at [77, 121] on div "Entrées/Sorties" at bounding box center [51, 128] width 96 height 15
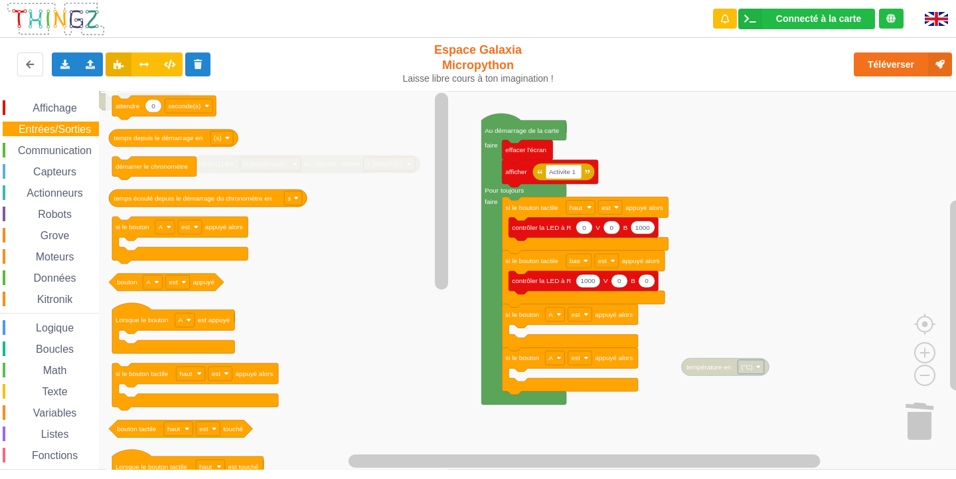
click at [85, 107] on div "Affichage" at bounding box center [51, 107] width 96 height 15
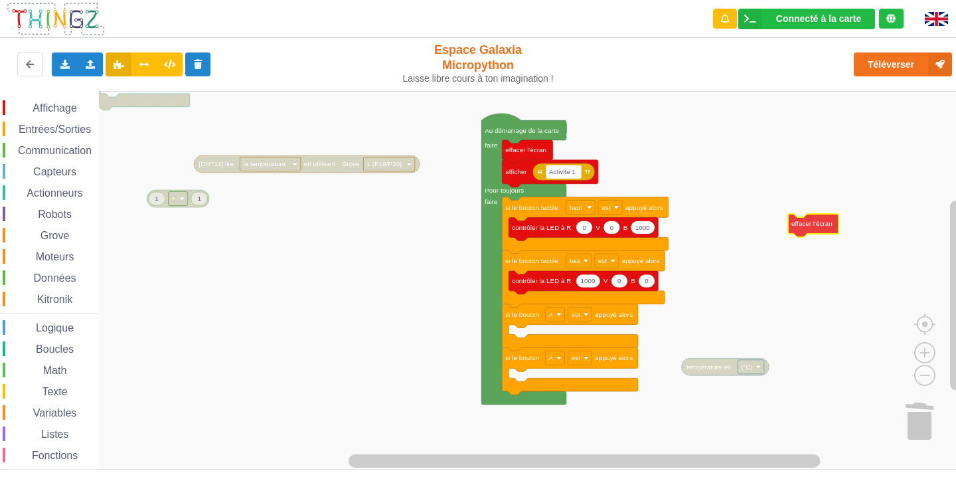
click at [794, 212] on div "Affichage Entrées/Sorties Communication Capteurs Actionneurs Robots Grove Moteu…" at bounding box center [482, 280] width 965 height 378
click at [58, 109] on span "Affichage" at bounding box center [55, 107] width 48 height 11
click at [702, 369] on text "température en" at bounding box center [708, 366] width 44 height 7
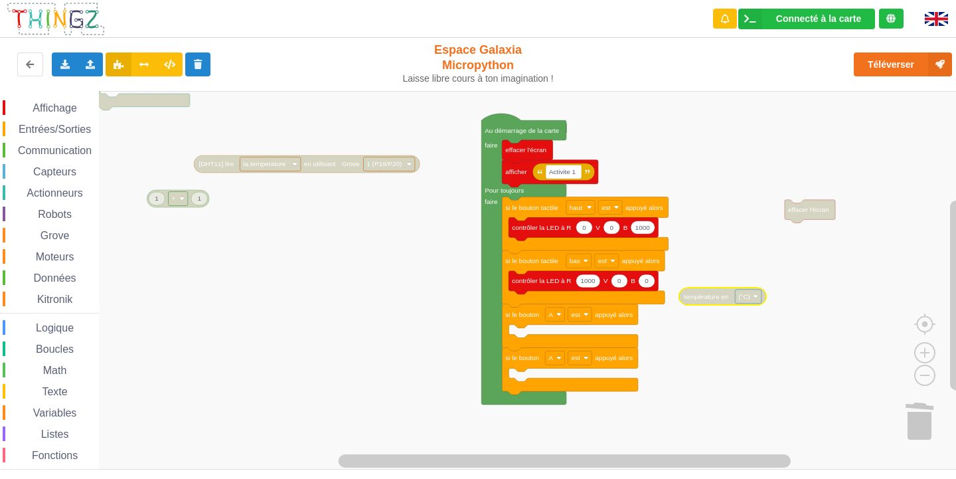
click at [30, 105] on span "Espace de travail de Blocky" at bounding box center [25, 108] width 11 height 11
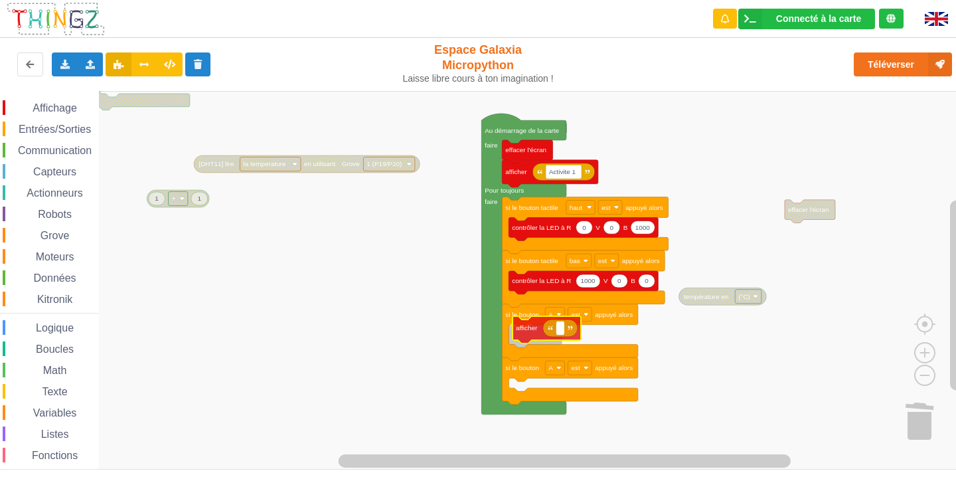
click at [525, 336] on div "Affichage Entrées/Sorties Communication Capteurs Actionneurs Robots Grove Moteu…" at bounding box center [482, 280] width 965 height 378
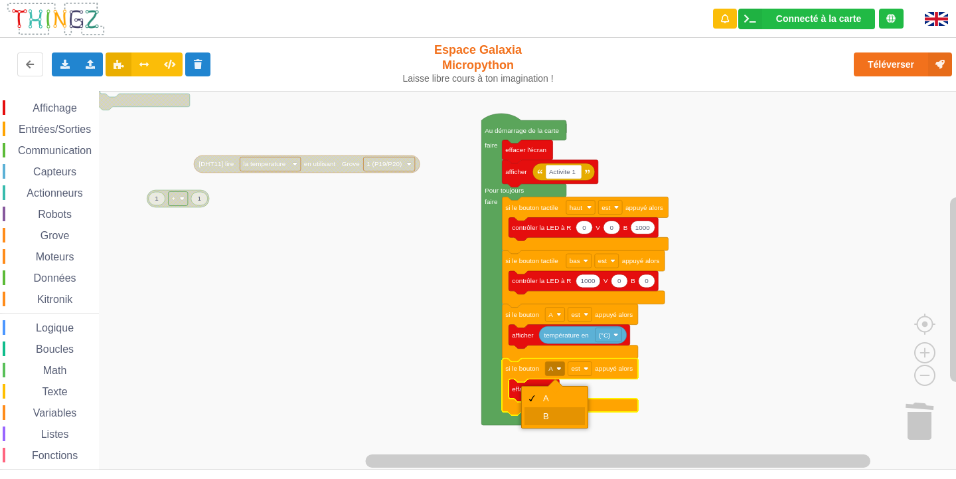
click at [552, 413] on div "B" at bounding box center [559, 416] width 32 height 10
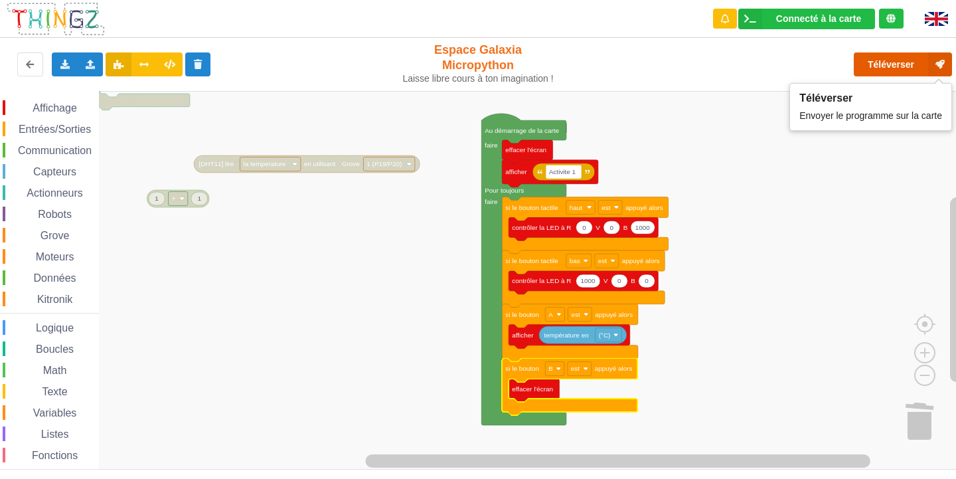
click at [879, 58] on button "Téléverser" at bounding box center [903, 64] width 98 height 24
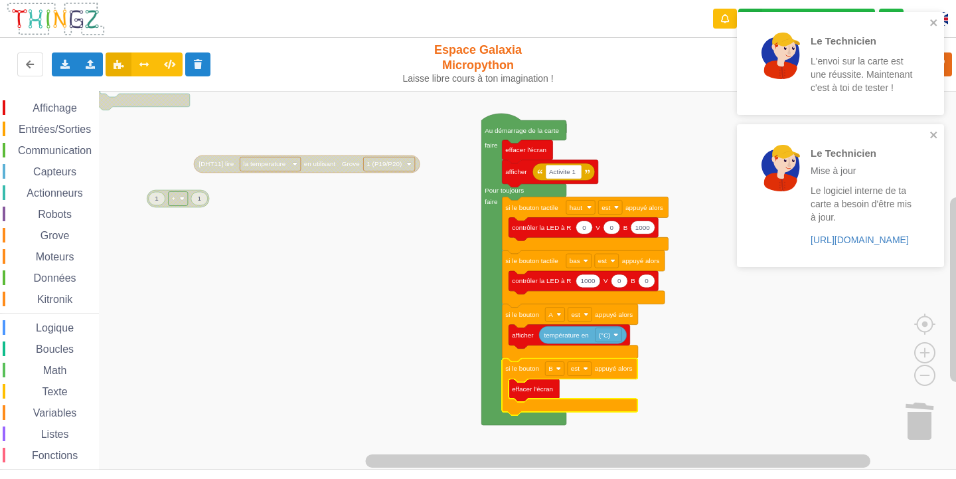
click at [45, 347] on span "Boucles" at bounding box center [55, 348] width 42 height 11
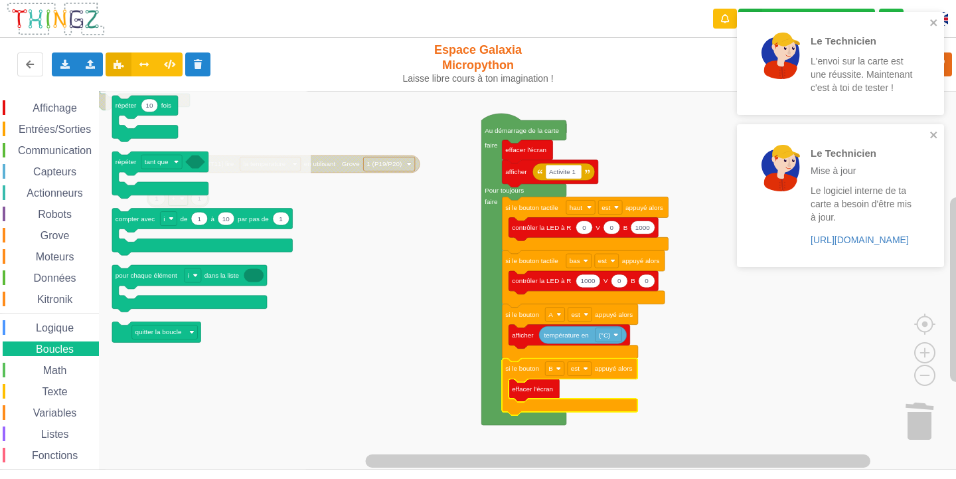
click at [35, 296] on span "Espace de travail de Blocky" at bounding box center [30, 299] width 11 height 11
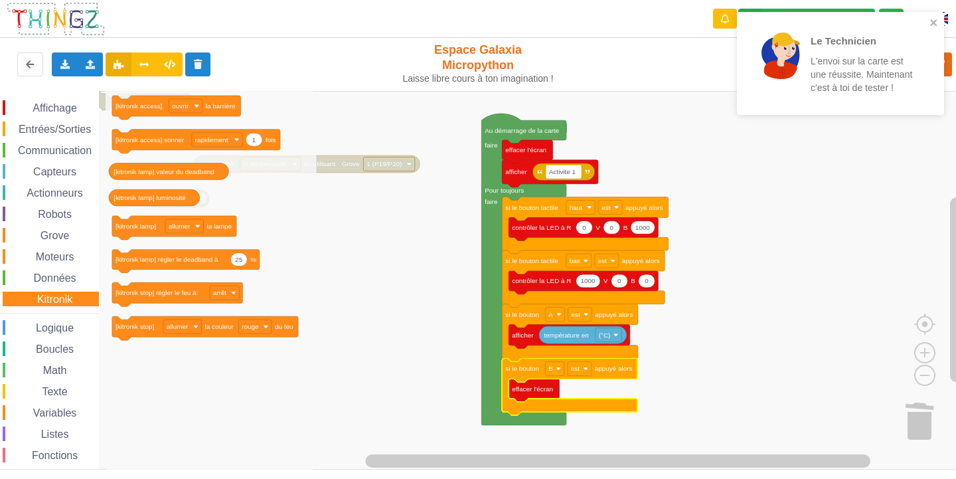
click at [18, 126] on span "Entrées/Sorties" at bounding box center [55, 128] width 76 height 11
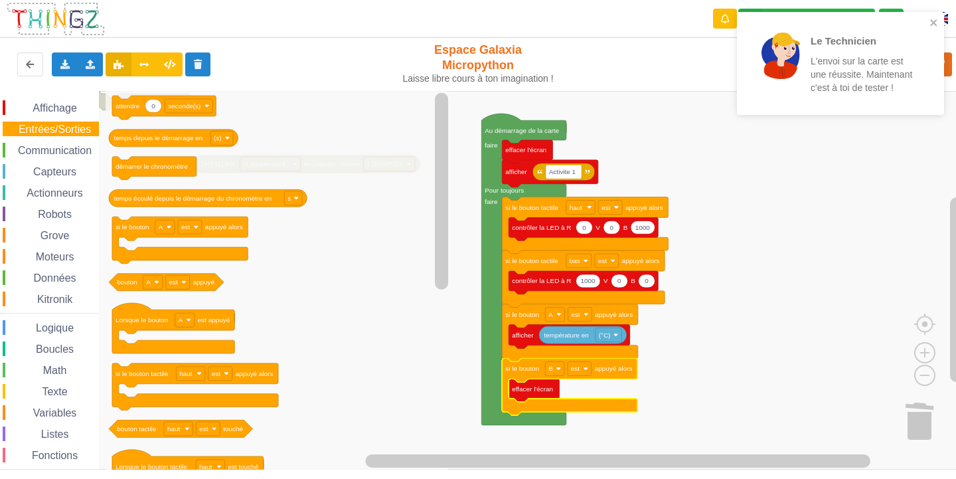
click at [17, 149] on span "Communication" at bounding box center [55, 150] width 78 height 11
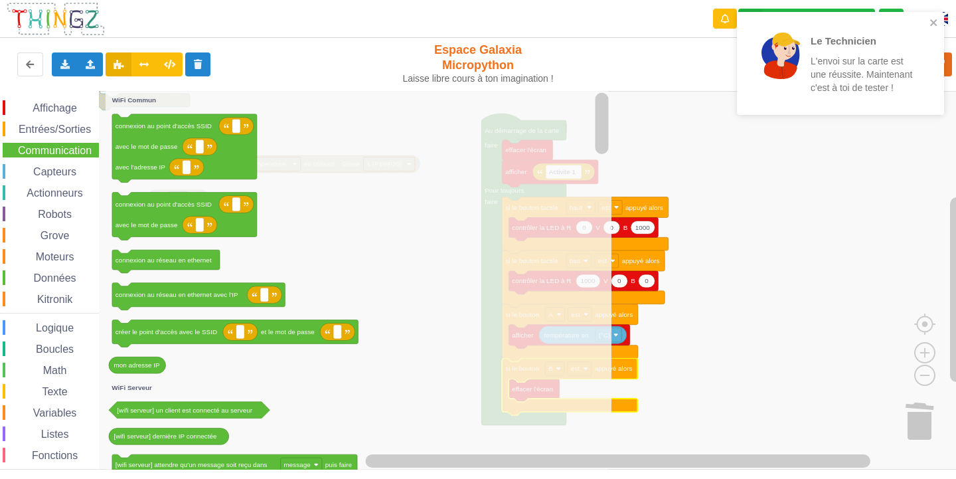
click at [23, 128] on span "Entrées/Sorties" at bounding box center [55, 128] width 76 height 11
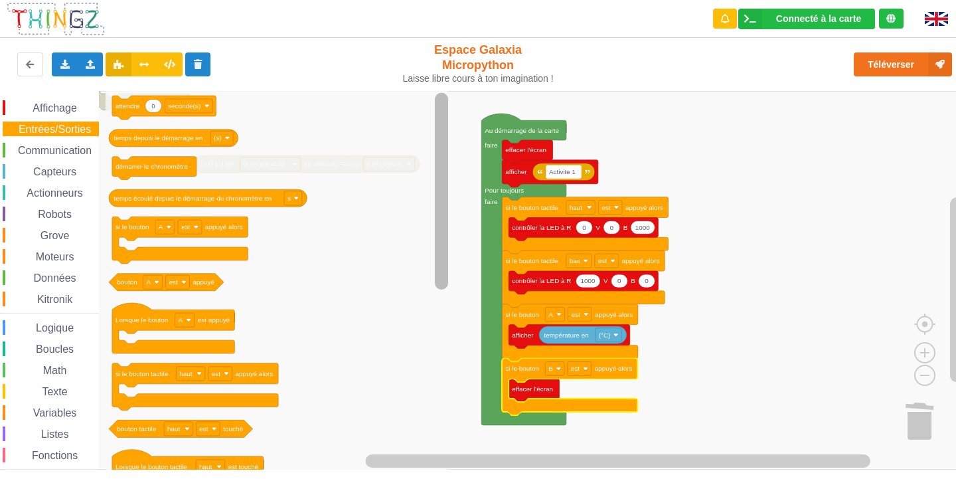
click at [567, 75] on div "Connecté à la carte Réglages Ouvrir le moniteur automatiquement Connexion autom…" at bounding box center [478, 230] width 974 height 479
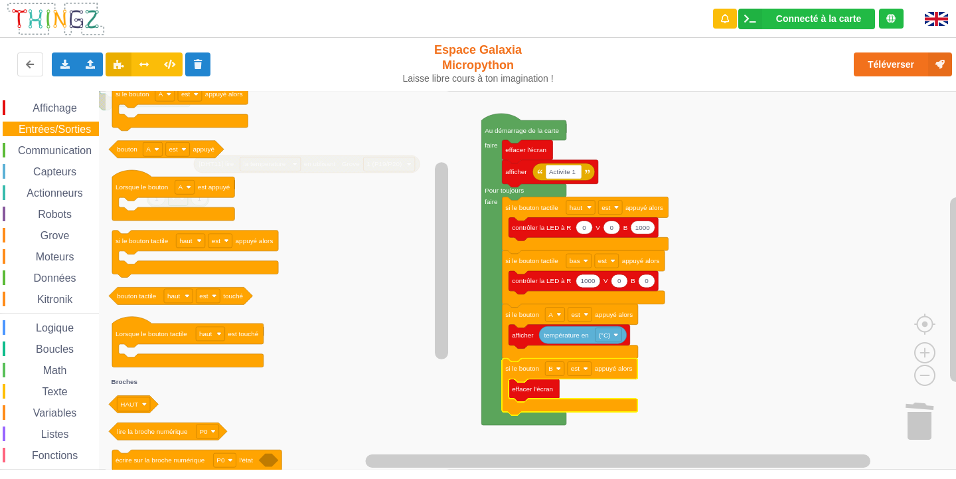
click at [62, 147] on span "Communication" at bounding box center [55, 150] width 78 height 11
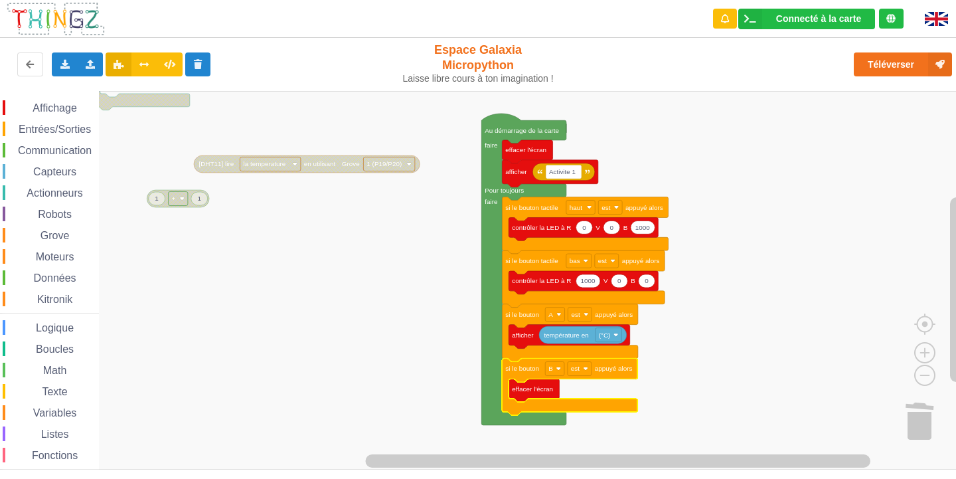
click at [672, 362] on rect "Espace de travail de Blocky" at bounding box center [482, 280] width 965 height 378
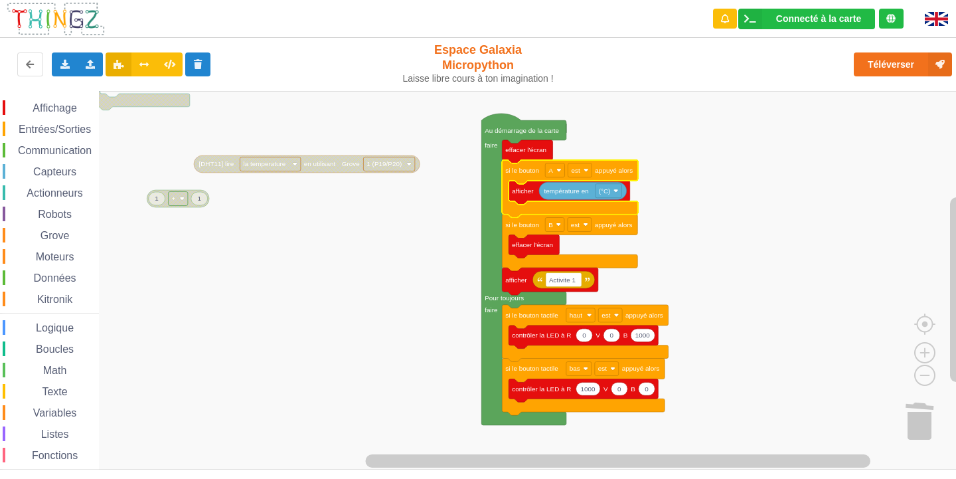
click at [745, 270] on rect "Espace de travail de Blocky" at bounding box center [482, 280] width 965 height 378
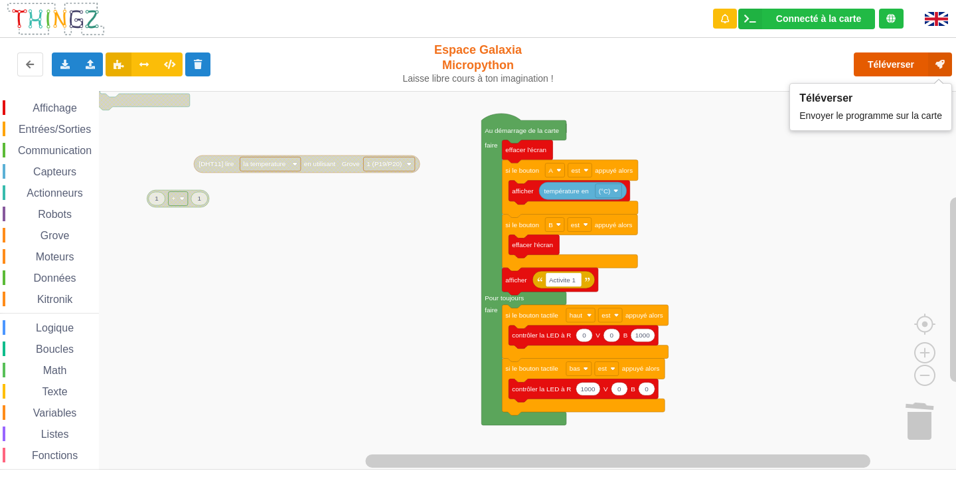
click at [872, 66] on button "Téléverser" at bounding box center [903, 64] width 98 height 24
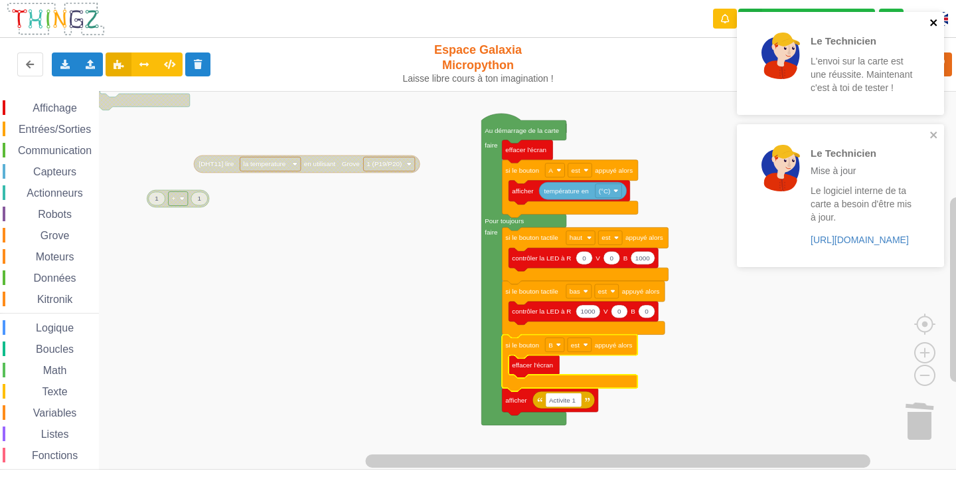
click at [932, 23] on icon "close" at bounding box center [933, 22] width 7 height 7
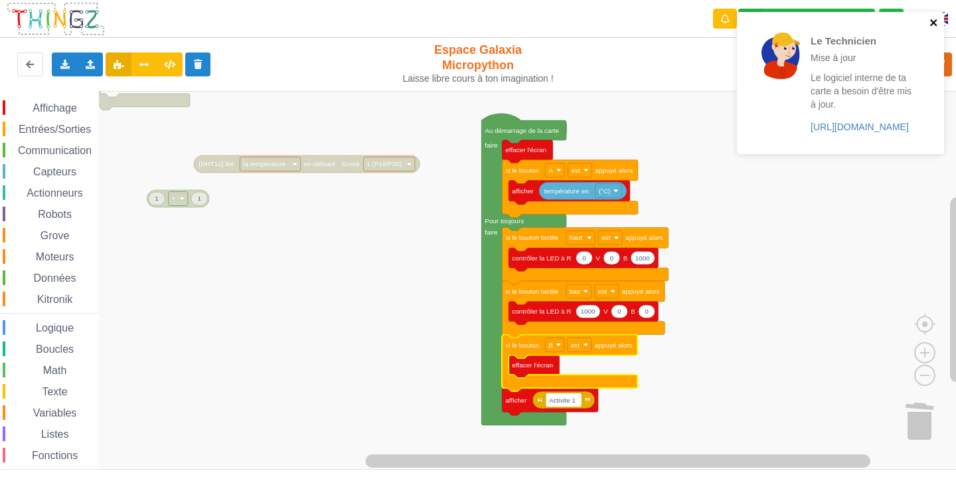
click at [933, 23] on icon "close" at bounding box center [933, 22] width 7 height 7
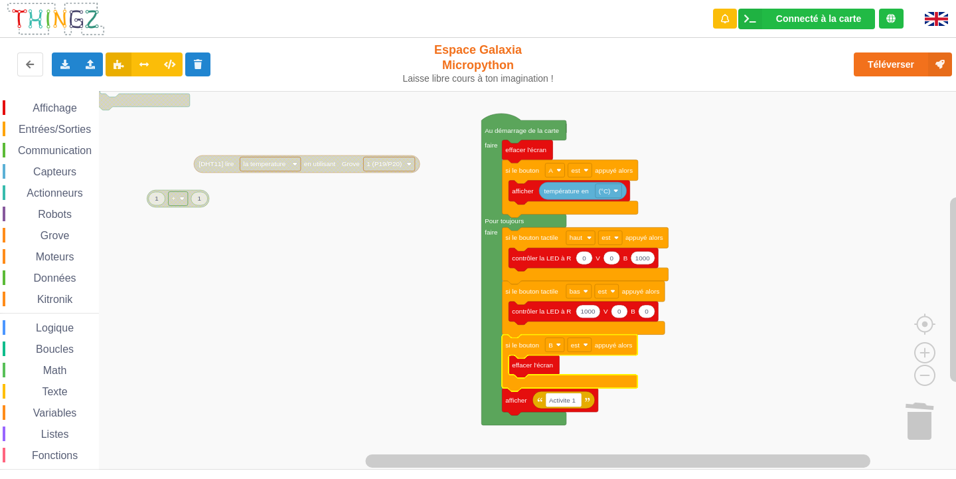
click at [888, 59] on div "Le Technicien Mise à jour Le logiciel interne de ta carte a besoin d'être mis à…" at bounding box center [478, 230] width 974 height 479
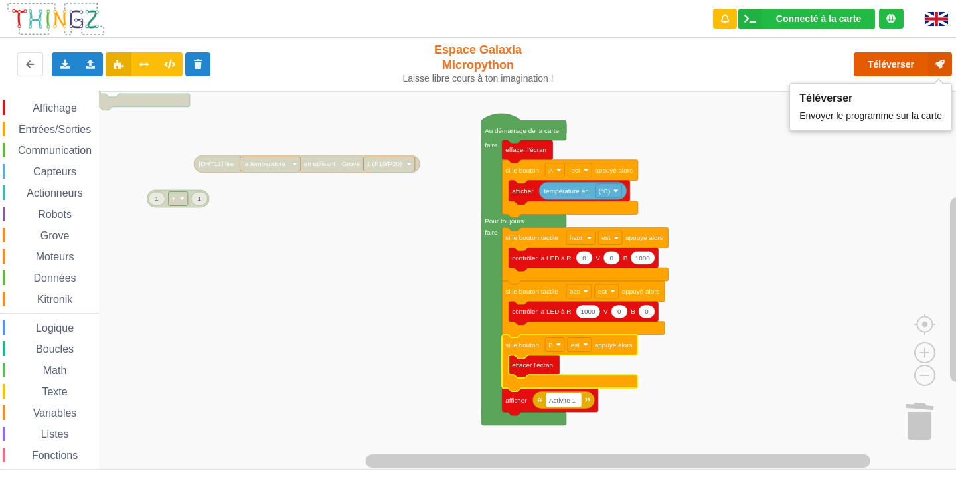
click at [888, 59] on button "Téléverser" at bounding box center [903, 64] width 98 height 24
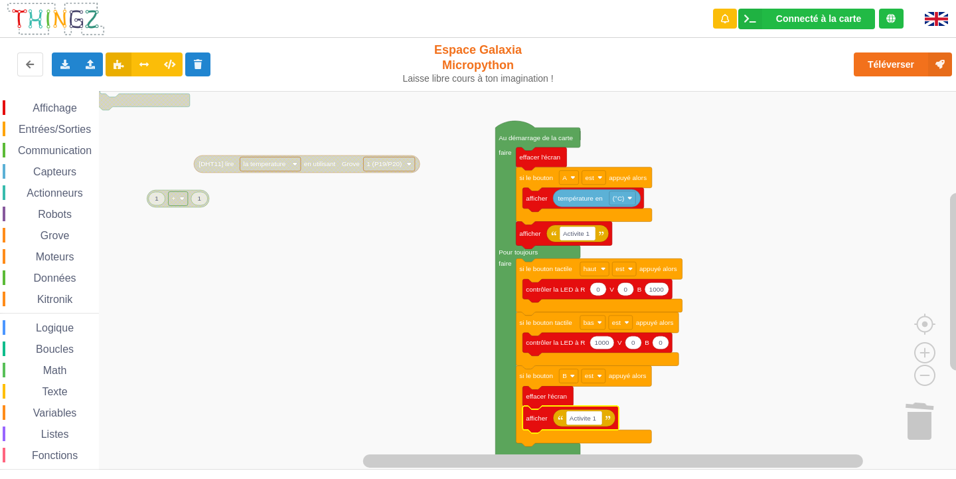
click at [794, 390] on rect "Espace de travail de Blocky" at bounding box center [482, 280] width 965 height 378
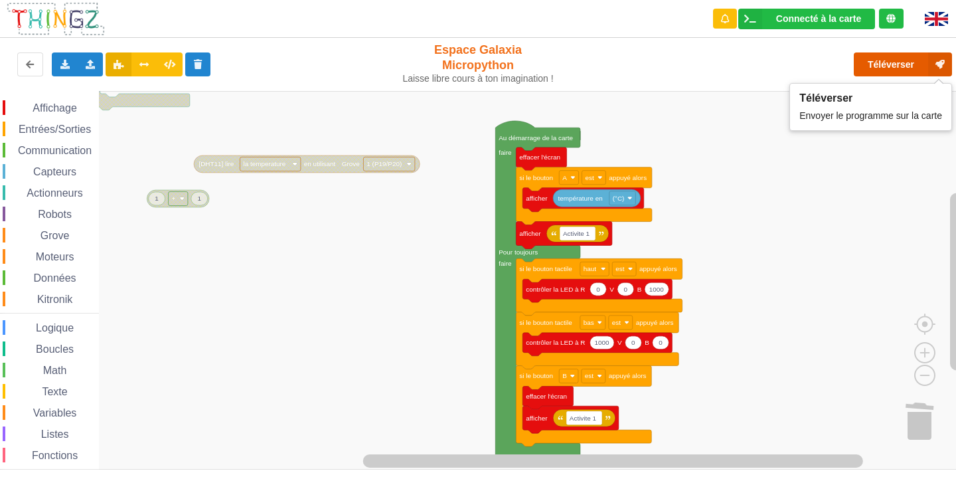
click at [895, 70] on button "Téléverser" at bounding box center [903, 64] width 98 height 24
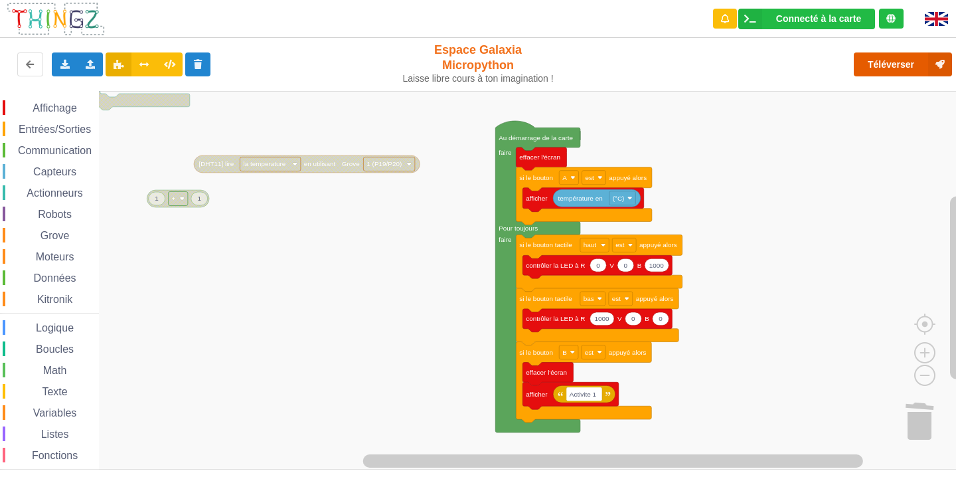
click at [902, 70] on button "Téléverser" at bounding box center [903, 64] width 98 height 24
click at [26, 171] on span "Espace de travail de Blocky" at bounding box center [26, 172] width 11 height 11
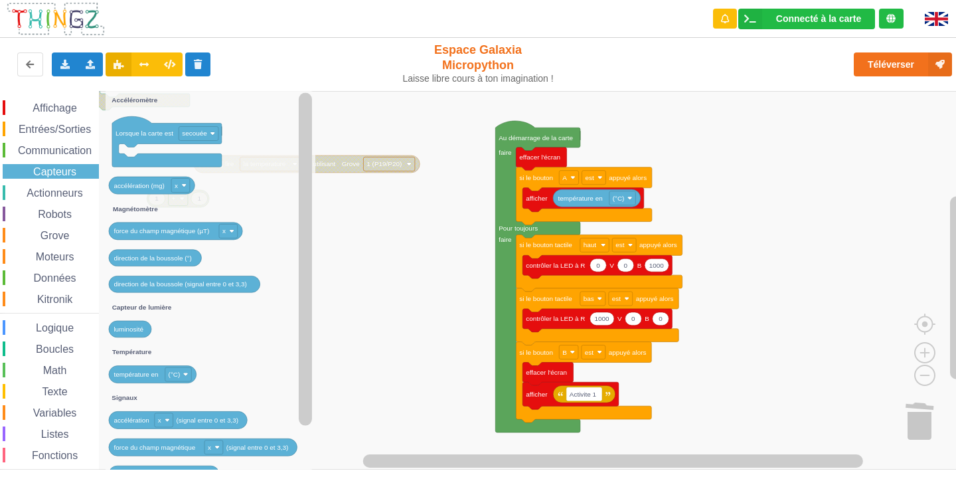
click at [22, 151] on span "Communication" at bounding box center [55, 150] width 78 height 11
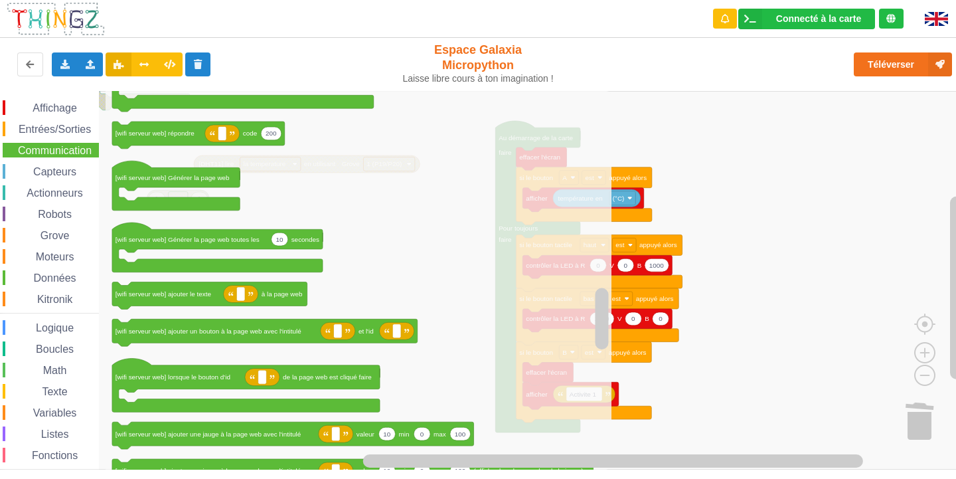
click at [33, 169] on span "Capteurs" at bounding box center [54, 171] width 47 height 11
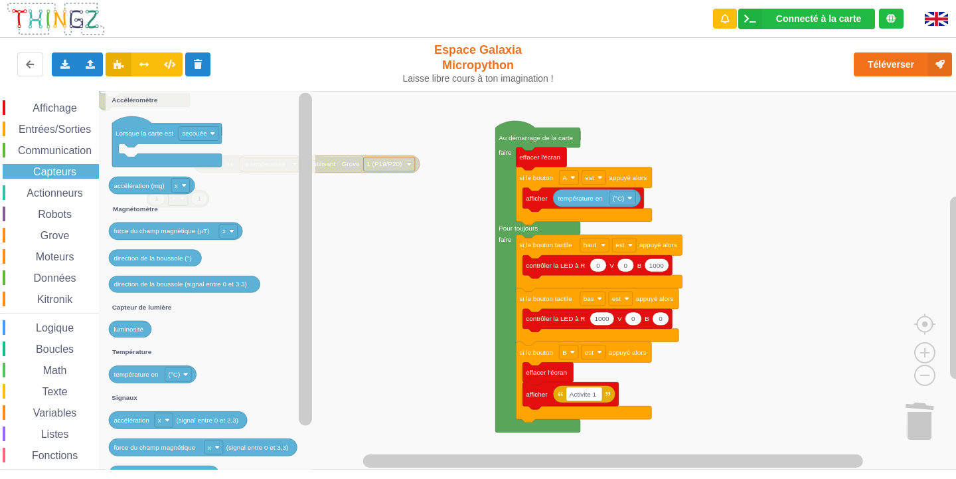
click at [17, 122] on div "Entrées/Sorties" at bounding box center [51, 128] width 96 height 15
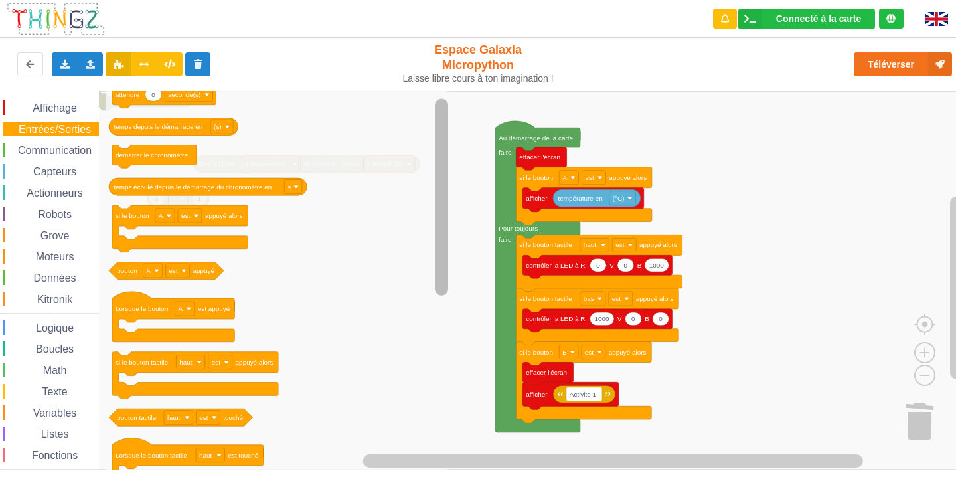
click at [309, 125] on div "Affichage Entrées/Sorties Communication Capteurs Actionneurs Robots Grove Moteu…" at bounding box center [482, 280] width 965 height 378
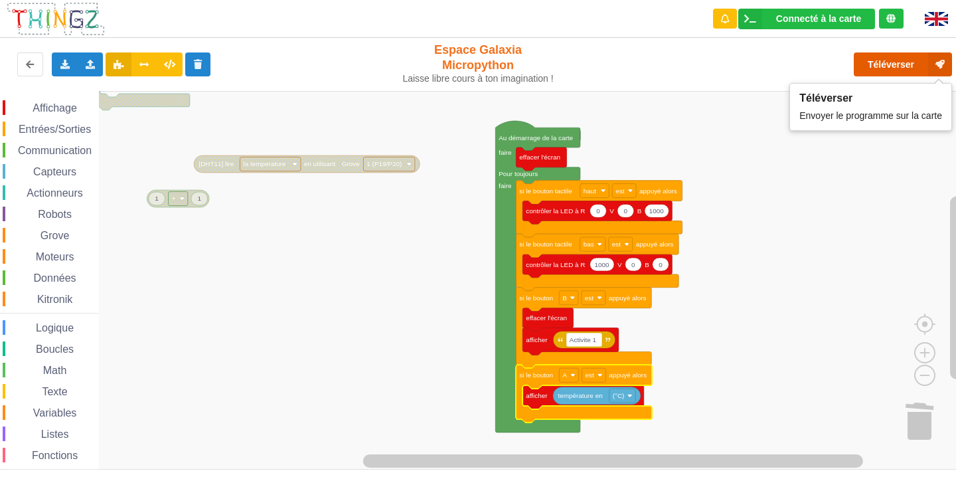
click at [871, 71] on button "Téléverser" at bounding box center [903, 64] width 98 height 24
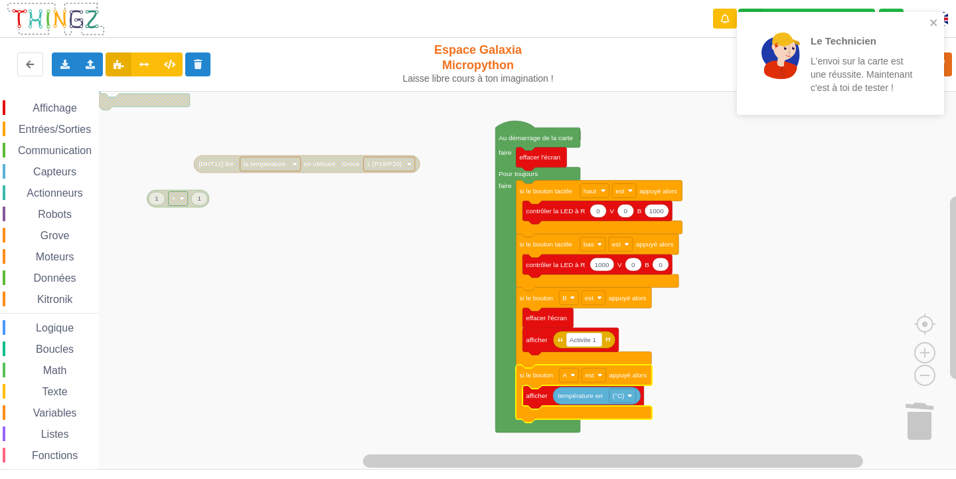
click at [687, 348] on rect "Espace de travail de Blocky" at bounding box center [482, 280] width 965 height 378
click at [63, 100] on div "Affichage Entrées/Sorties Communication Capteurs Actionneurs Robots Grove Moteu…" at bounding box center [49, 297] width 99 height 413
click at [72, 107] on span "Affichage" at bounding box center [55, 107] width 48 height 11
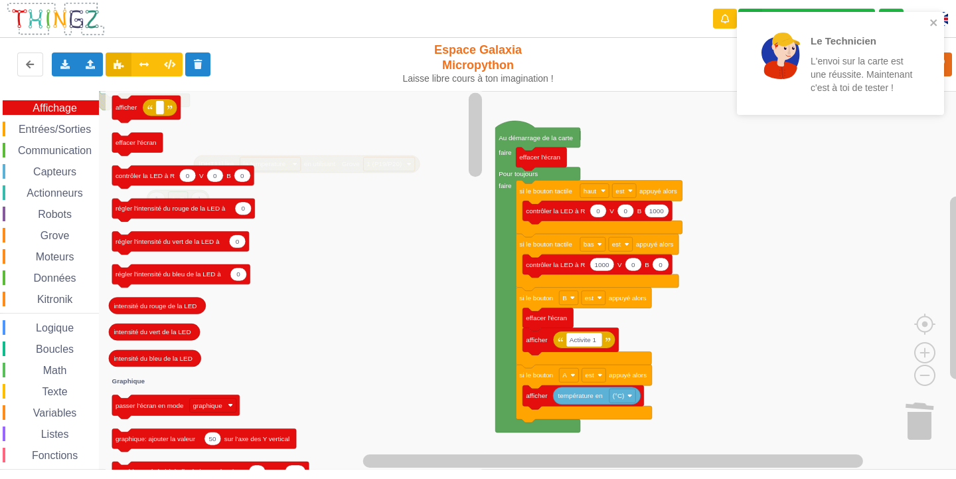
click at [251, 142] on icon "Espace de travail de Blocky" at bounding box center [296, 280] width 380 height 378
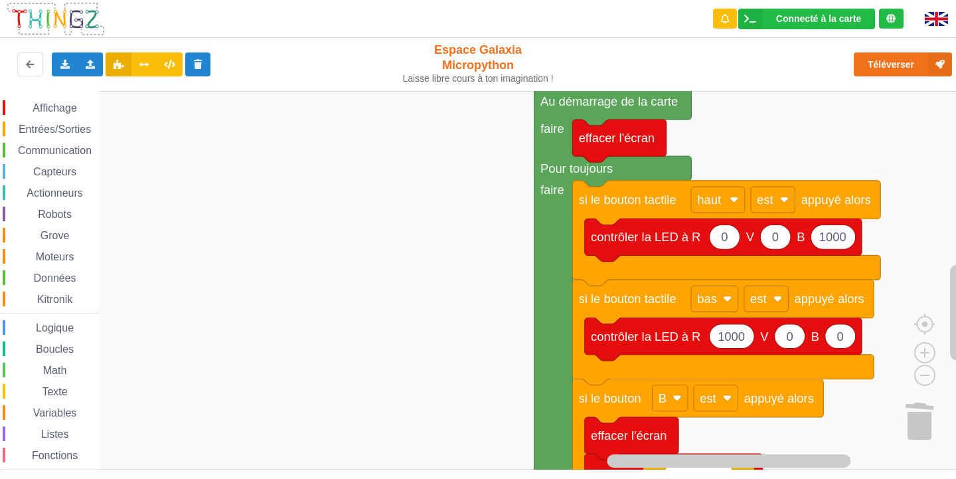
click at [658, 51] on div "Connecté à la carte Réglages Ouvrir le moniteur automatiquement Connexion autom…" at bounding box center [478, 230] width 974 height 479
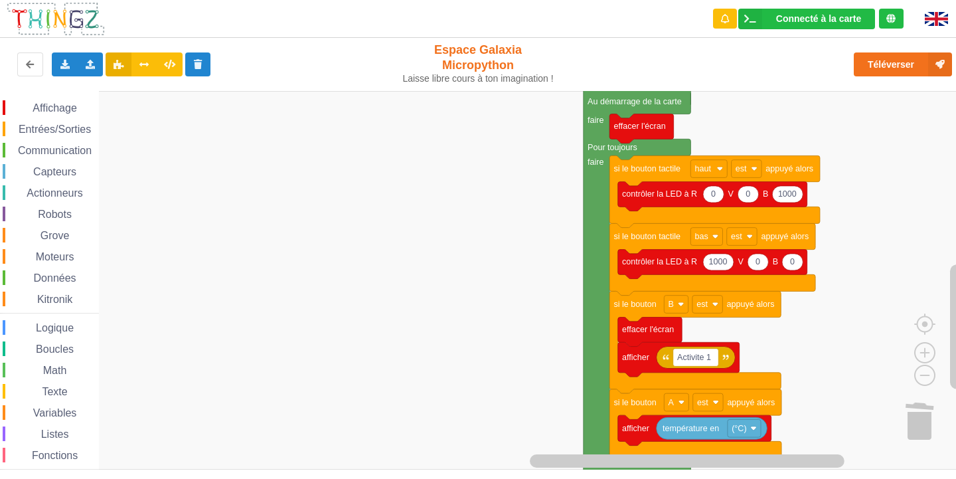
click at [795, 333] on rect "Espace de travail de Blocky" at bounding box center [482, 280] width 965 height 378
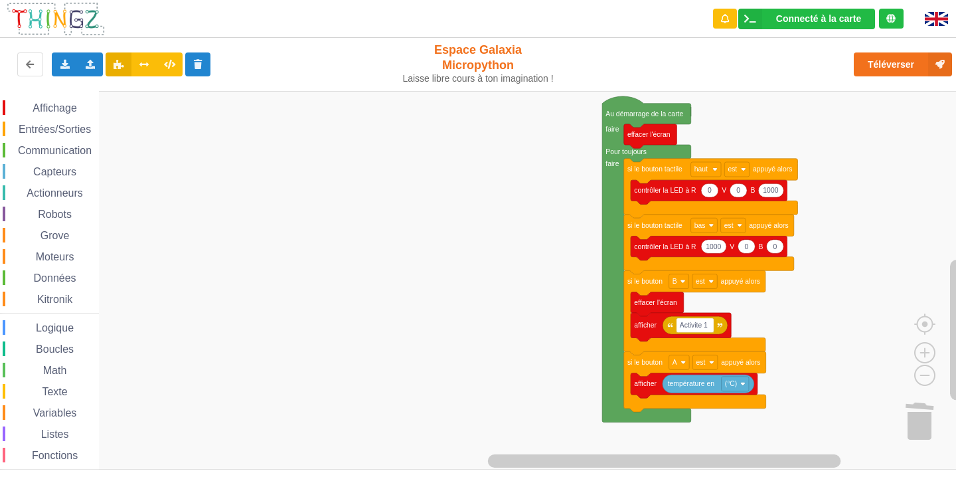
click at [777, 305] on rect "Espace de travail de Blocky" at bounding box center [482, 280] width 965 height 378
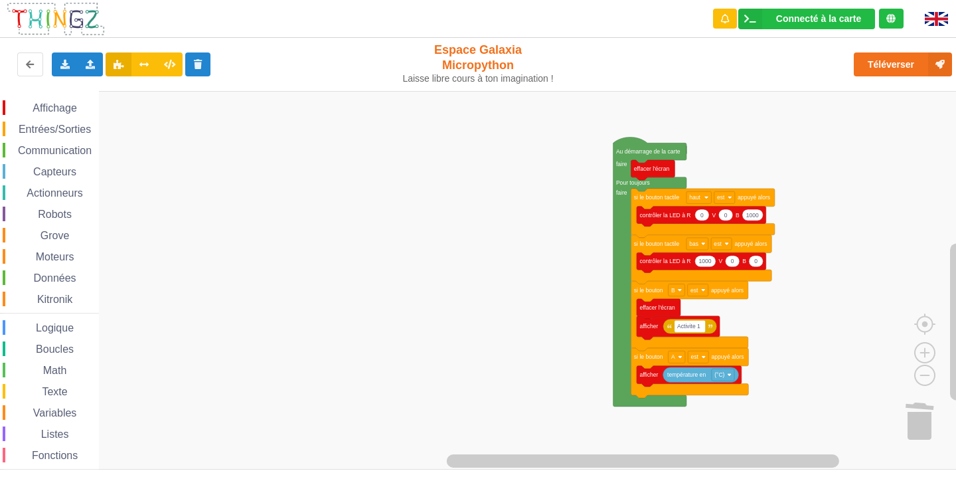
click at [743, 409] on rect "Espace de travail de Blocky" at bounding box center [482, 280] width 965 height 378
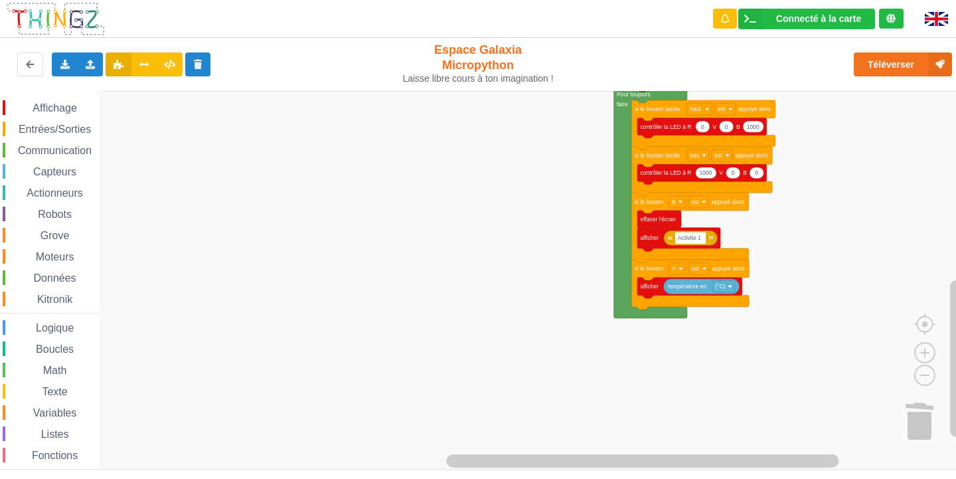
click at [950, 0] on html "Connecté à la carte Réglages Ouvrir le moniteur automatiquement Connexion autom…" at bounding box center [478, 239] width 956 height 479
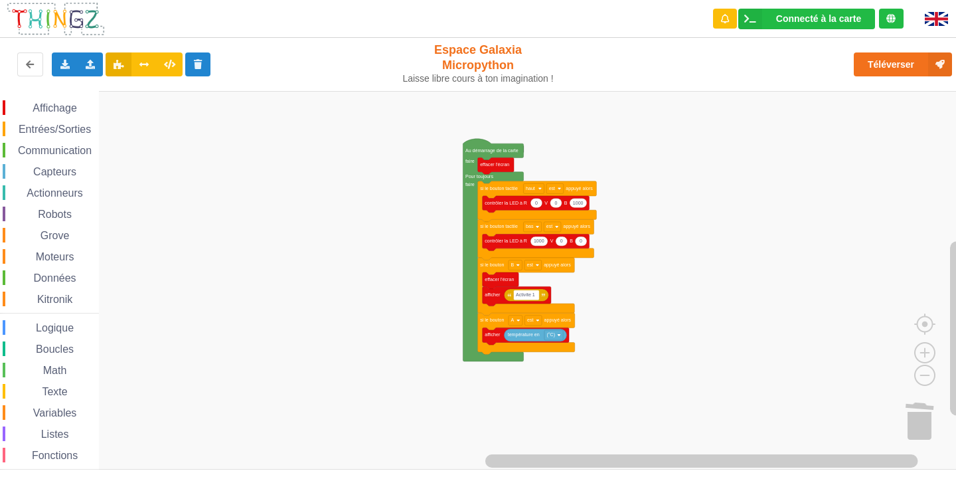
click at [219, 425] on rect "Espace de travail de Blocky" at bounding box center [482, 280] width 965 height 378
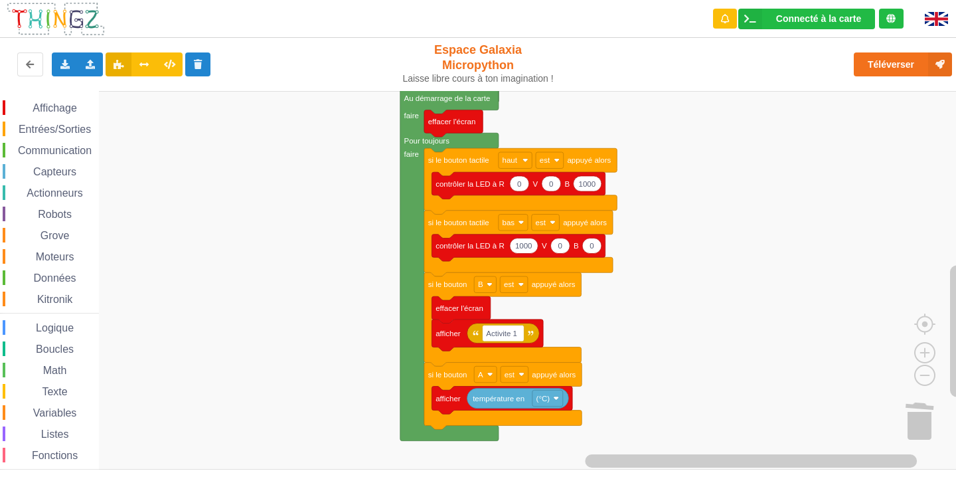
click at [619, 451] on rect "Espace de travail de Blocky" at bounding box center [482, 280] width 965 height 378
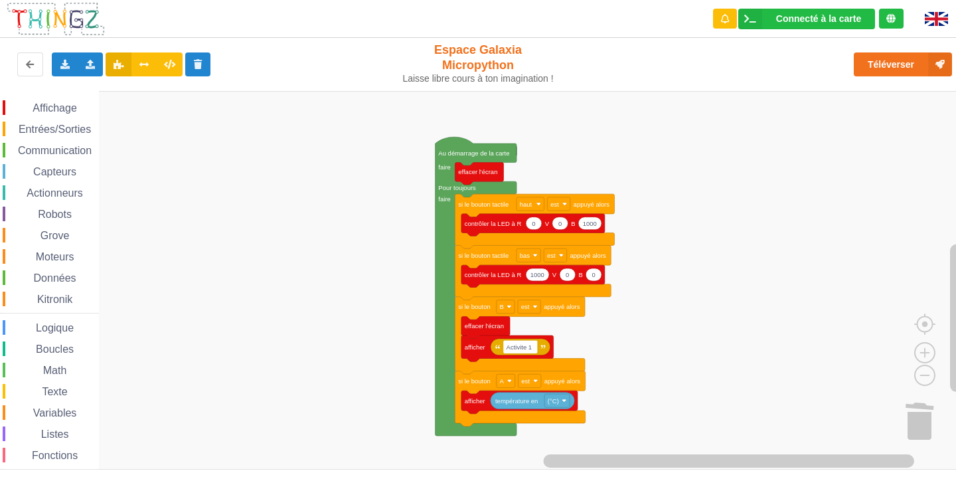
click at [657, 311] on rect "Espace de travail de Blocky" at bounding box center [482, 280] width 965 height 378
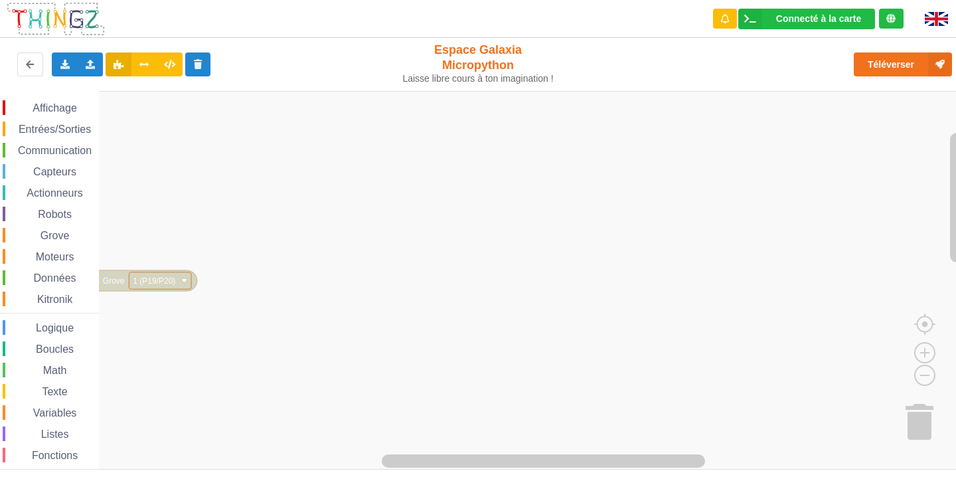
click at [783, 313] on div "Affichage Entrées/Sorties Communication Capteurs Actionneurs Robots Grove Moteu…" at bounding box center [482, 280] width 965 height 378
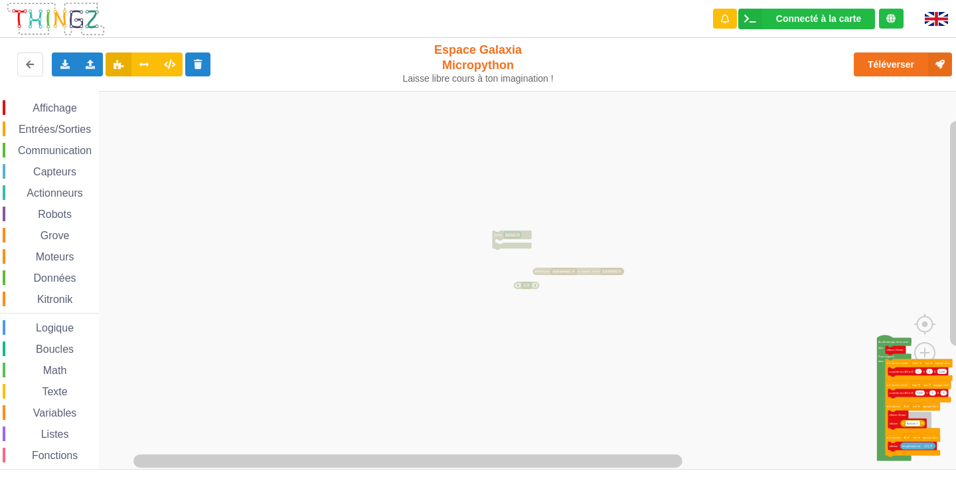
click at [668, 224] on div "Affichage Entrées/Sorties Communication Capteurs Actionneurs Robots Grove Moteu…" at bounding box center [482, 280] width 965 height 378
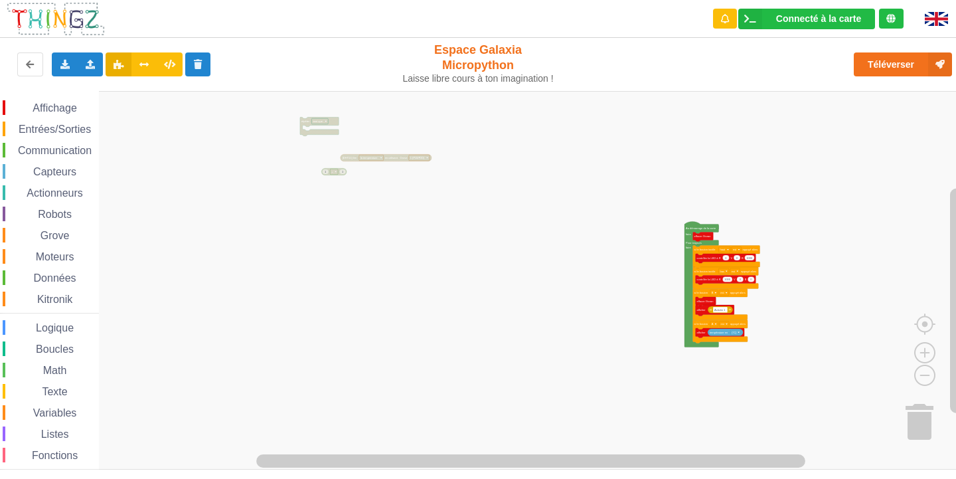
click at [622, 280] on div "Affichage Entrées/Sorties Communication Capteurs Actionneurs Robots Grove Moteu…" at bounding box center [482, 280] width 965 height 378
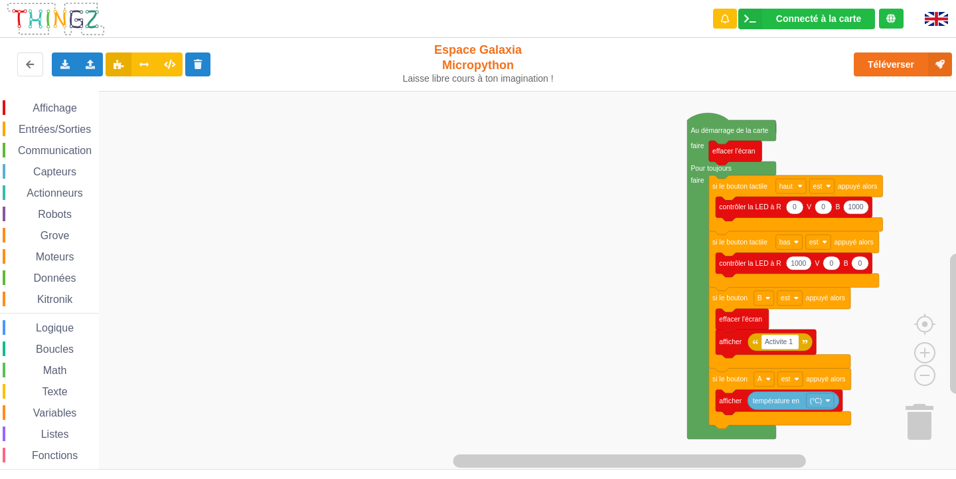
click at [829, 330] on rect "Espace de travail de Blocky" at bounding box center [482, 280] width 965 height 378
click at [488, 466] on rect "Espace de travail de Blocky" at bounding box center [629, 460] width 353 height 13
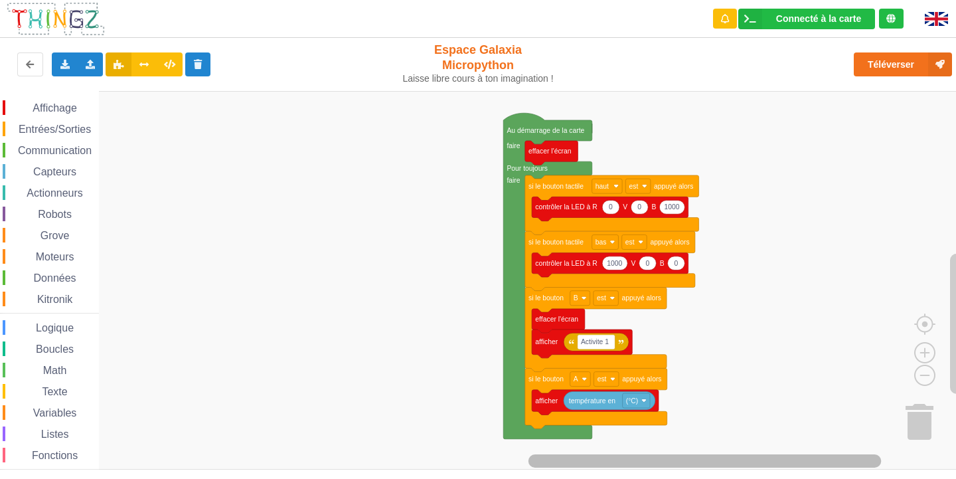
click at [569, 478] on div "Connecté à la carte Réglages Ouvrir le moniteur automatiquement Connexion autom…" at bounding box center [478, 239] width 956 height 479
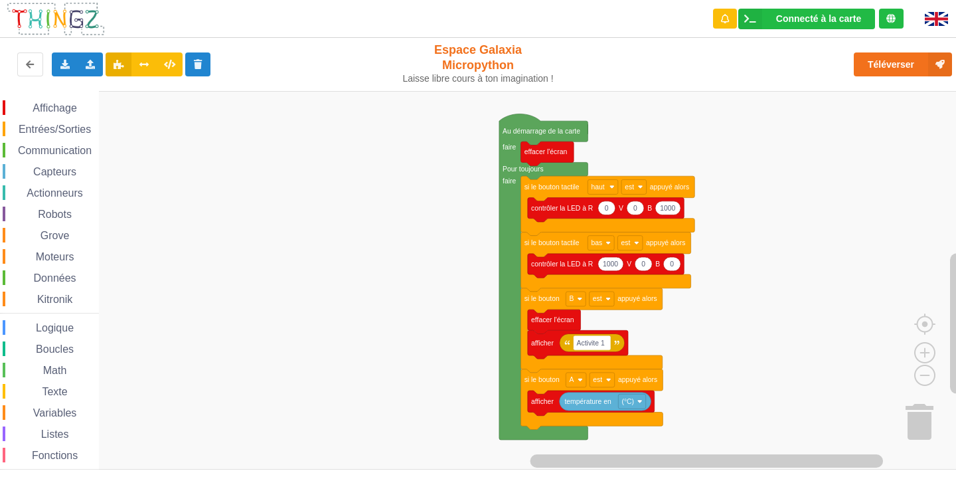
click at [84, 154] on span "Communication" at bounding box center [55, 150] width 78 height 11
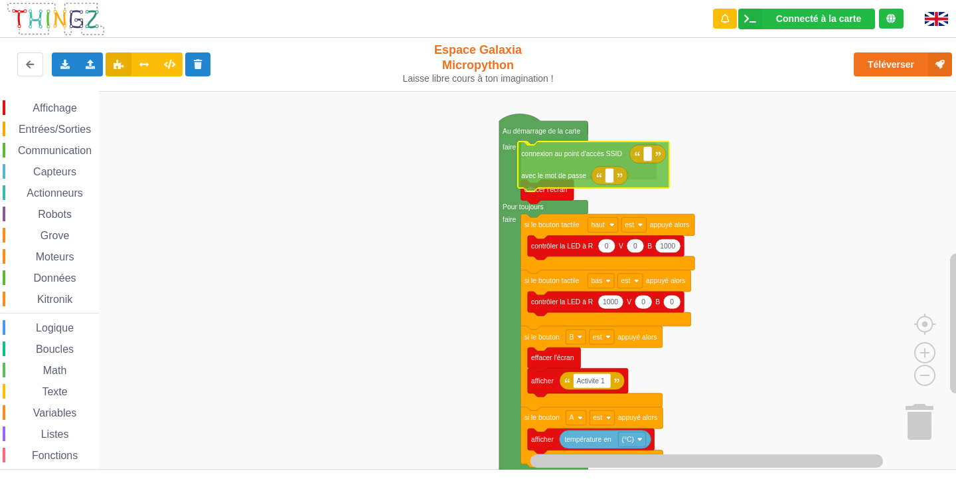
click at [586, 157] on div "Affichage Entrées/Sorties Communication Capteurs Actionneurs Robots Grove Moteu…" at bounding box center [482, 280] width 965 height 378
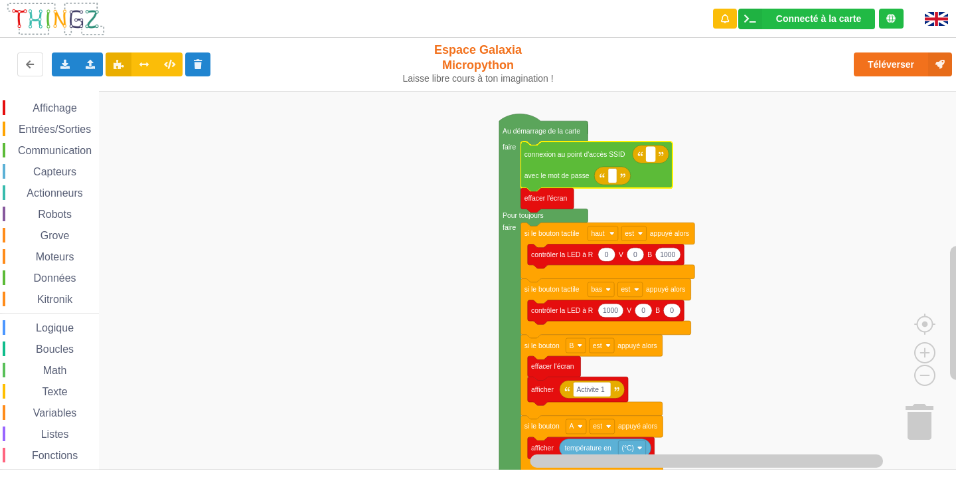
click at [652, 155] on rect "Espace de travail de Blocky" at bounding box center [650, 154] width 9 height 15
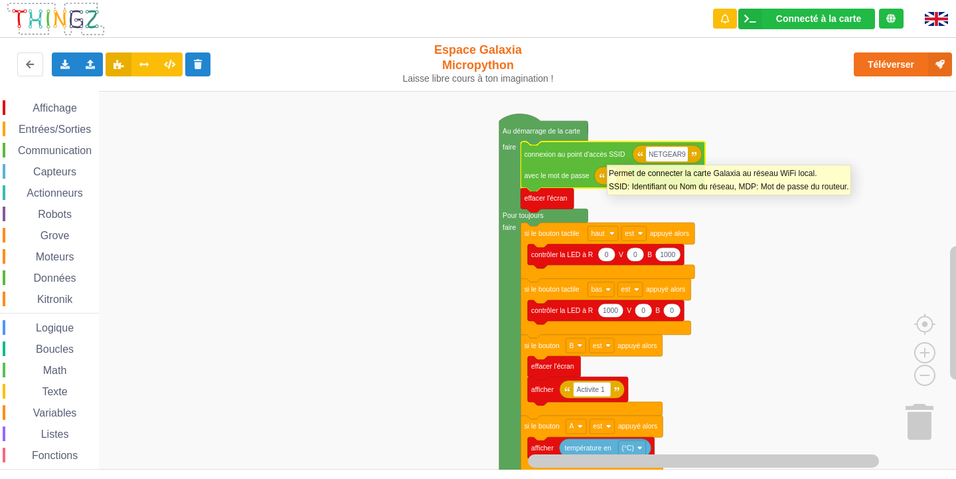
type input "NETGEAR91"
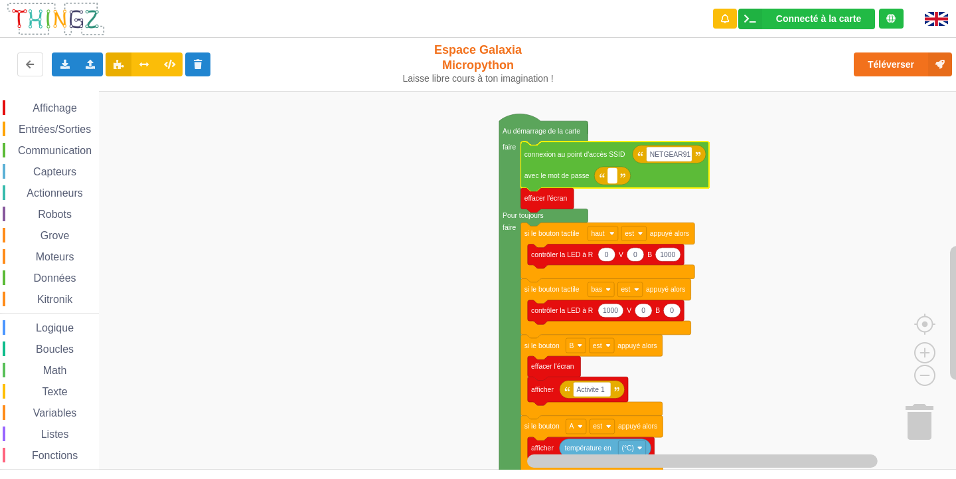
click at [615, 183] on rect "Espace de travail de Blocky" at bounding box center [612, 176] width 9 height 15
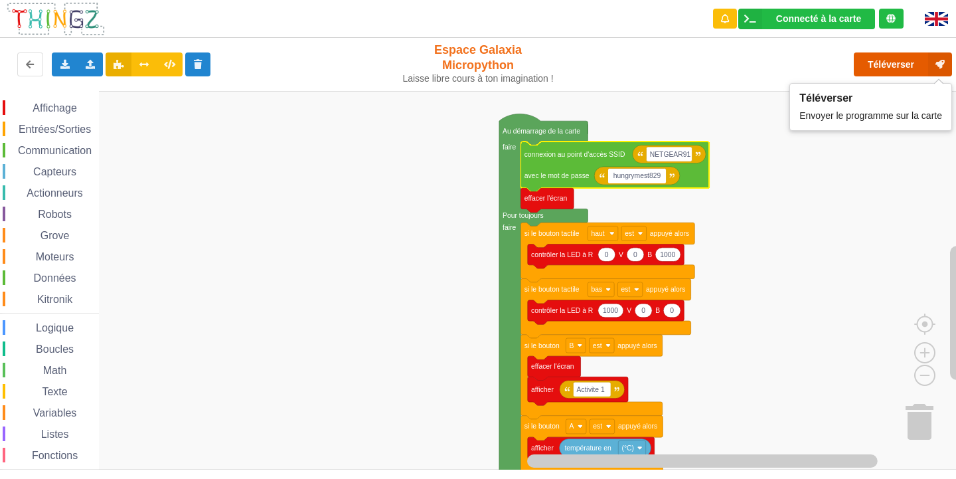
click at [902, 62] on button "Téléverser" at bounding box center [903, 64] width 98 height 24
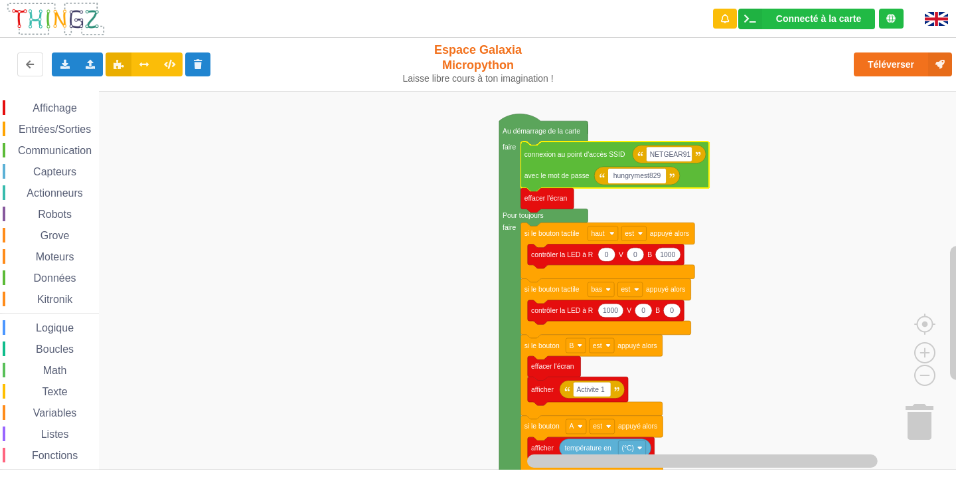
click at [646, 181] on input "hungrymest829" at bounding box center [637, 176] width 58 height 15
click at [634, 174] on input "hungrymest829" at bounding box center [637, 176] width 58 height 15
drag, startPoint x: 659, startPoint y: 176, endPoint x: 515, endPoint y: 195, distance: 145.3
click at [516, 194] on body "Connecté à la carte Réglages Ouvrir le moniteur automatiquement Connexion autom…" at bounding box center [478, 239] width 956 height 479
type input "9"
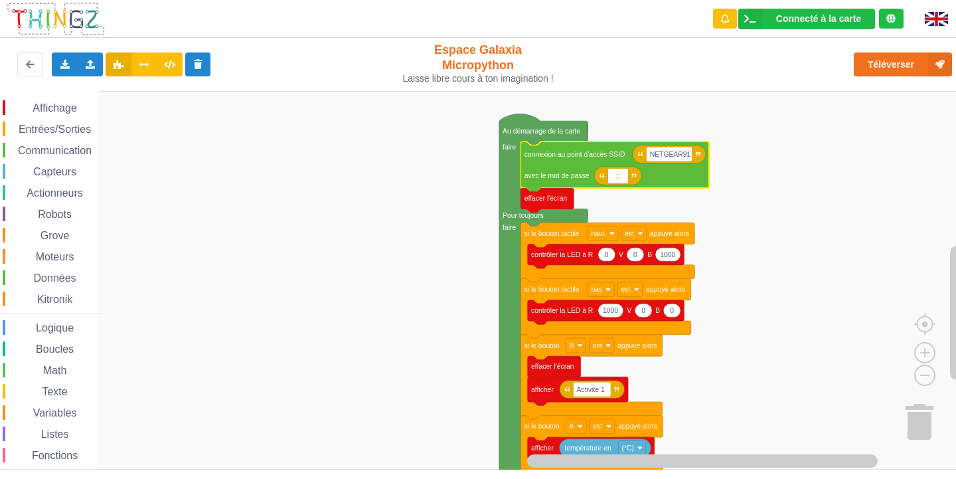
type input ";"
type input "hungry"
click at [24, 129] on span "Entrées/Sorties" at bounding box center [55, 128] width 76 height 11
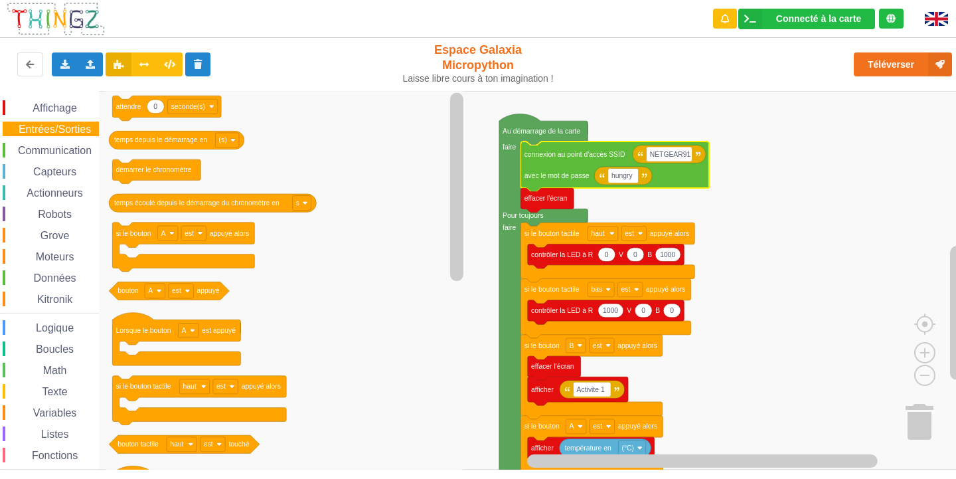
click at [43, 147] on span "Communication" at bounding box center [55, 150] width 78 height 11
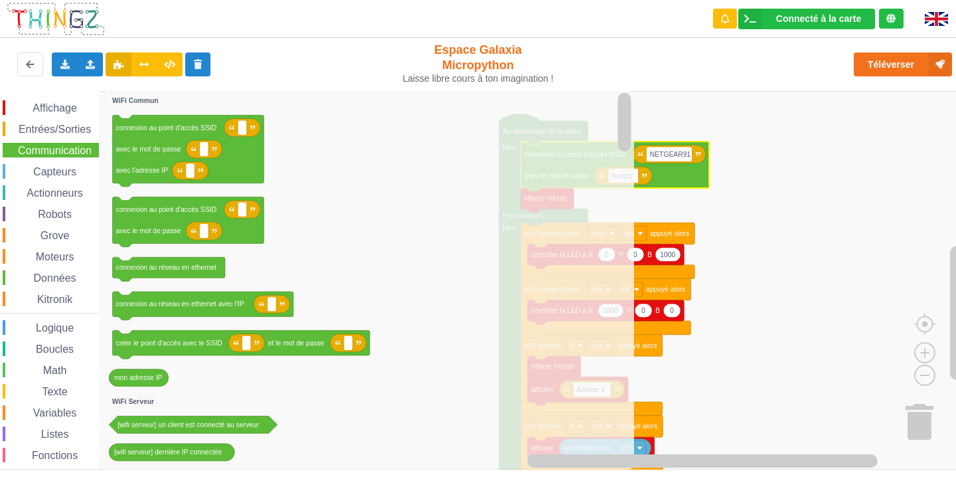
click at [53, 153] on span "Communication" at bounding box center [55, 150] width 78 height 11
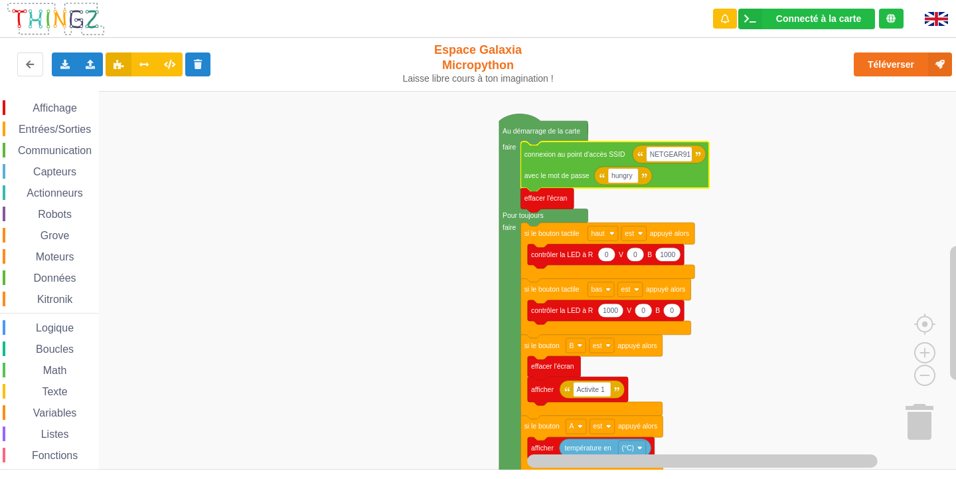
click at [50, 162] on div "Affichage Entrées/Sorties Communication Capteurs Actionneurs Robots Grove Moteu…" at bounding box center [49, 299] width 99 height 398
click at [37, 189] on span "Actionneurs" at bounding box center [55, 192] width 60 height 11
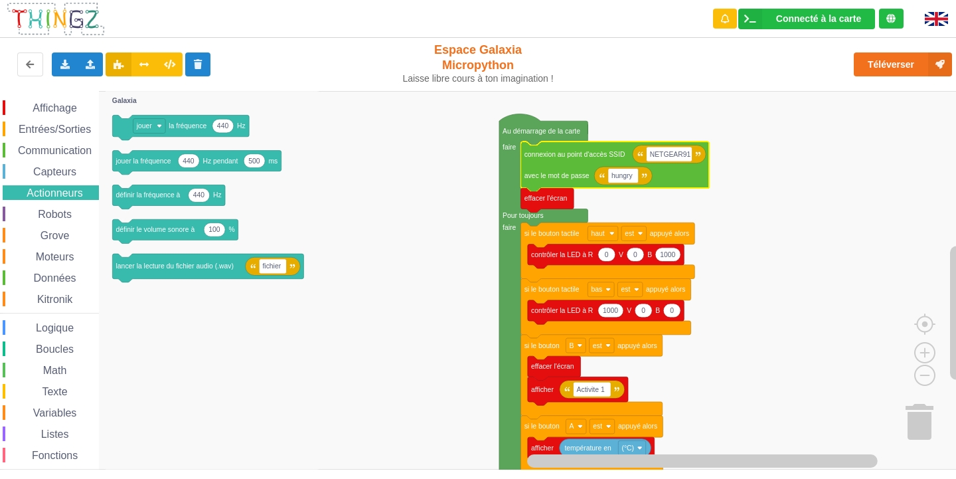
click at [37, 205] on div "Affichage Entrées/Sorties Communication Capteurs Actionneurs Robots Grove Moteu…" at bounding box center [49, 299] width 99 height 398
click at [37, 211] on span "Robots" at bounding box center [55, 213] width 38 height 11
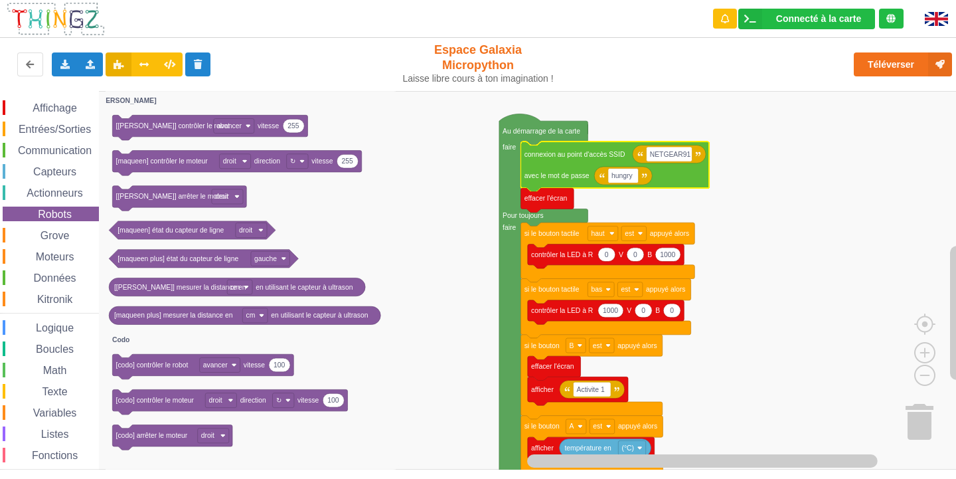
click at [41, 227] on div "Affichage Entrées/Sorties Communication Capteurs Actionneurs Robots Grove Moteu…" at bounding box center [49, 299] width 99 height 398
click at [33, 253] on span "Espace de travail de Blocky" at bounding box center [28, 257] width 11 height 11
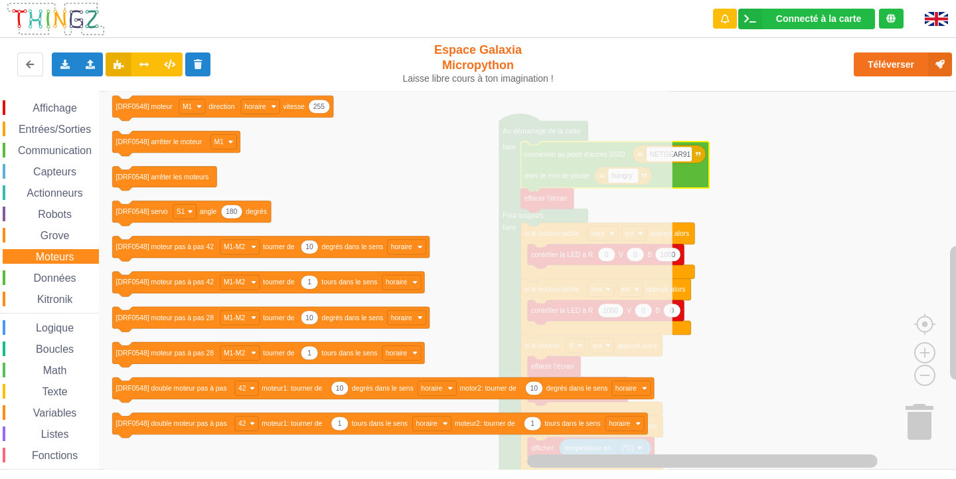
click at [57, 232] on span "Grove" at bounding box center [54, 235] width 33 height 11
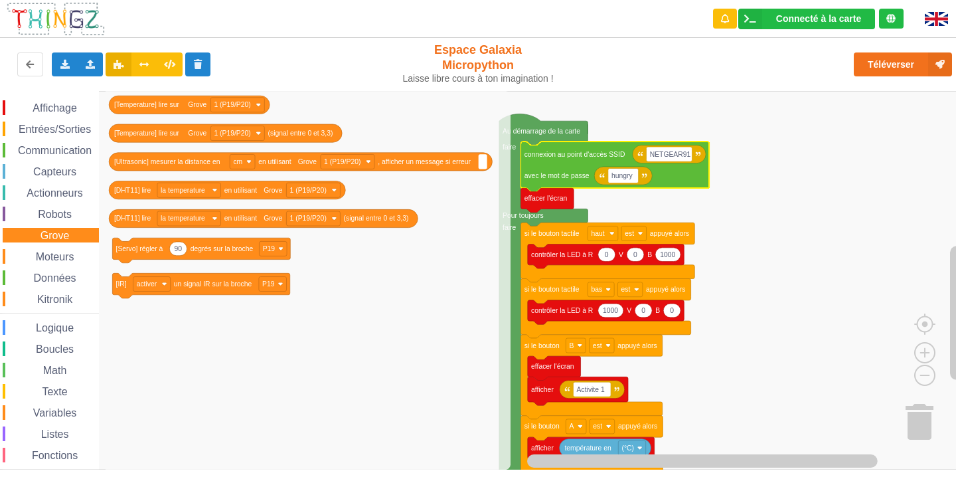
click at [65, 214] on span "Robots" at bounding box center [55, 213] width 38 height 11
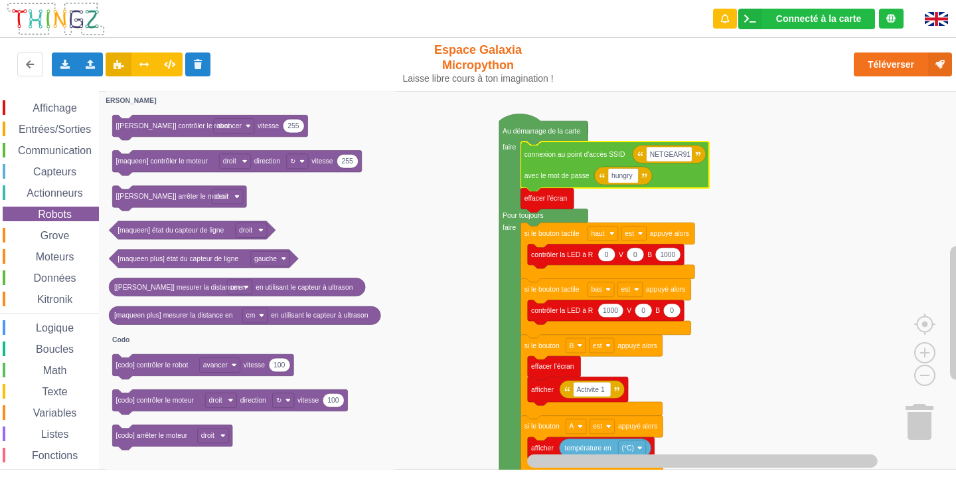
click at [77, 192] on span "Actionneurs" at bounding box center [55, 192] width 60 height 11
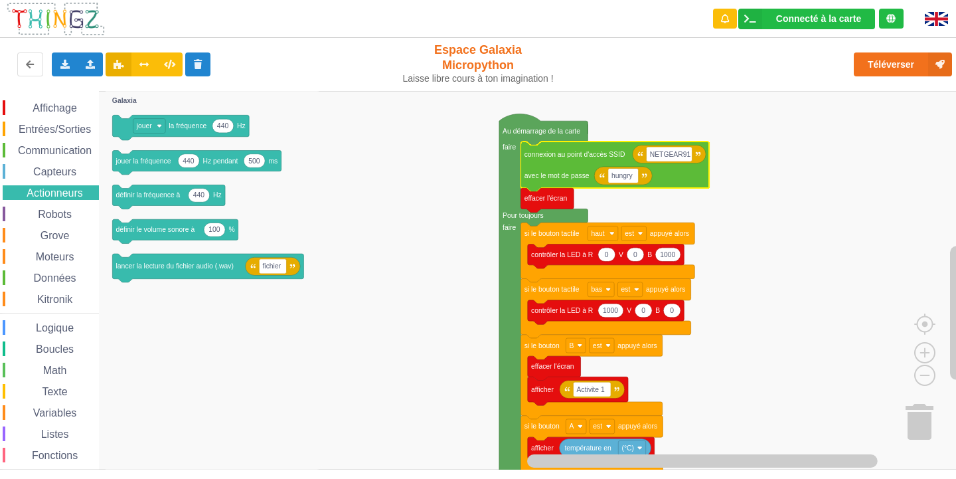
click at [90, 175] on div "Capteurs" at bounding box center [51, 171] width 96 height 15
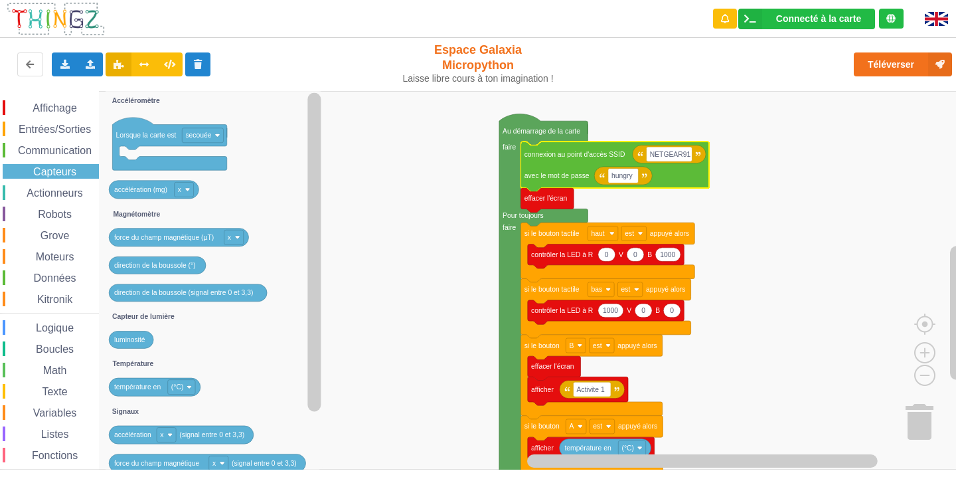
click at [68, 147] on span "Communication" at bounding box center [55, 150] width 78 height 11
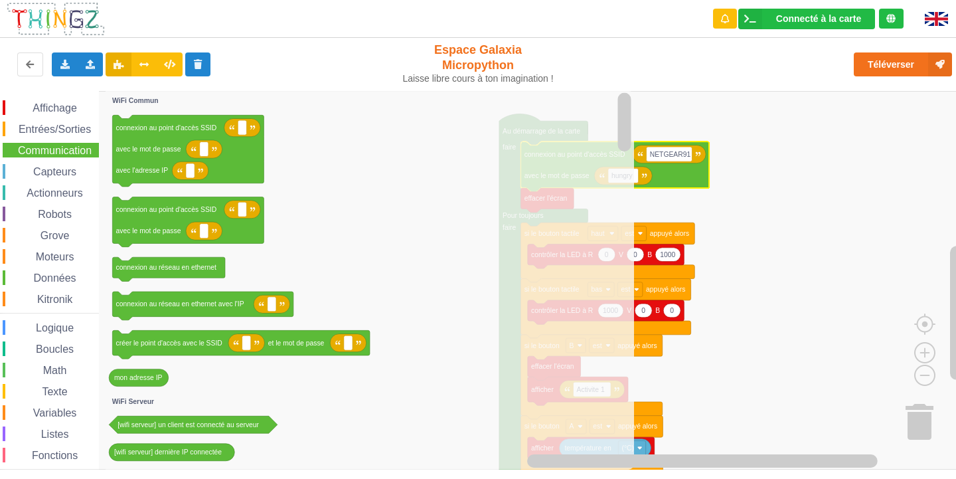
click at [80, 137] on div "Affichage Entrées/Sorties Communication Capteurs Actionneurs Robots Grove Moteu…" at bounding box center [49, 299] width 99 height 398
click at [50, 125] on span "Entrées/Sorties" at bounding box center [55, 128] width 76 height 11
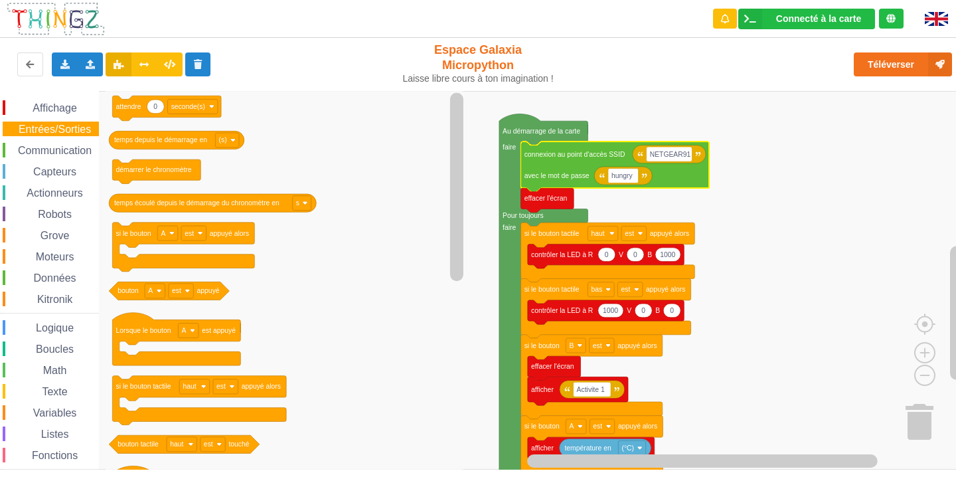
click at [49, 104] on span "Affichage" at bounding box center [55, 107] width 48 height 11
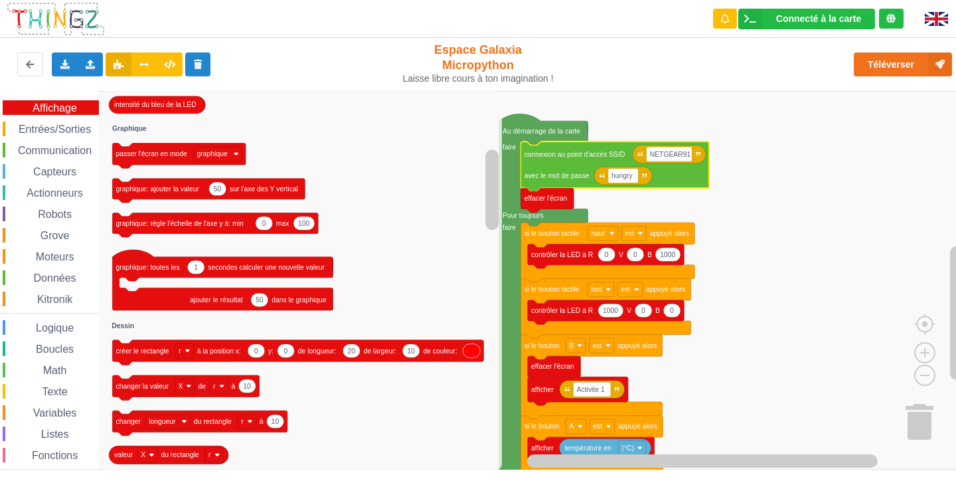
click at [60, 125] on span "Entrées/Sorties" at bounding box center [55, 128] width 76 height 11
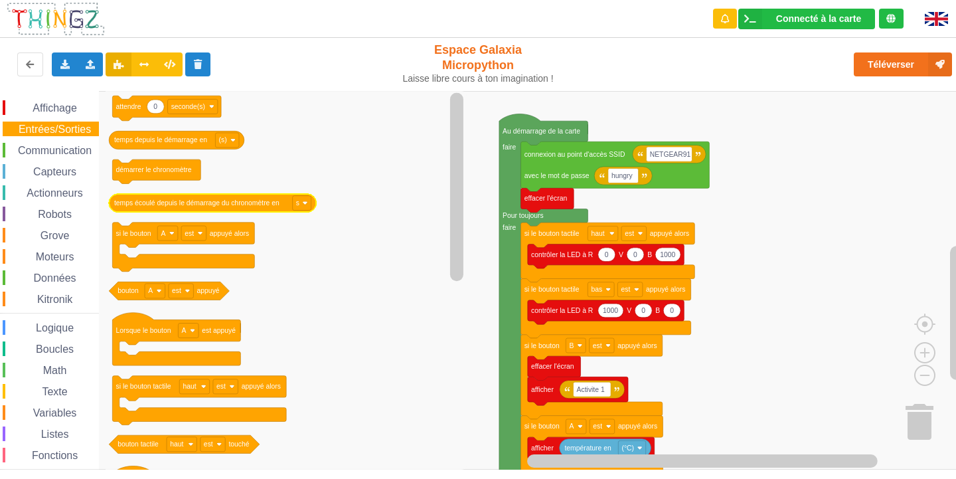
click at [185, 203] on text "temps écoulé depuis le démarrage du chronomètre en" at bounding box center [196, 202] width 165 height 7
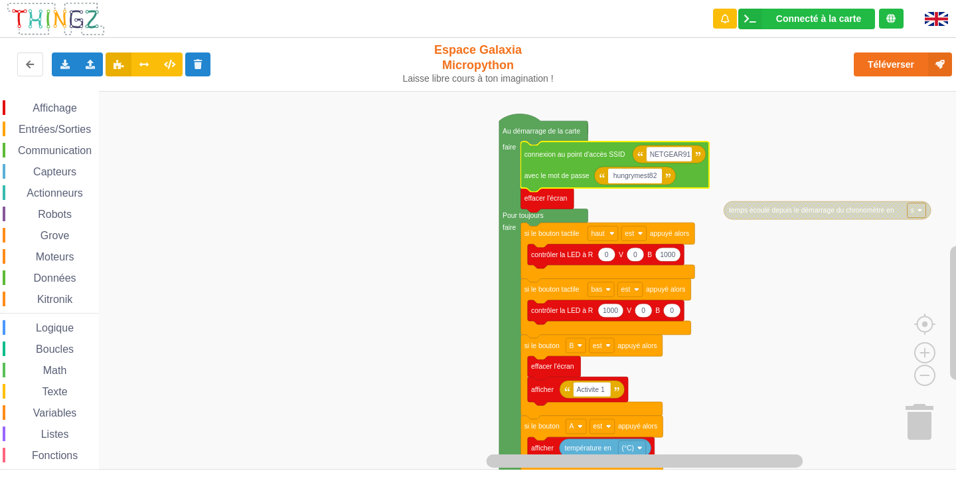
type input "hungrymest829"
click at [684, 155] on text "NETGEAR91" at bounding box center [670, 154] width 41 height 7
click at [680, 154] on input "NETGEAR91" at bounding box center [669, 154] width 46 height 15
click at [637, 175] on text "hungrymest829" at bounding box center [635, 175] width 48 height 7
click at [638, 180] on input "hungrymest829" at bounding box center [637, 176] width 58 height 15
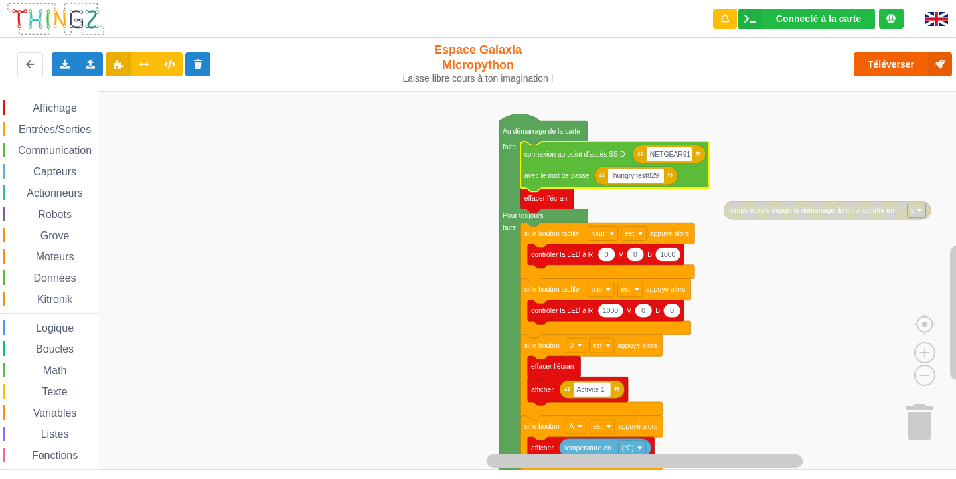
type input "hungrynest829"
click at [885, 62] on button "Téléverser" at bounding box center [903, 64] width 98 height 24
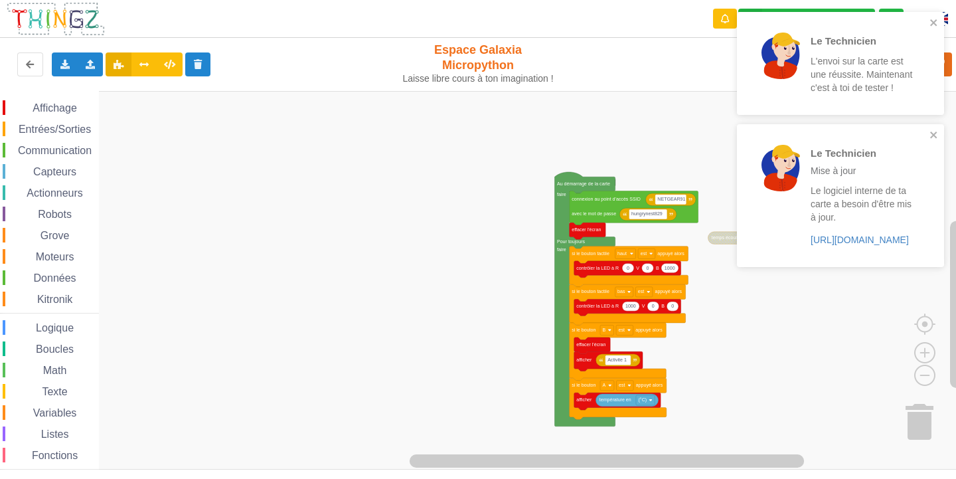
click at [709, 358] on div "Affichage Entrées/Sorties Communication Capteurs Actionneurs Robots Grove Moteu…" at bounding box center [482, 280] width 965 height 378
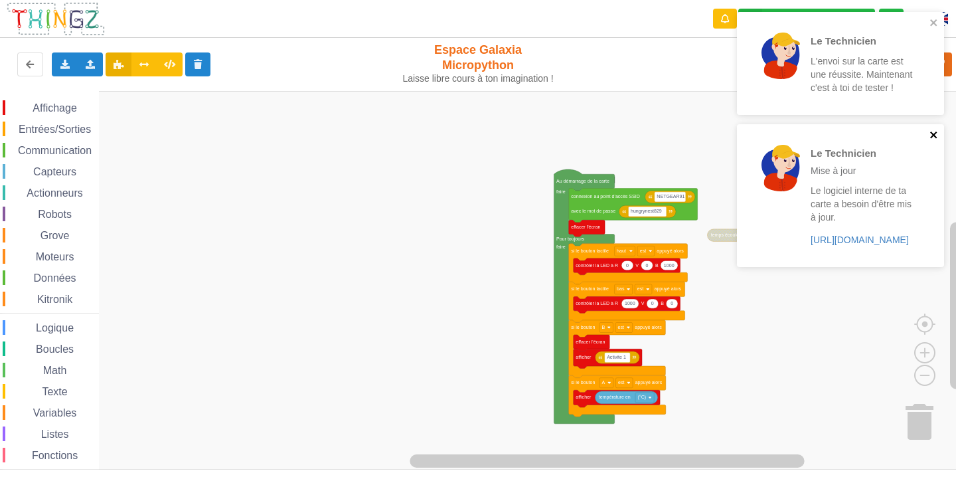
click at [930, 135] on icon "close" at bounding box center [933, 134] width 9 height 11
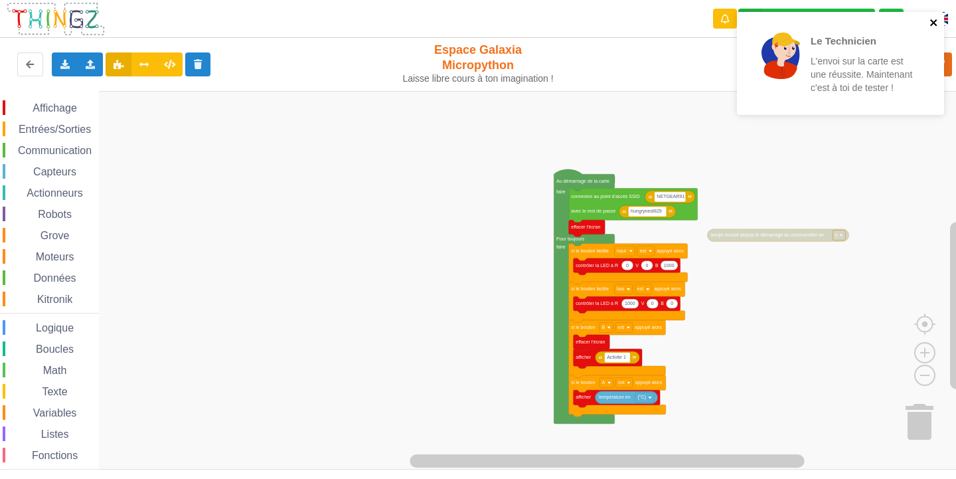
click at [931, 20] on icon "close" at bounding box center [933, 22] width 7 height 7
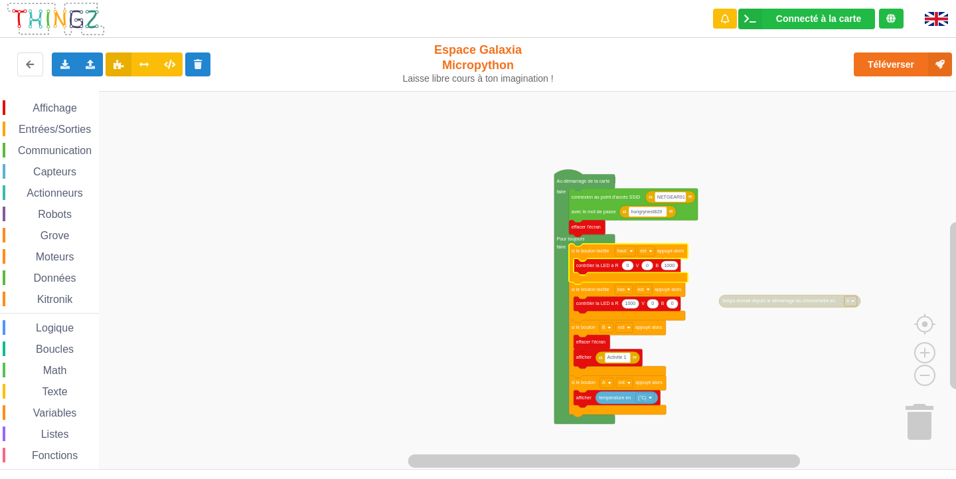
click at [581, 255] on icon "Espace de travail de Blocky" at bounding box center [628, 264] width 119 height 40
click at [592, 295] on icon "Espace de travail de Blocky" at bounding box center [627, 302] width 116 height 40
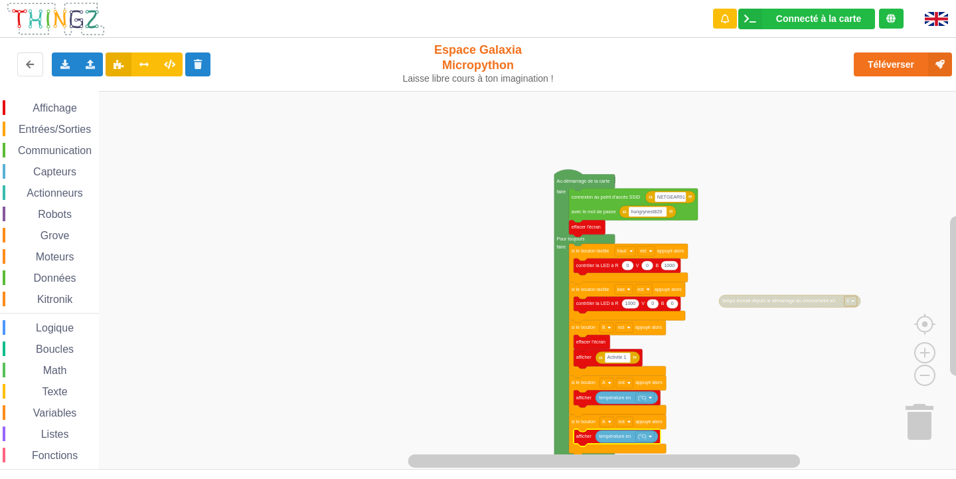
click at [731, 313] on rect "Espace de travail de Blocky" at bounding box center [482, 280] width 965 height 378
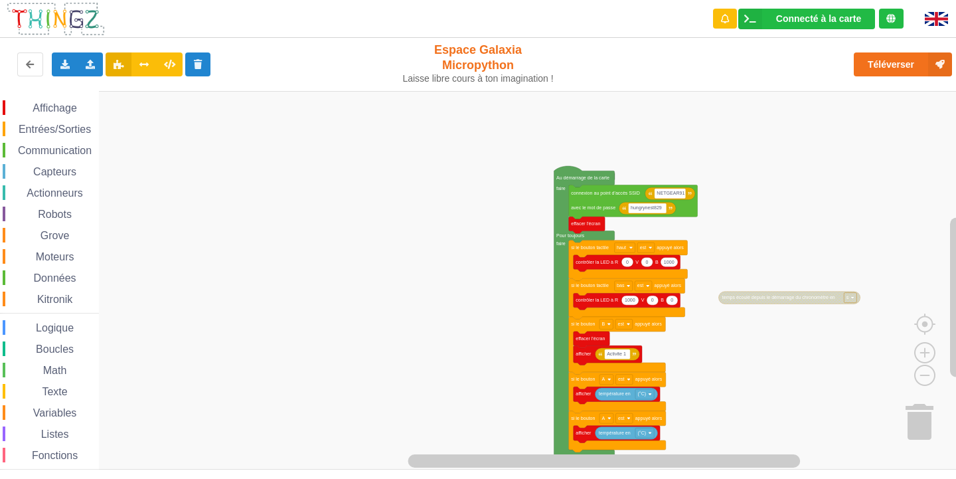
click at [722, 292] on div "Affichage Entrées/Sorties Communication Capteurs Actionneurs Robots Grove Moteu…" at bounding box center [482, 280] width 965 height 378
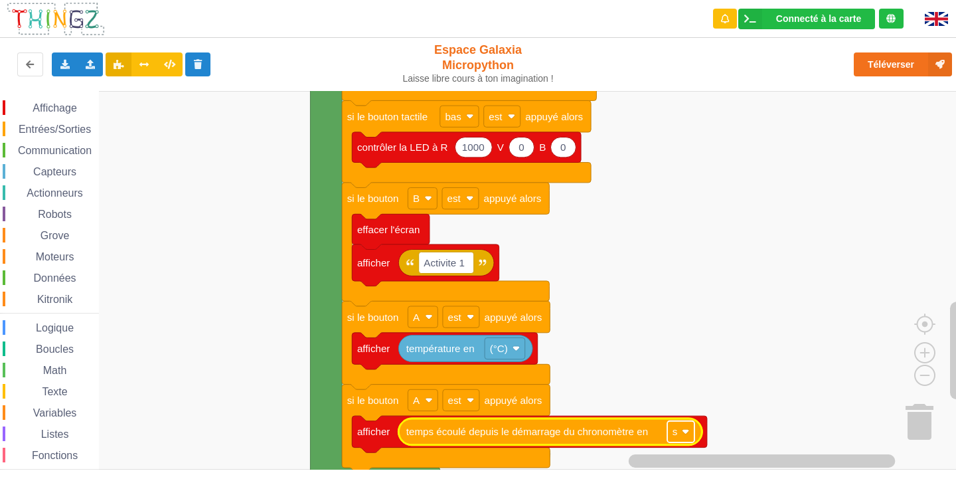
click at [686, 436] on rect "Espace de travail de Blocky" at bounding box center [680, 431] width 27 height 21
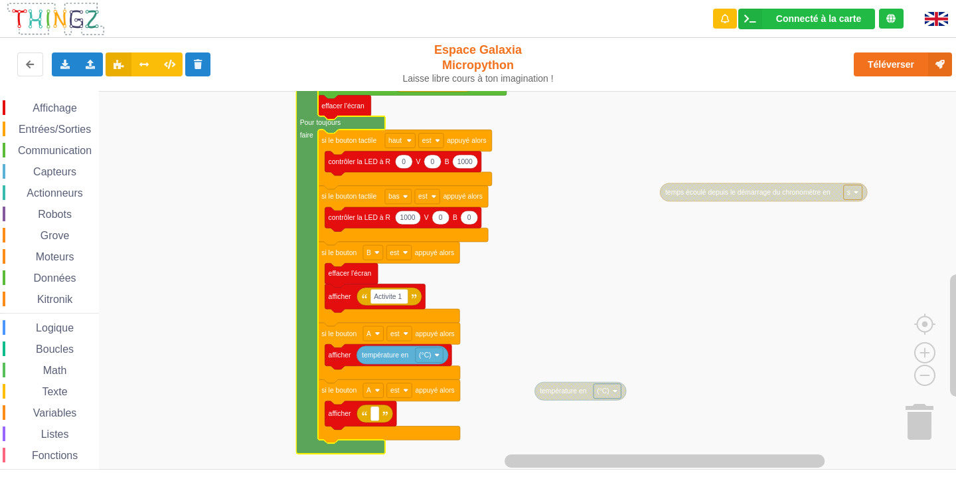
click at [40, 294] on span "Kitronik" at bounding box center [54, 298] width 39 height 11
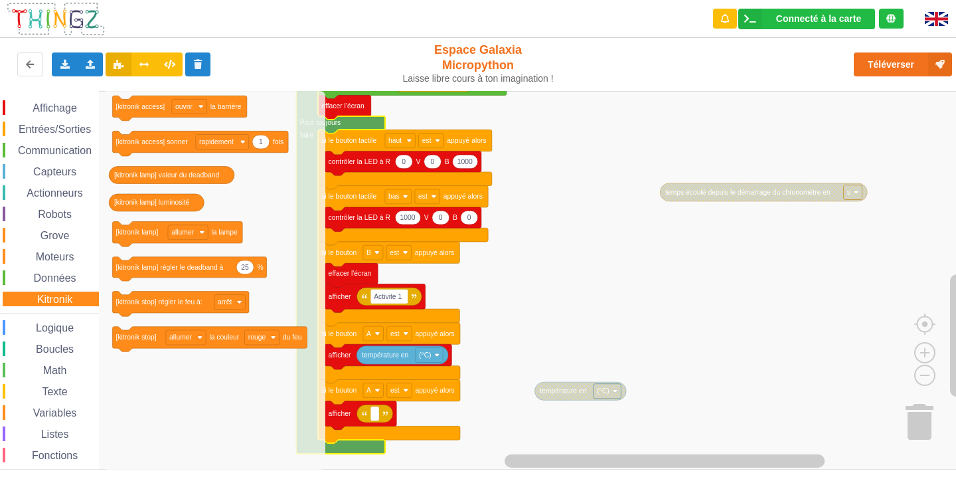
click at [42, 278] on span "Données" at bounding box center [55, 277] width 46 height 11
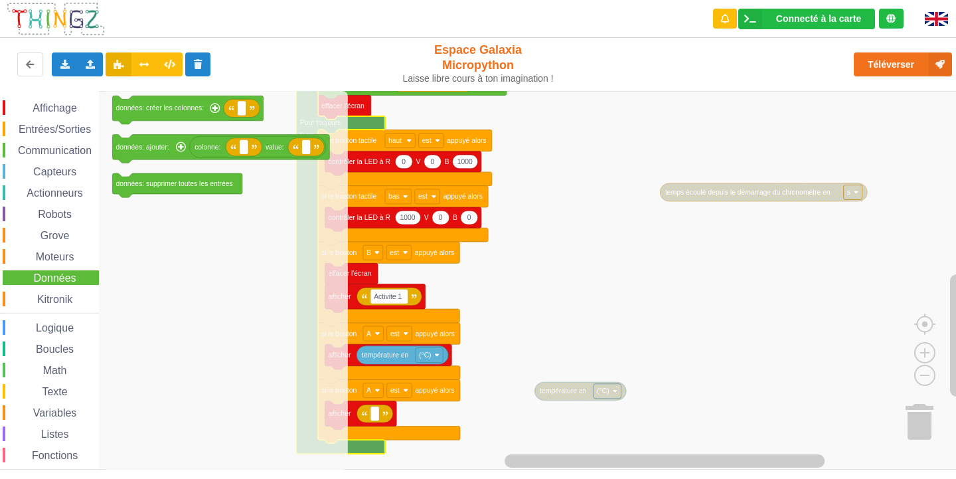
click at [42, 319] on div "Affichage Entrées/Sorties Communication Capteurs Actionneurs Robots Grove Moteu…" at bounding box center [49, 299] width 99 height 398
click at [40, 331] on span "Logique" at bounding box center [55, 327] width 42 height 11
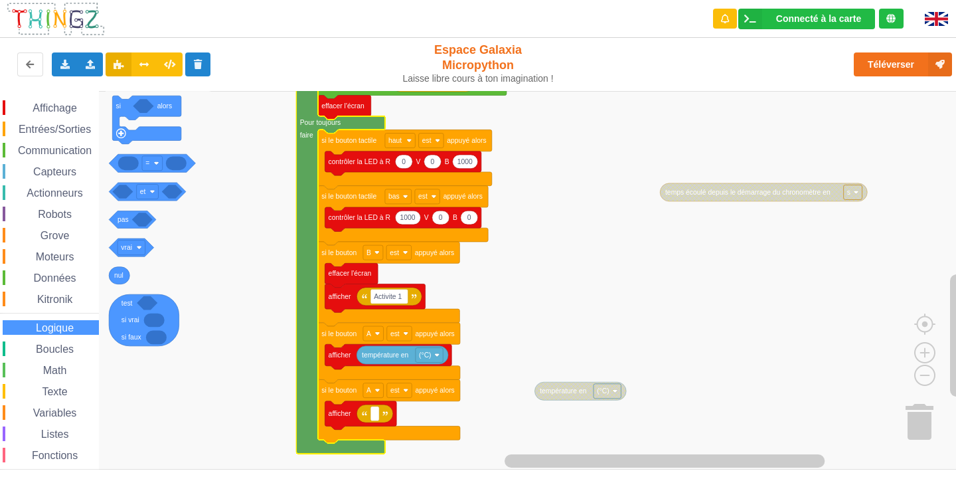
click at [44, 345] on span "Boucles" at bounding box center [55, 348] width 42 height 11
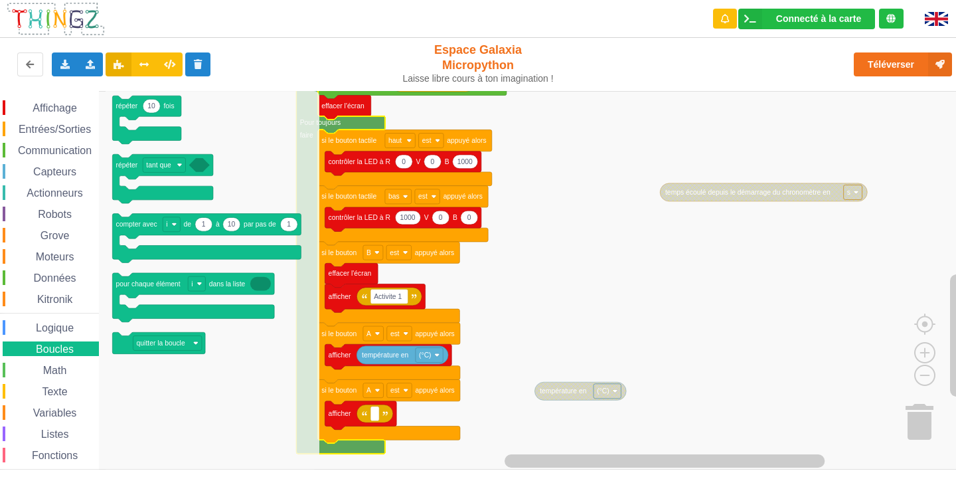
click at [47, 364] on div "Math" at bounding box center [51, 369] width 96 height 15
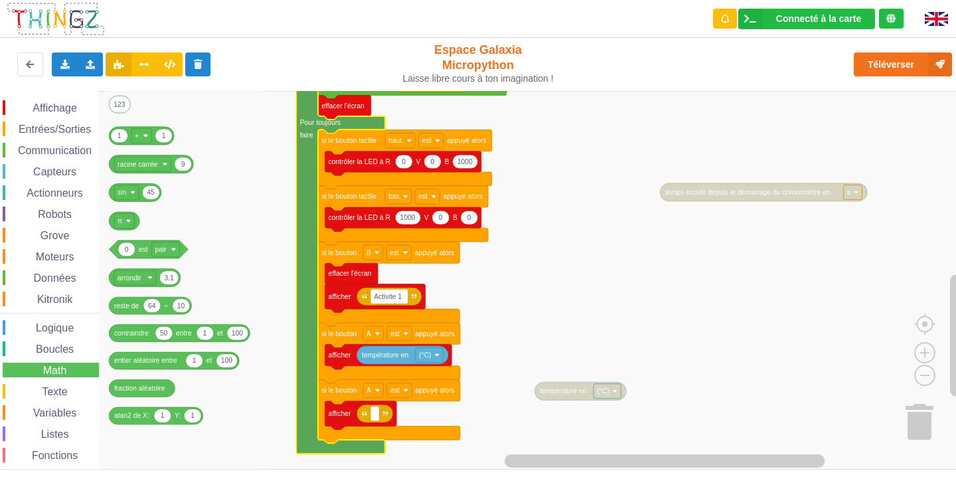
click at [55, 347] on span "Boucles" at bounding box center [55, 348] width 42 height 11
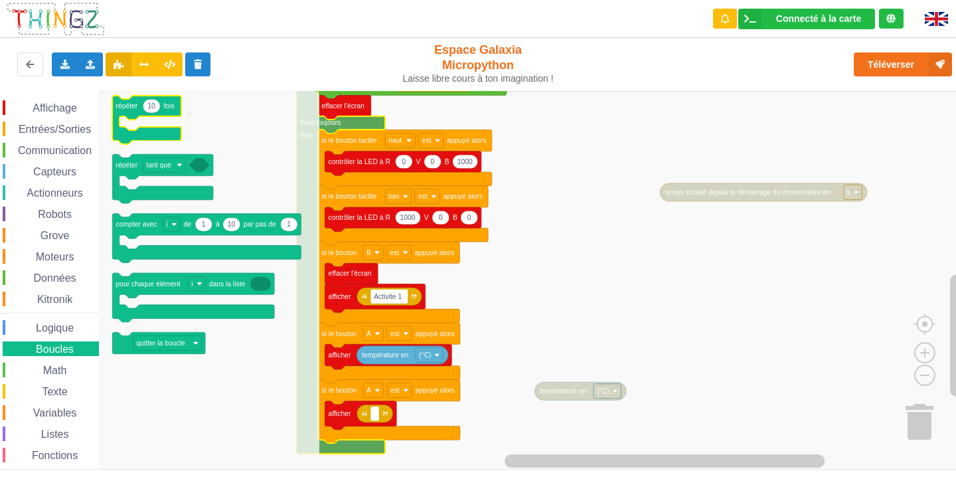
click at [155, 104] on g "10" at bounding box center [151, 106] width 17 height 14
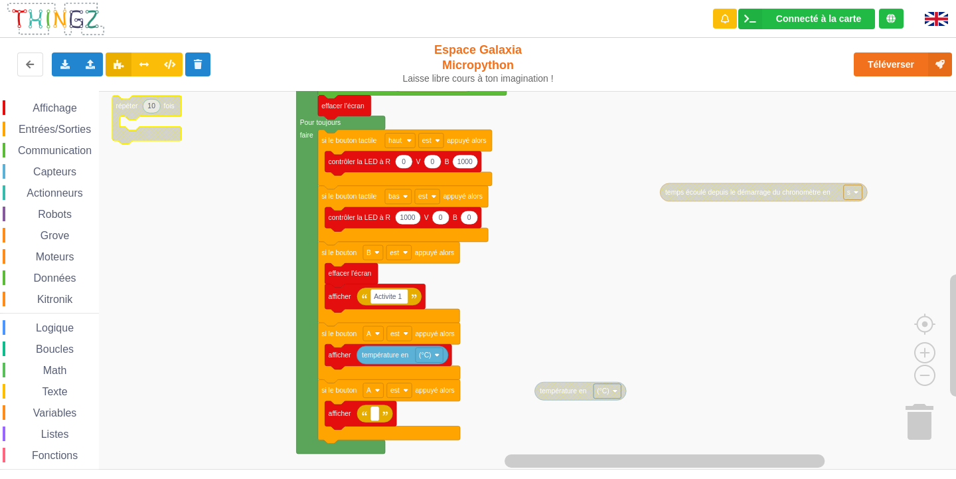
click at [161, 107] on icon "Espace de travail de Blocky" at bounding box center [146, 120] width 69 height 48
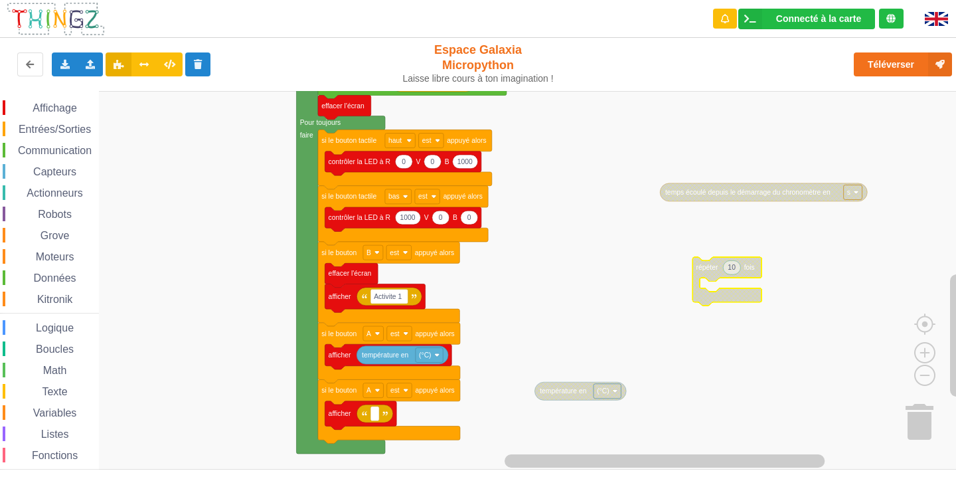
click at [730, 267] on text "10" at bounding box center [731, 266] width 8 height 7
type input "1"
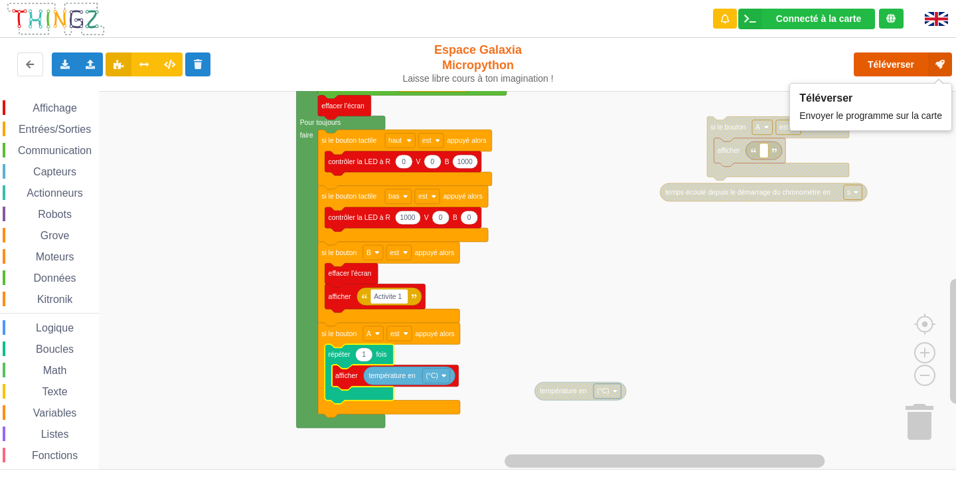
click at [868, 72] on button "Téléverser" at bounding box center [903, 64] width 98 height 24
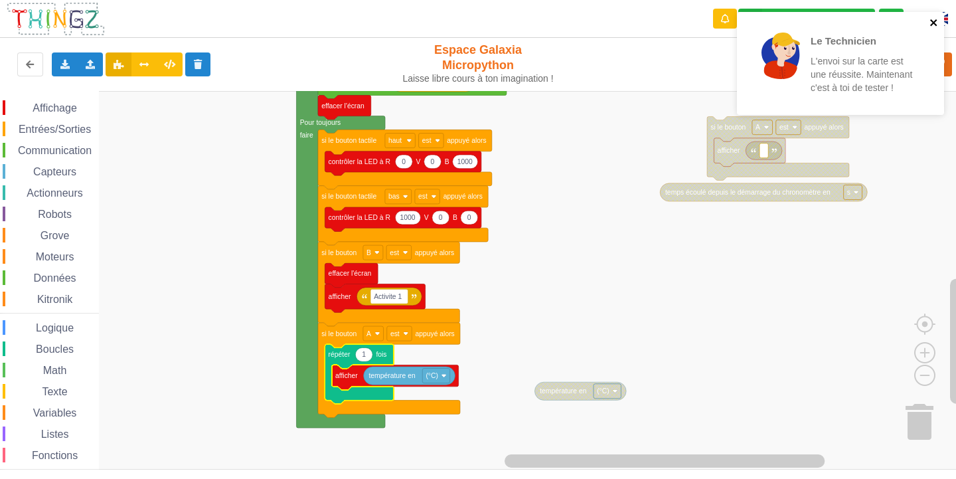
click at [930, 23] on icon "close" at bounding box center [933, 22] width 9 height 11
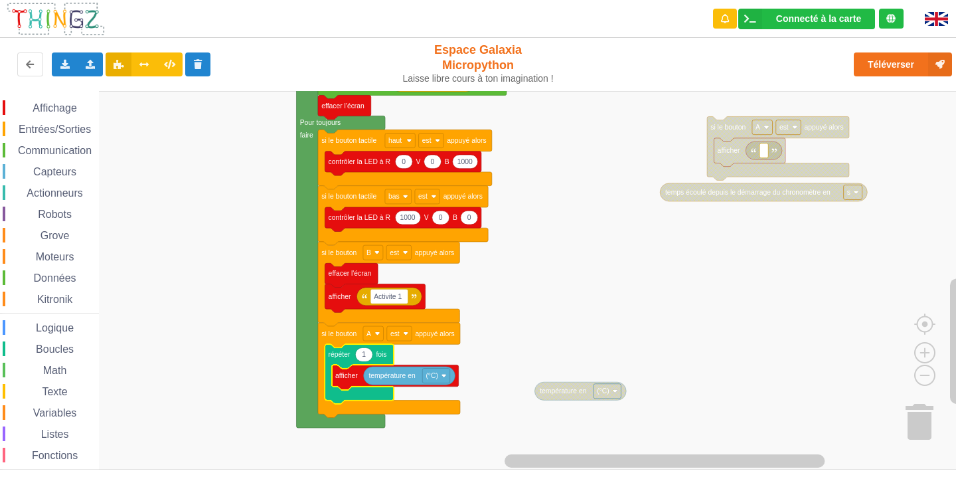
click at [64, 163] on div "Affichage Entrées/Sorties Communication Capteurs Actionneurs Robots Grove Moteu…" at bounding box center [49, 299] width 99 height 398
click at [65, 137] on div "Affichage Entrées/Sorties Communication Capteurs Actionneurs Robots Grove Moteu…" at bounding box center [49, 299] width 99 height 398
click at [67, 188] on span "Actionneurs" at bounding box center [55, 192] width 60 height 11
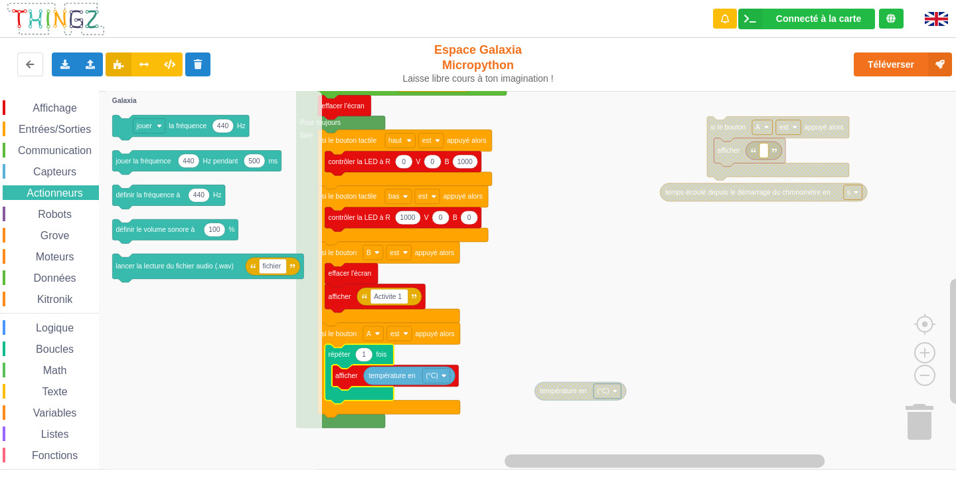
click at [64, 164] on div "Capteurs" at bounding box center [51, 171] width 96 height 15
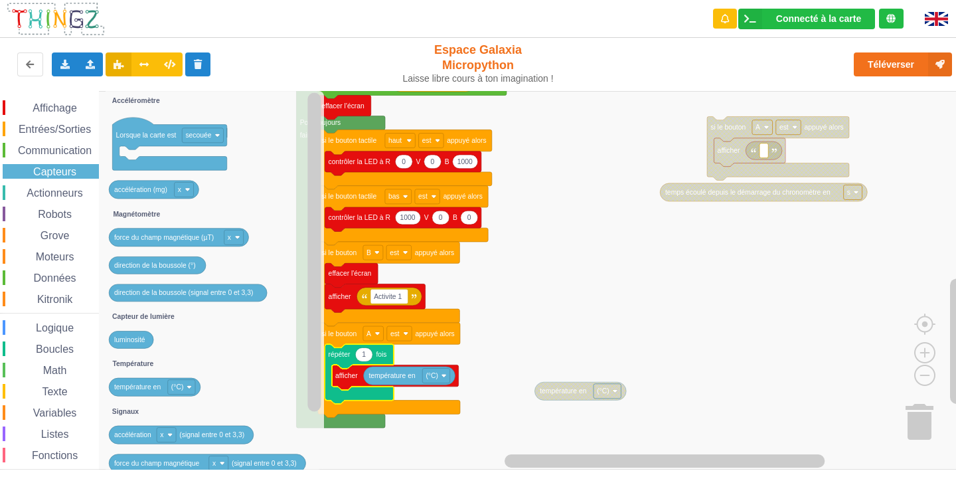
click at [65, 153] on span "Communication" at bounding box center [55, 150] width 78 height 11
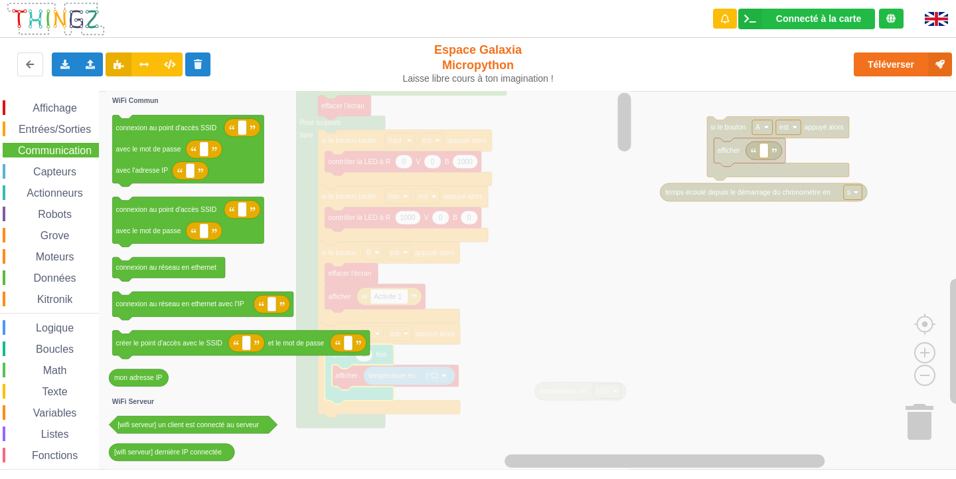
click at [66, 143] on div "Communication" at bounding box center [51, 150] width 96 height 15
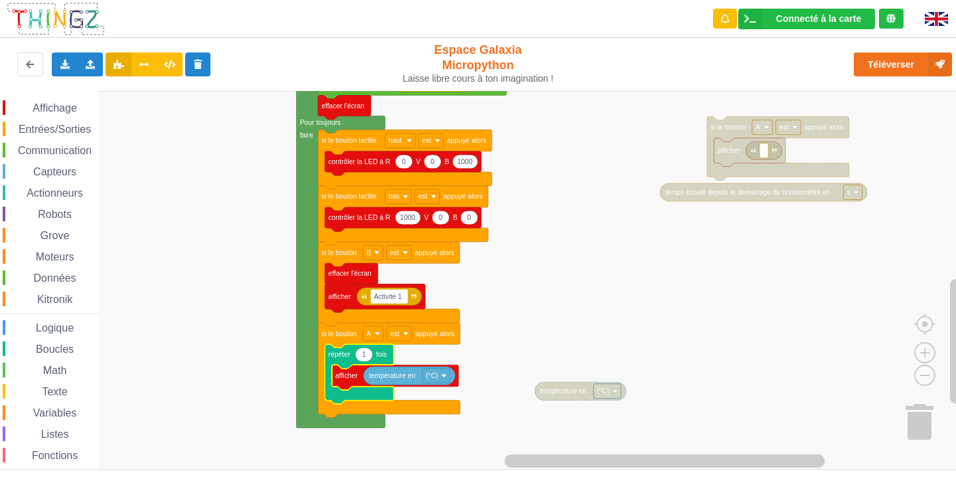
click at [52, 192] on span "Actionneurs" at bounding box center [55, 192] width 60 height 11
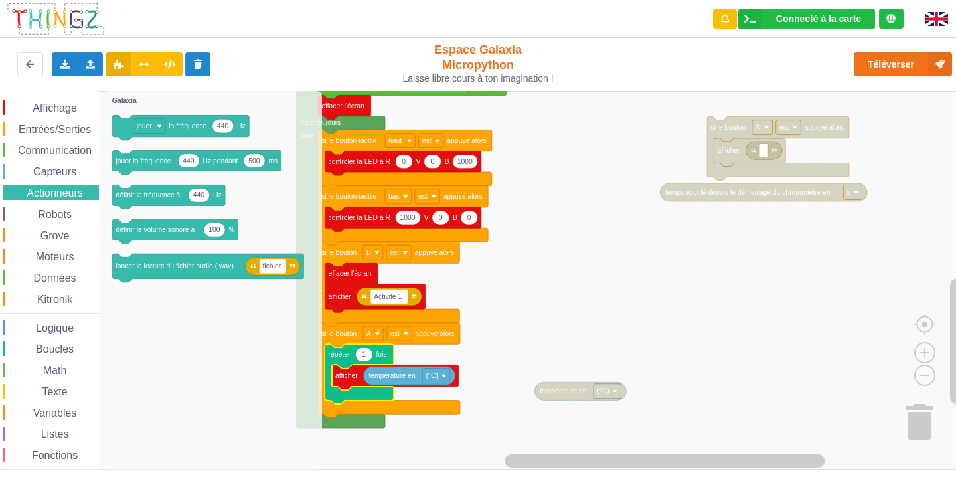
click at [56, 160] on div "Affichage Entrées/Sorties Communication Capteurs Actionneurs Robots Grove Moteu…" at bounding box center [49, 299] width 99 height 398
click at [52, 144] on div "Communication" at bounding box center [51, 150] width 96 height 15
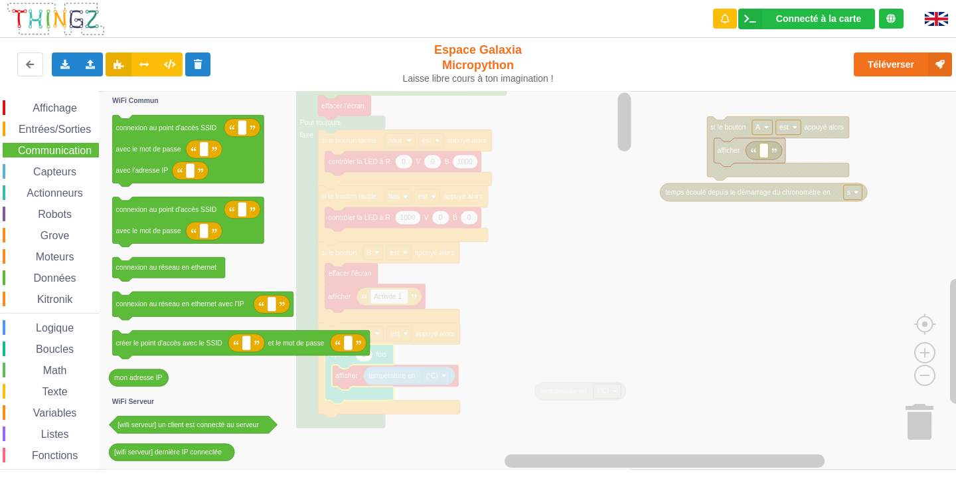
click at [45, 136] on div "Entrées/Sorties" at bounding box center [51, 128] width 96 height 15
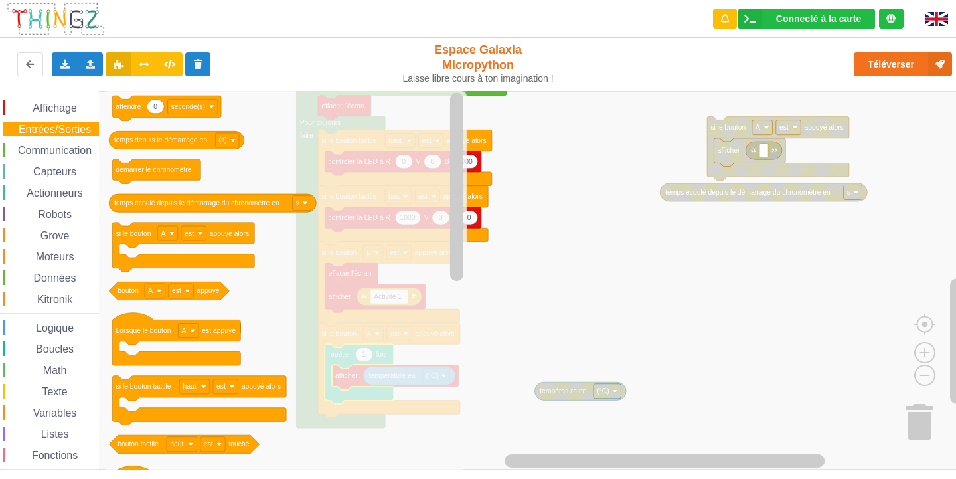
click at [78, 134] on span "Entrées/Sorties" at bounding box center [55, 128] width 76 height 11
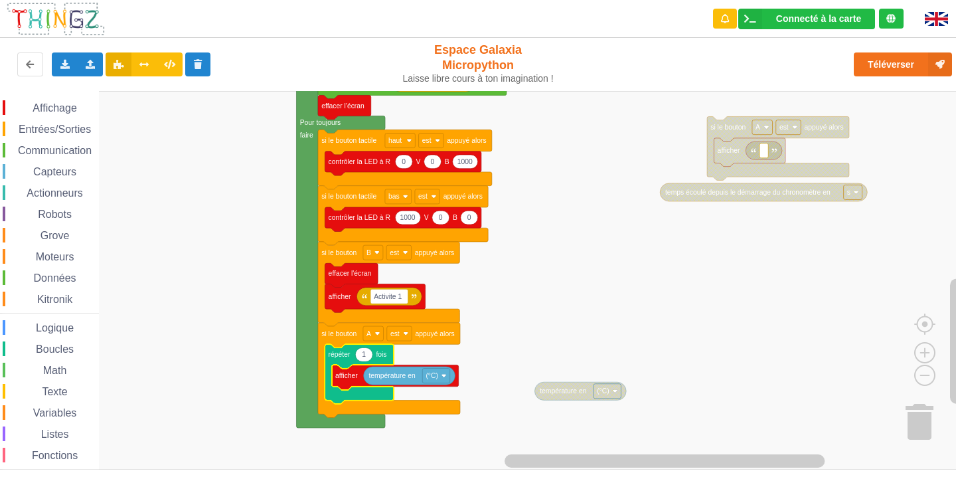
click at [6, 133] on span "Espace de travail de Blocky" at bounding box center [11, 129] width 11 height 11
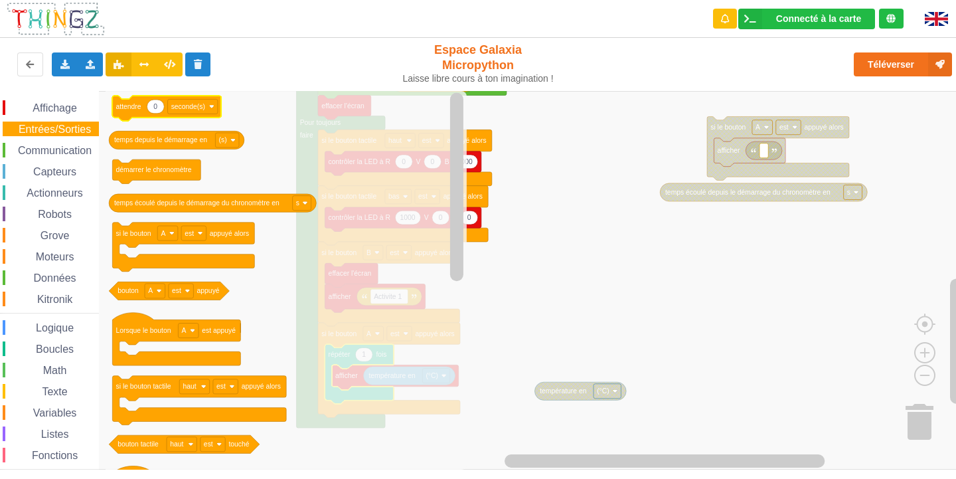
click at [153, 108] on icon "Espace de travail de Blocky" at bounding box center [155, 107] width 17 height 14
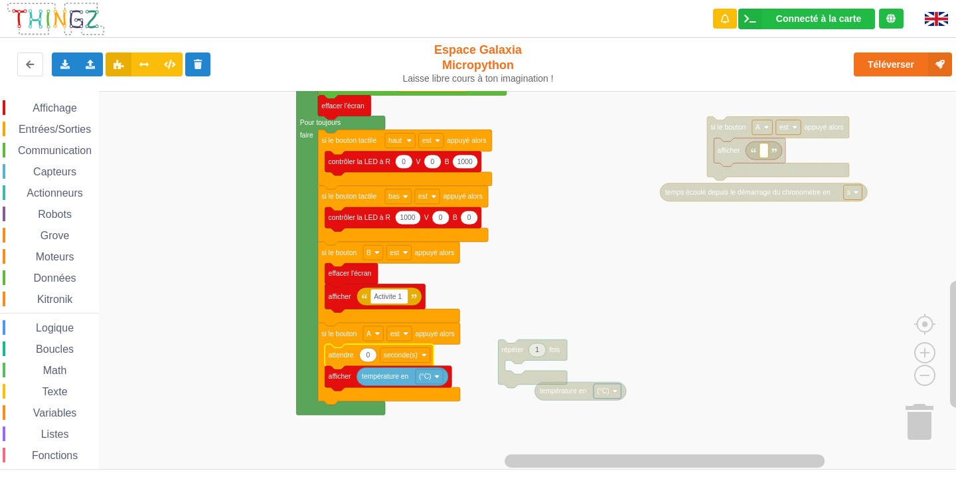
click at [368, 352] on text "0" at bounding box center [368, 354] width 4 height 7
type input "2"
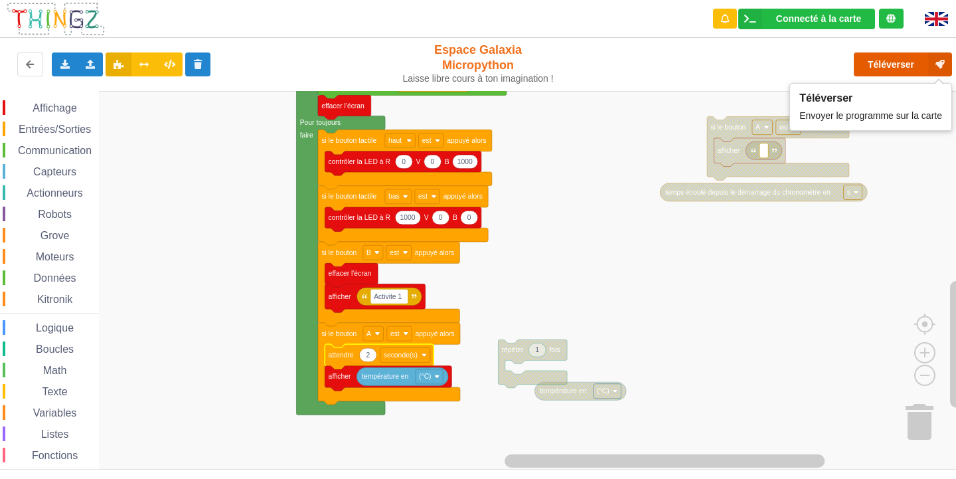
click at [869, 69] on button "Téléverser" at bounding box center [903, 64] width 98 height 24
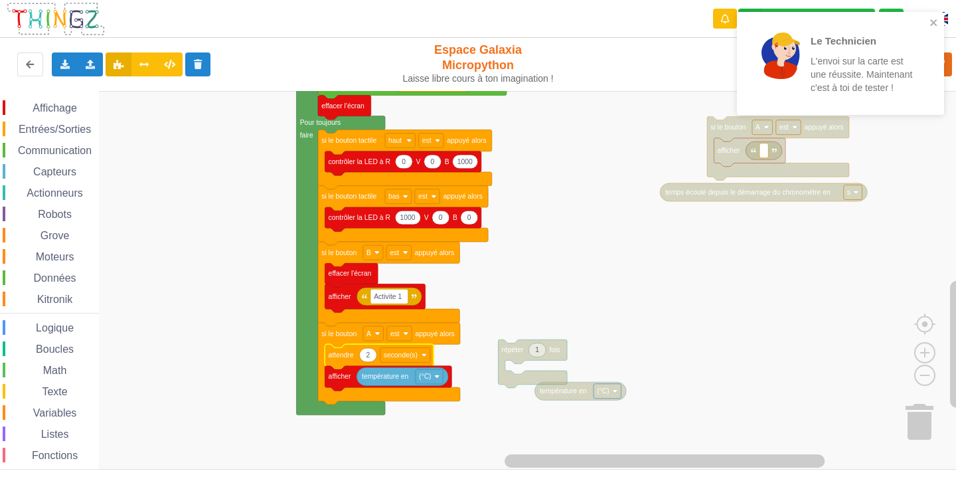
click at [340, 358] on text "attendre" at bounding box center [341, 354] width 25 height 7
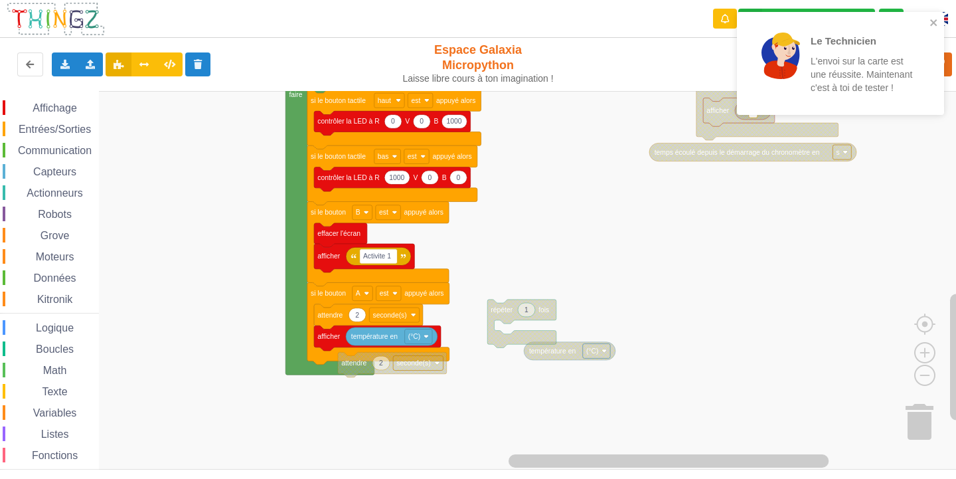
click at [363, 378] on rect "Espace de travail de Blocky" at bounding box center [482, 280] width 965 height 378
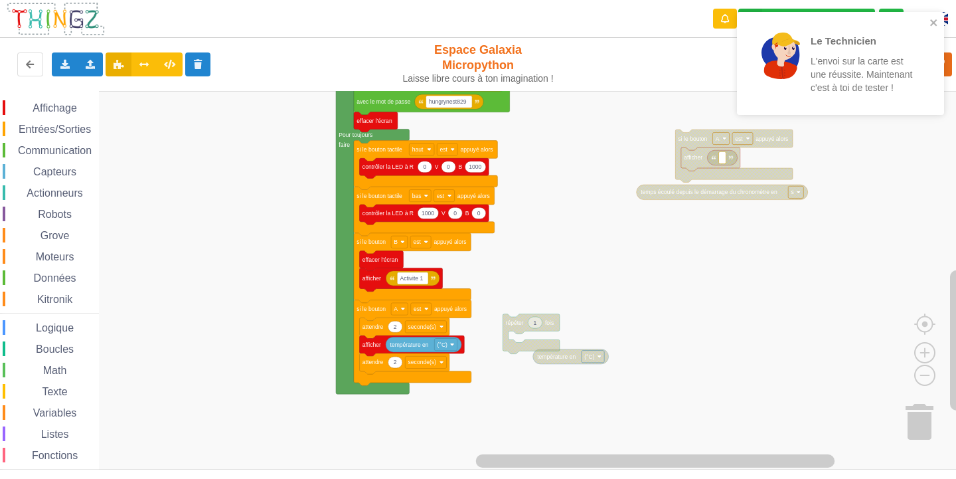
click at [566, 267] on rect "Espace de travail de Blocky" at bounding box center [482, 280] width 965 height 378
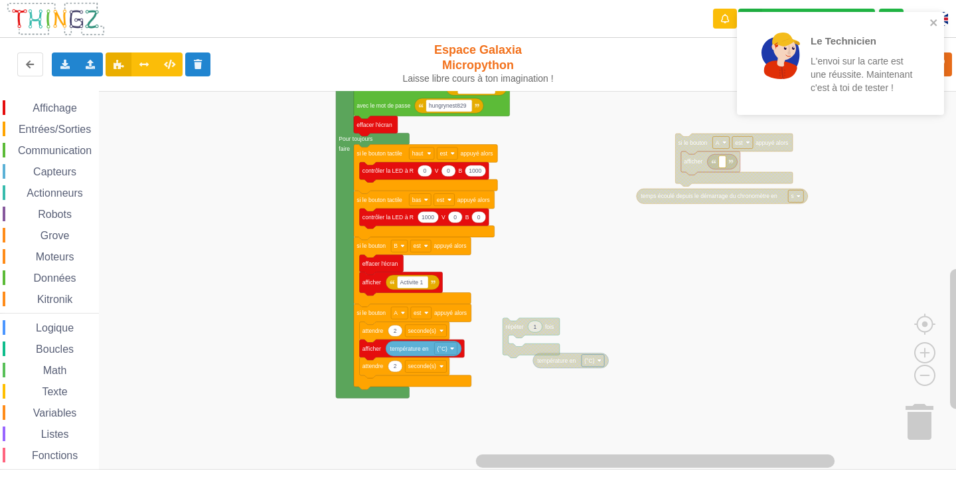
click at [370, 136] on text "Pour toujours" at bounding box center [355, 138] width 34 height 7
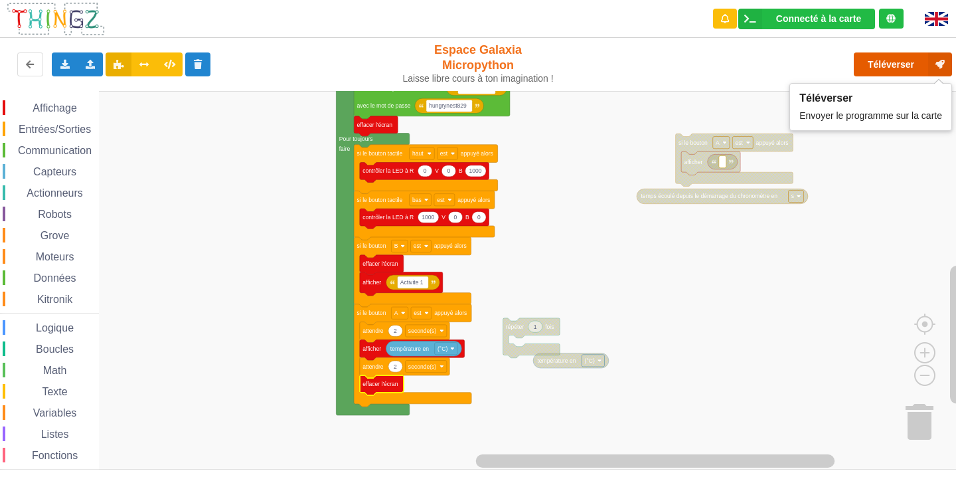
click at [890, 64] on button "Téléverser" at bounding box center [903, 64] width 98 height 24
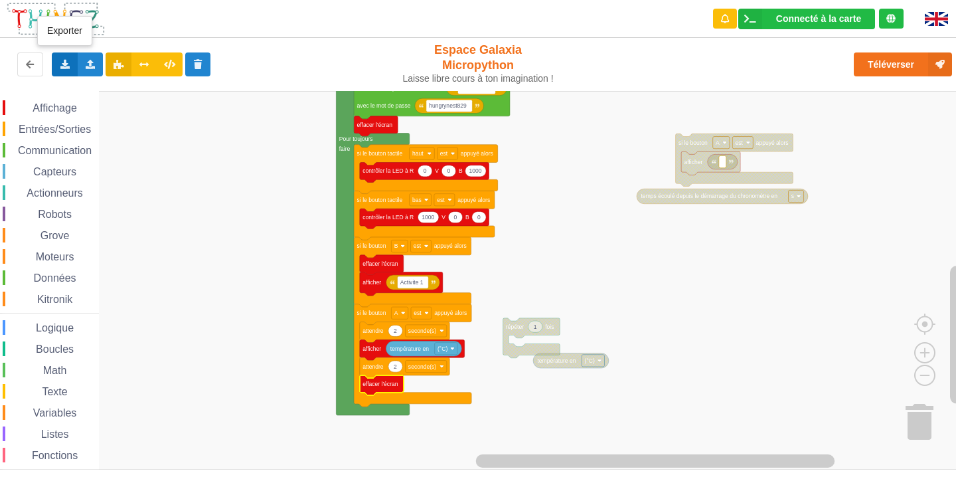
click at [59, 67] on icon at bounding box center [64, 64] width 11 height 8
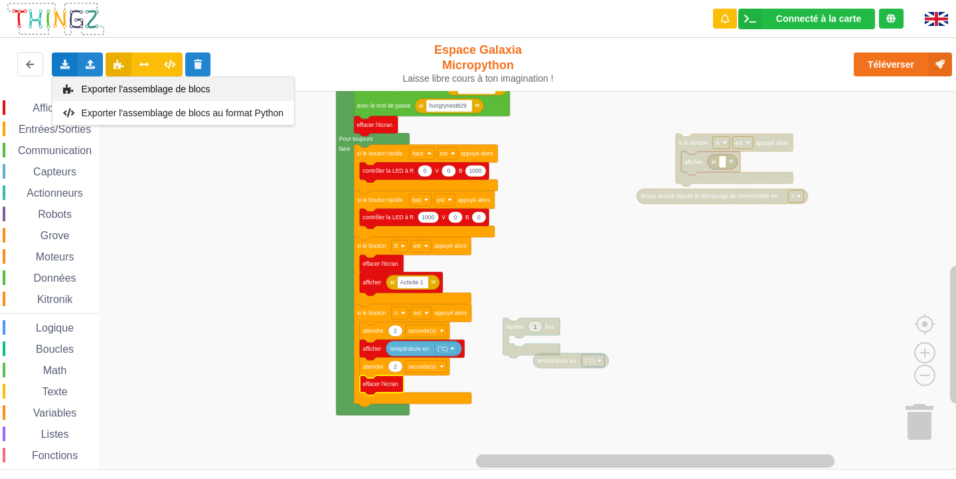
click at [82, 90] on span "Exporter l'assemblage de blocs" at bounding box center [146, 89] width 129 height 11
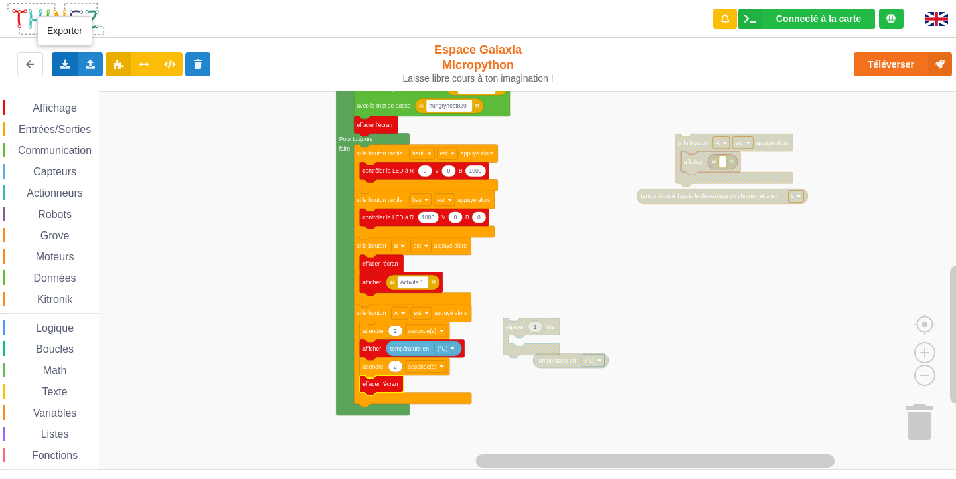
click at [57, 69] on div "Exporter l'assemblage de blocs Exporter l'assemblage de blocs au format Python" at bounding box center [65, 64] width 26 height 24
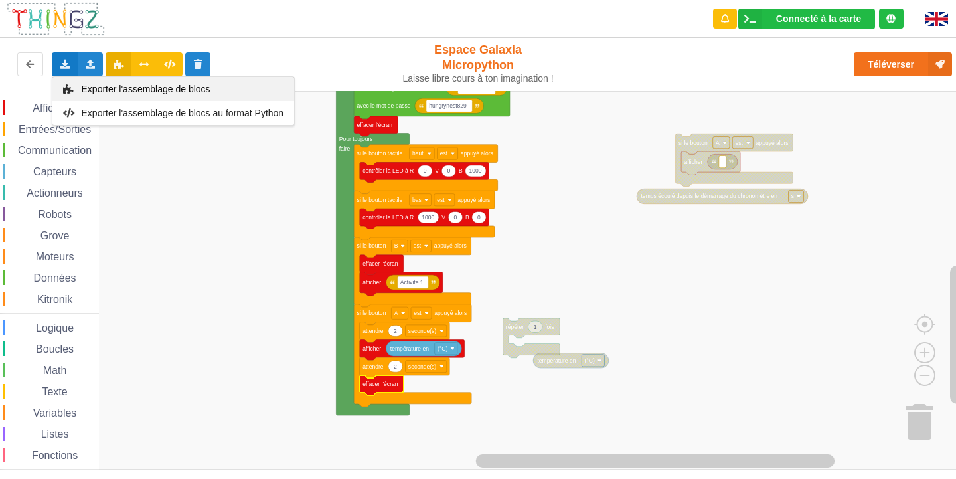
click at [73, 84] on icon at bounding box center [68, 88] width 11 height 9
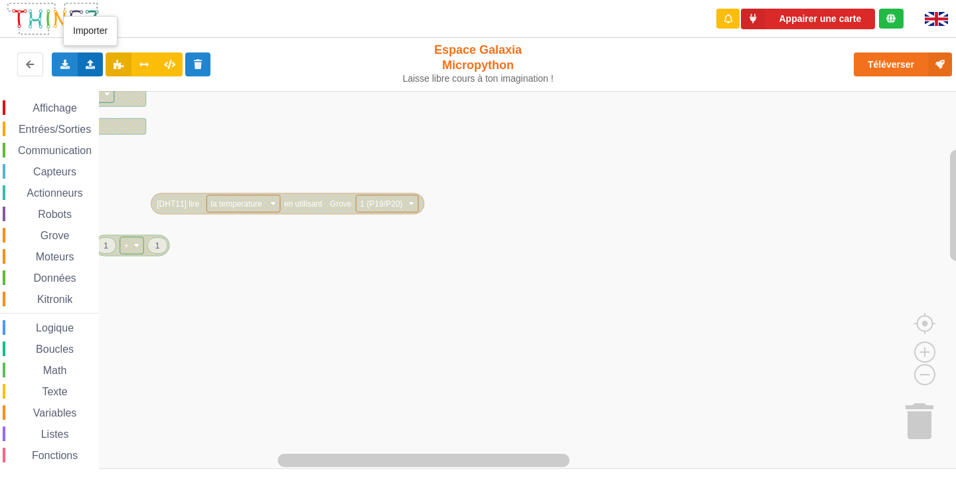
click at [87, 68] on icon at bounding box center [90, 64] width 11 height 8
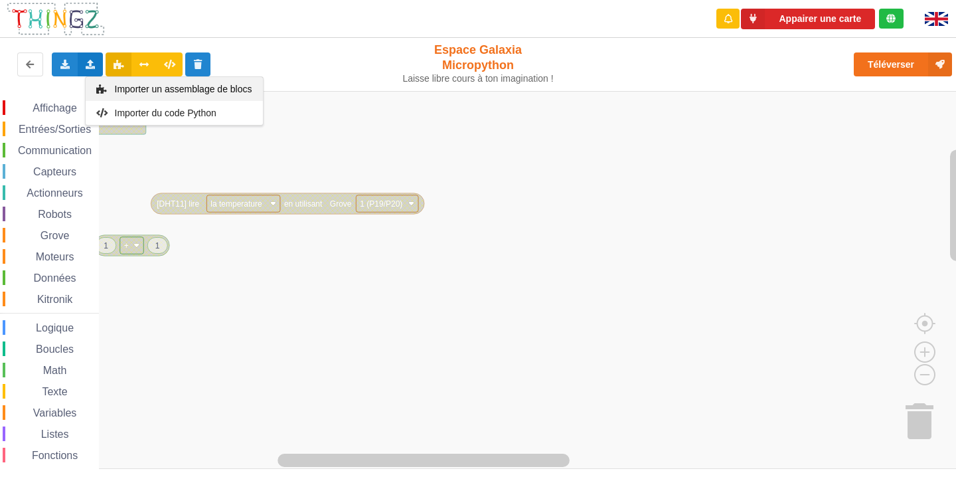
click at [108, 78] on div "Importer un assemblage de blocs" at bounding box center [174, 89] width 177 height 24
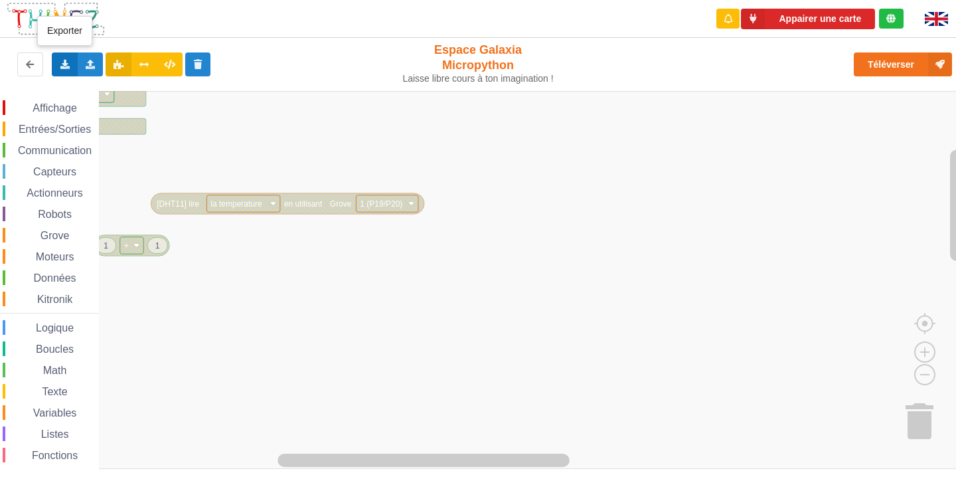
click at [72, 65] on div "Exporter l'assemblage de blocs Exporter l'assemblage de blocs au format Python" at bounding box center [65, 64] width 26 height 24
